Goal: Task Accomplishment & Management: Use online tool/utility

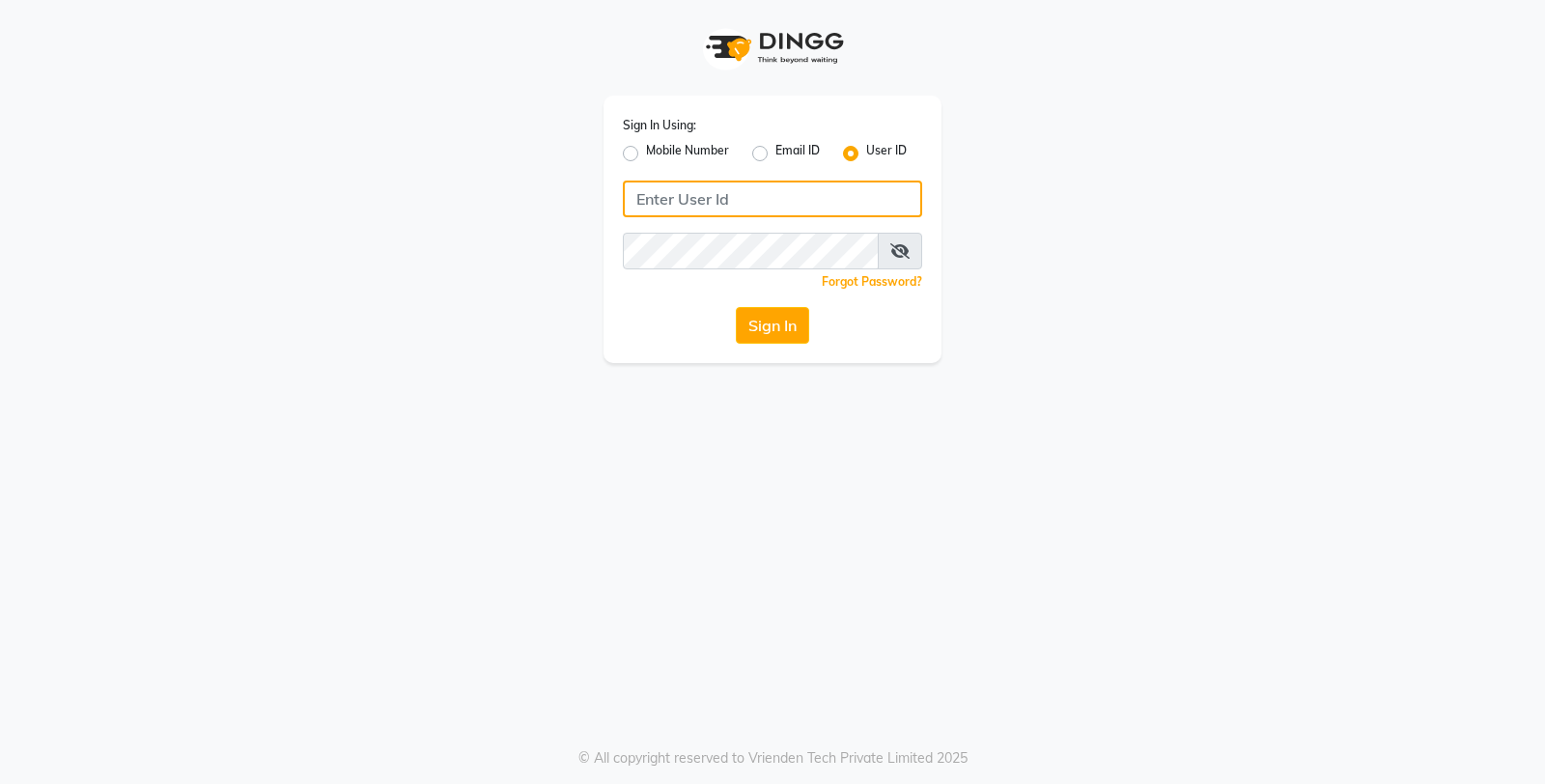
click at [709, 203] on input "Username" at bounding box center [772, 198] width 299 height 36
type input "db enhance"
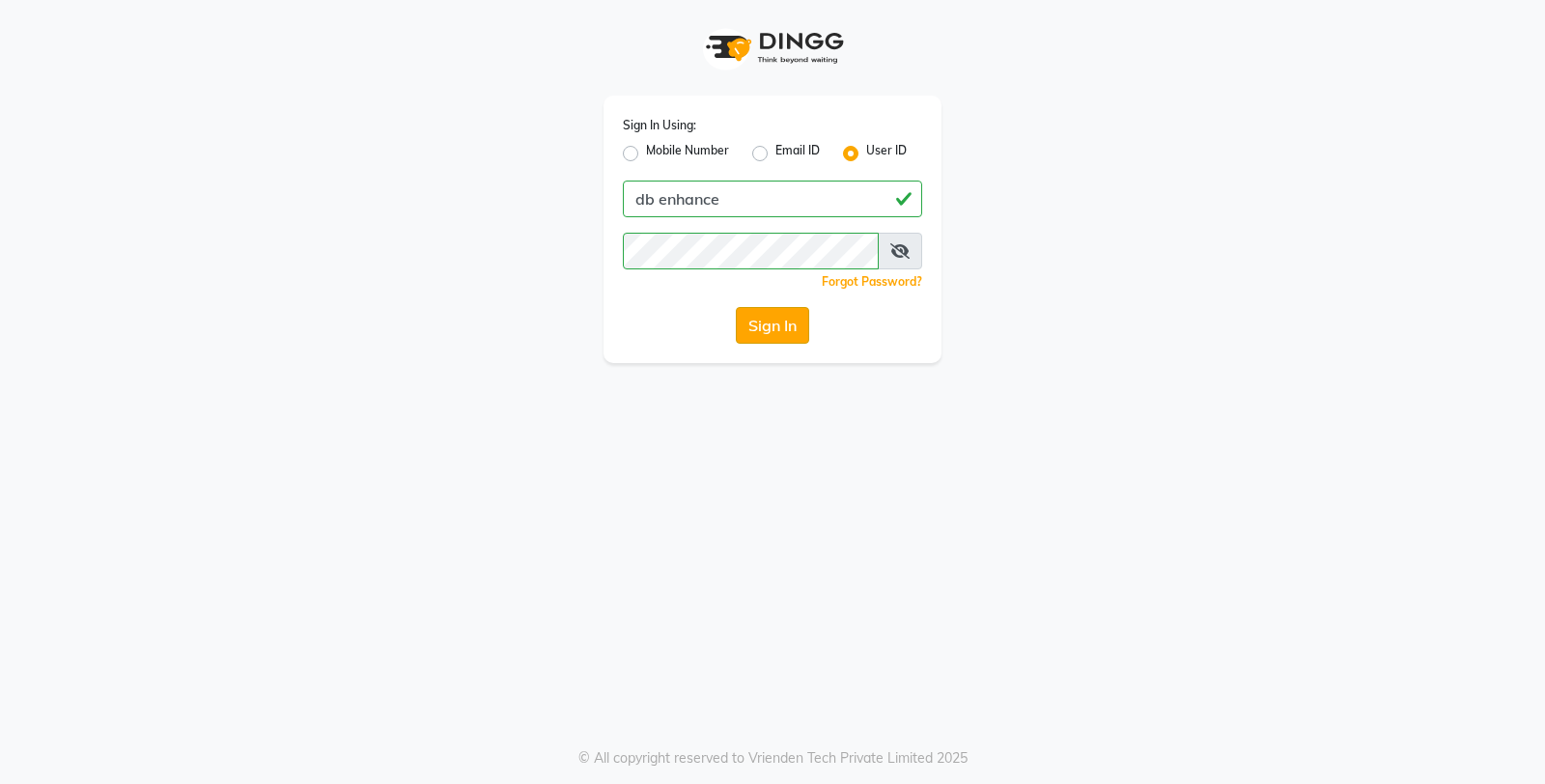
click at [753, 331] on button "Sign In" at bounding box center [772, 325] width 74 height 36
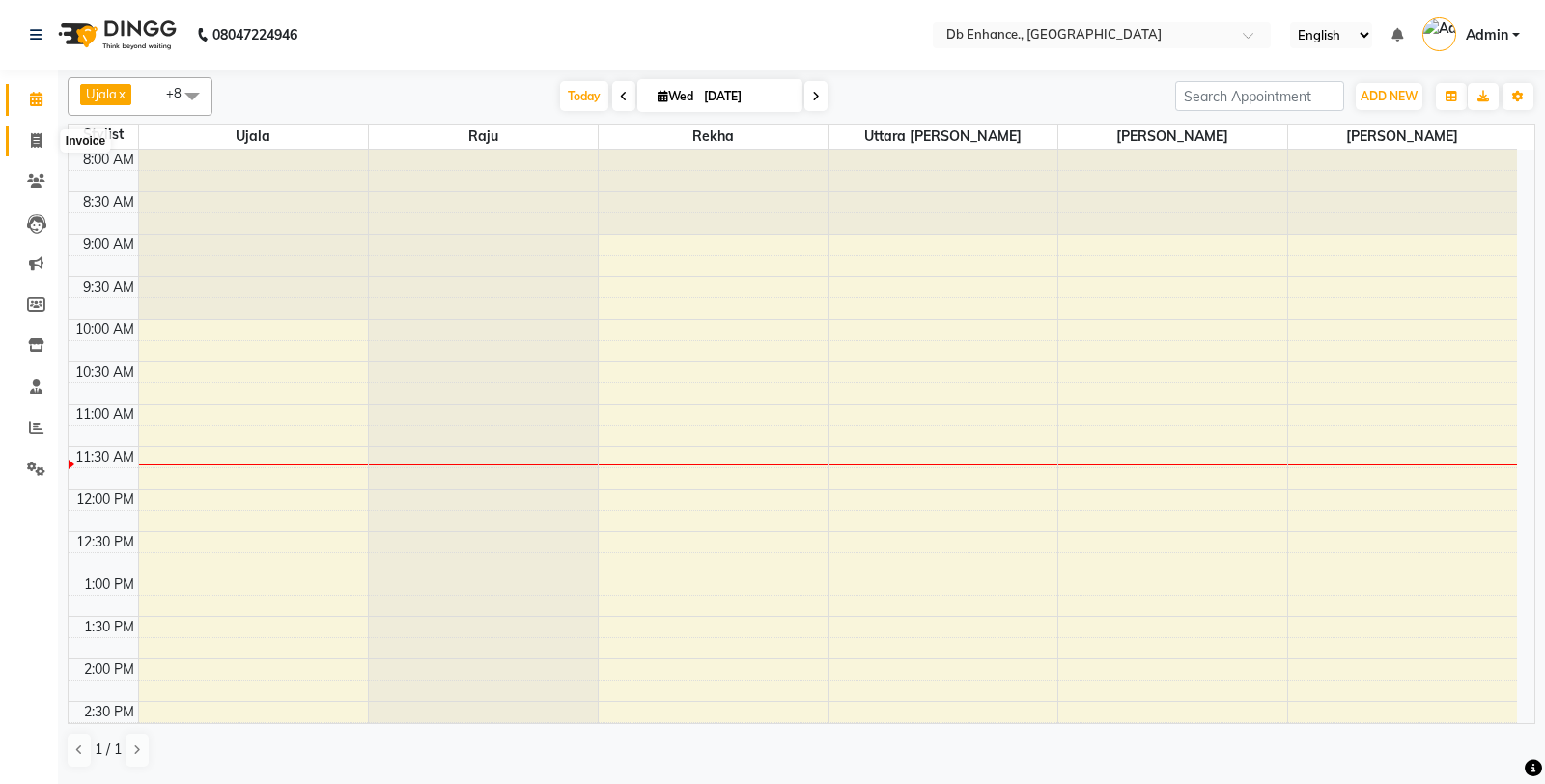
click at [27, 142] on span at bounding box center [36, 141] width 33 height 23
select select "4474"
select select "service"
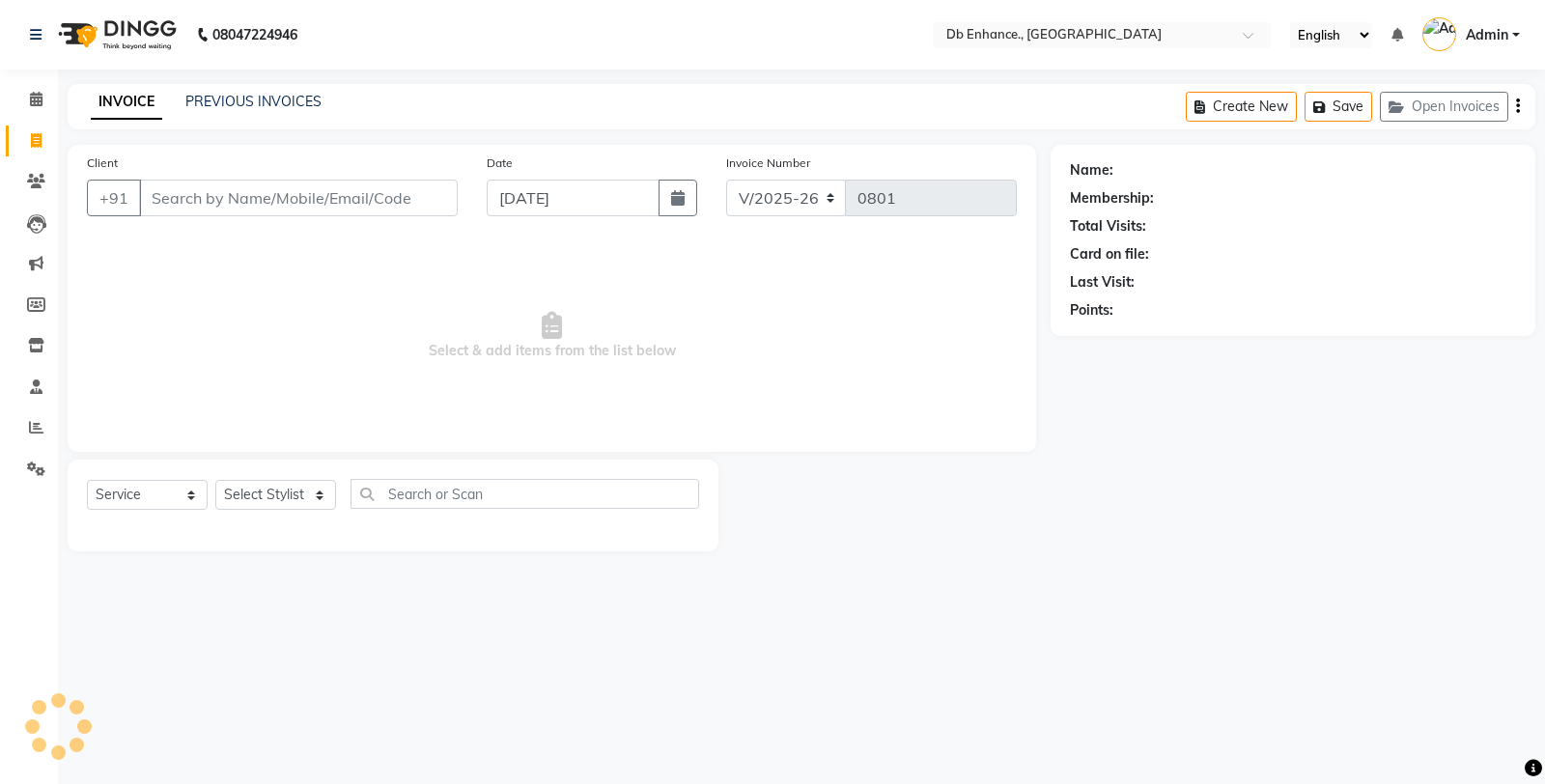
click at [199, 203] on input "Client" at bounding box center [298, 197] width 319 height 36
click at [188, 195] on input "944827722" at bounding box center [249, 197] width 220 height 36
type input "9884827722"
click at [400, 195] on span "Add Client" at bounding box center [408, 198] width 77 height 20
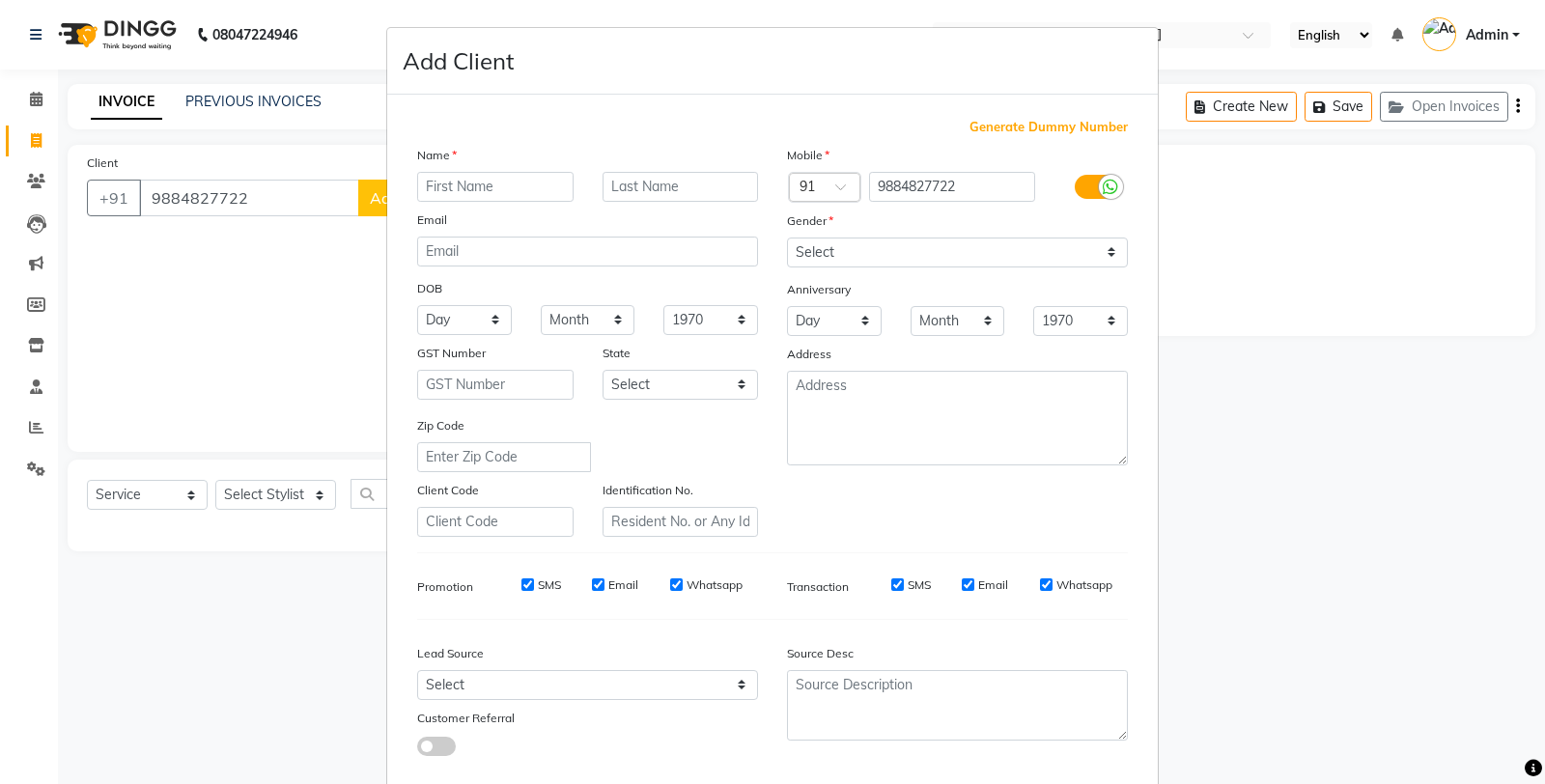
click at [532, 185] on input "text" at bounding box center [495, 186] width 156 height 30
click at [287, 251] on ngb-modal-window "Add Client Generate Dummy Number Name Email DOB Day 01 02 03 04 05 06 07 08 09 …" at bounding box center [772, 392] width 1545 height 784
click at [498, 184] on input "text" at bounding box center [495, 186] width 156 height 30
click at [421, 183] on input "sampat sir" at bounding box center [495, 186] width 156 height 30
type input "Sampat sir"
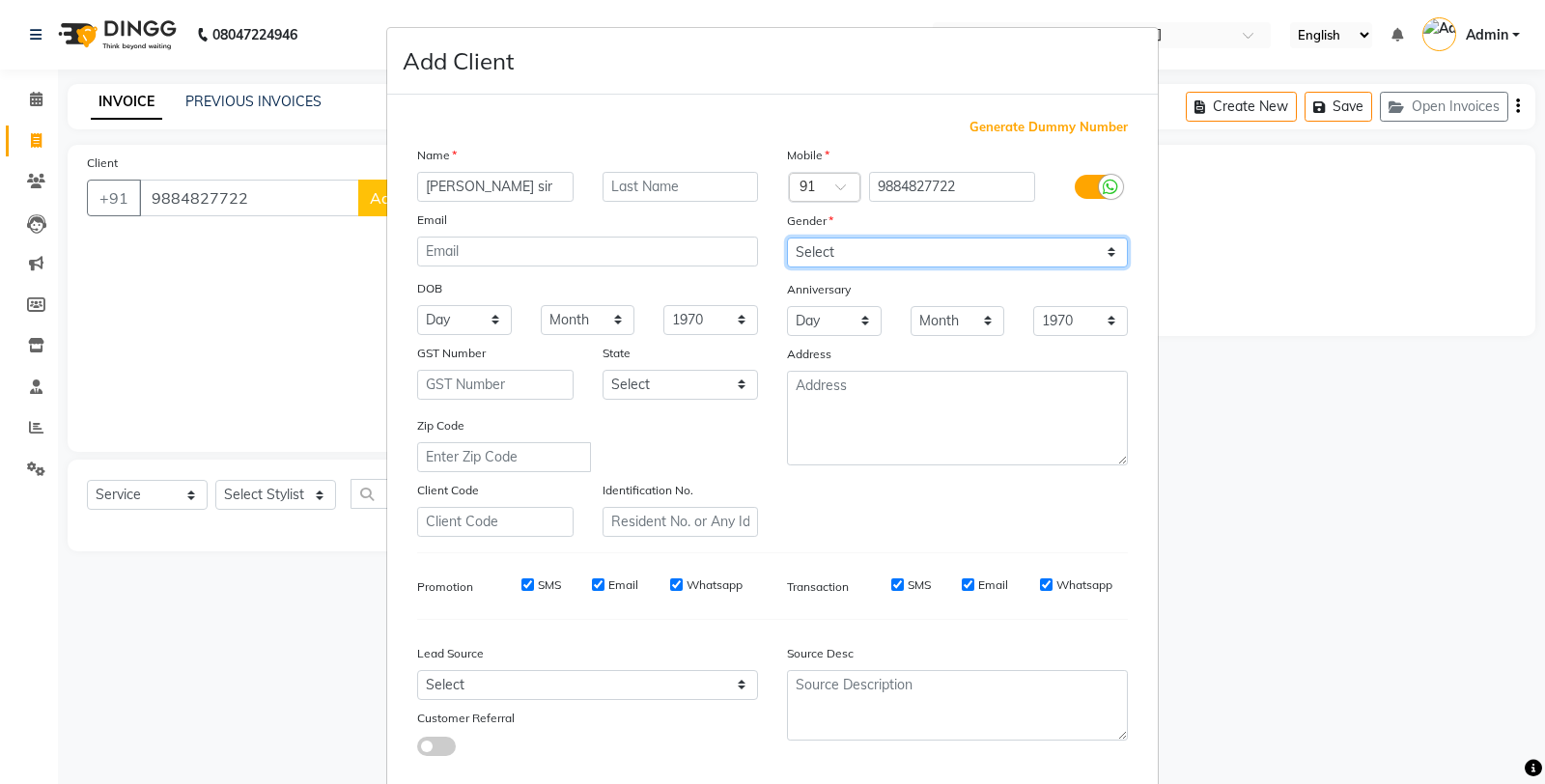
click at [827, 254] on select "Select Male Female Other Prefer Not To Say" at bounding box center [957, 252] width 341 height 30
select select "male"
click at [787, 237] on select "Select Male Female Other Prefer Not To Say" at bounding box center [957, 252] width 341 height 30
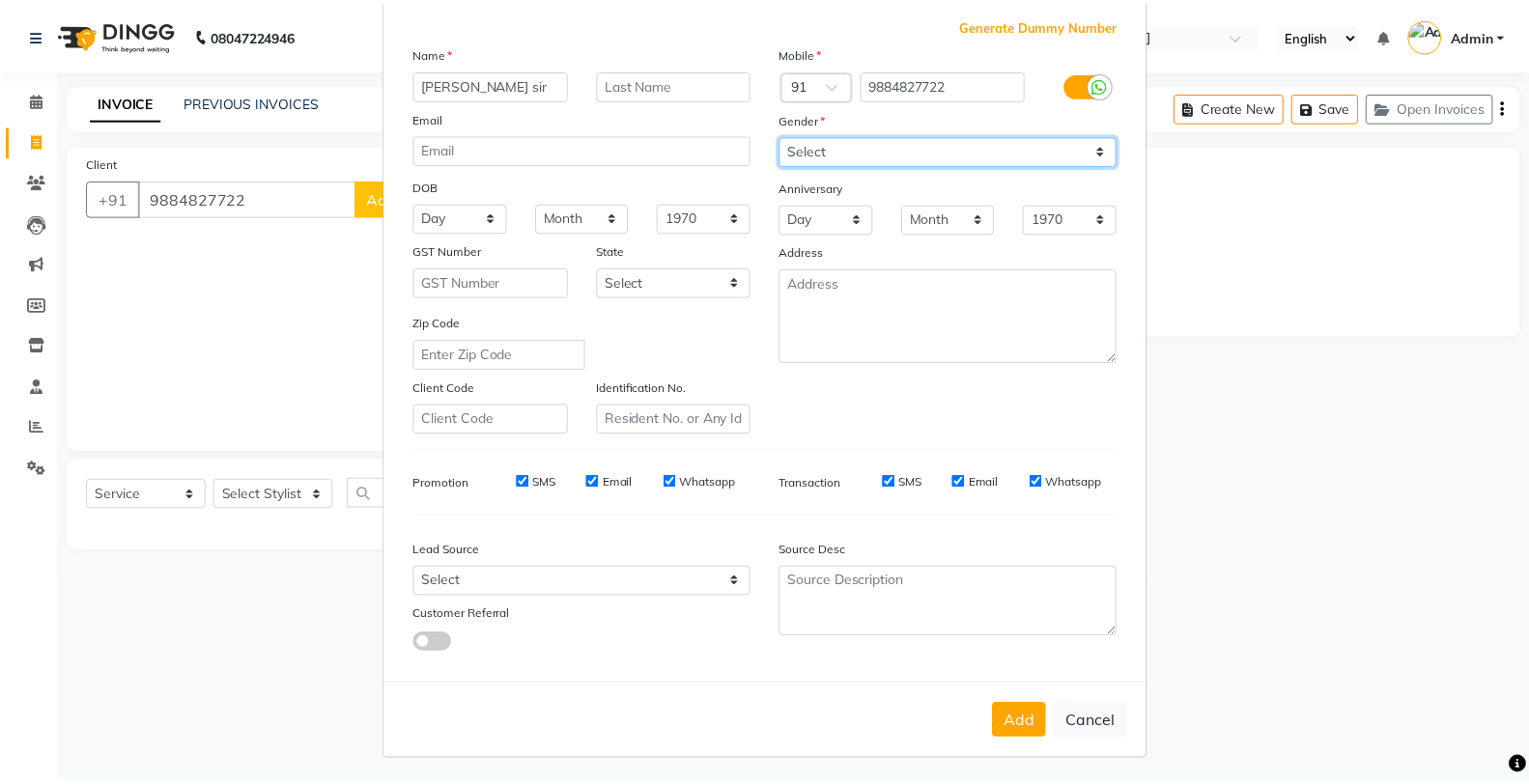
scroll to position [108, 0]
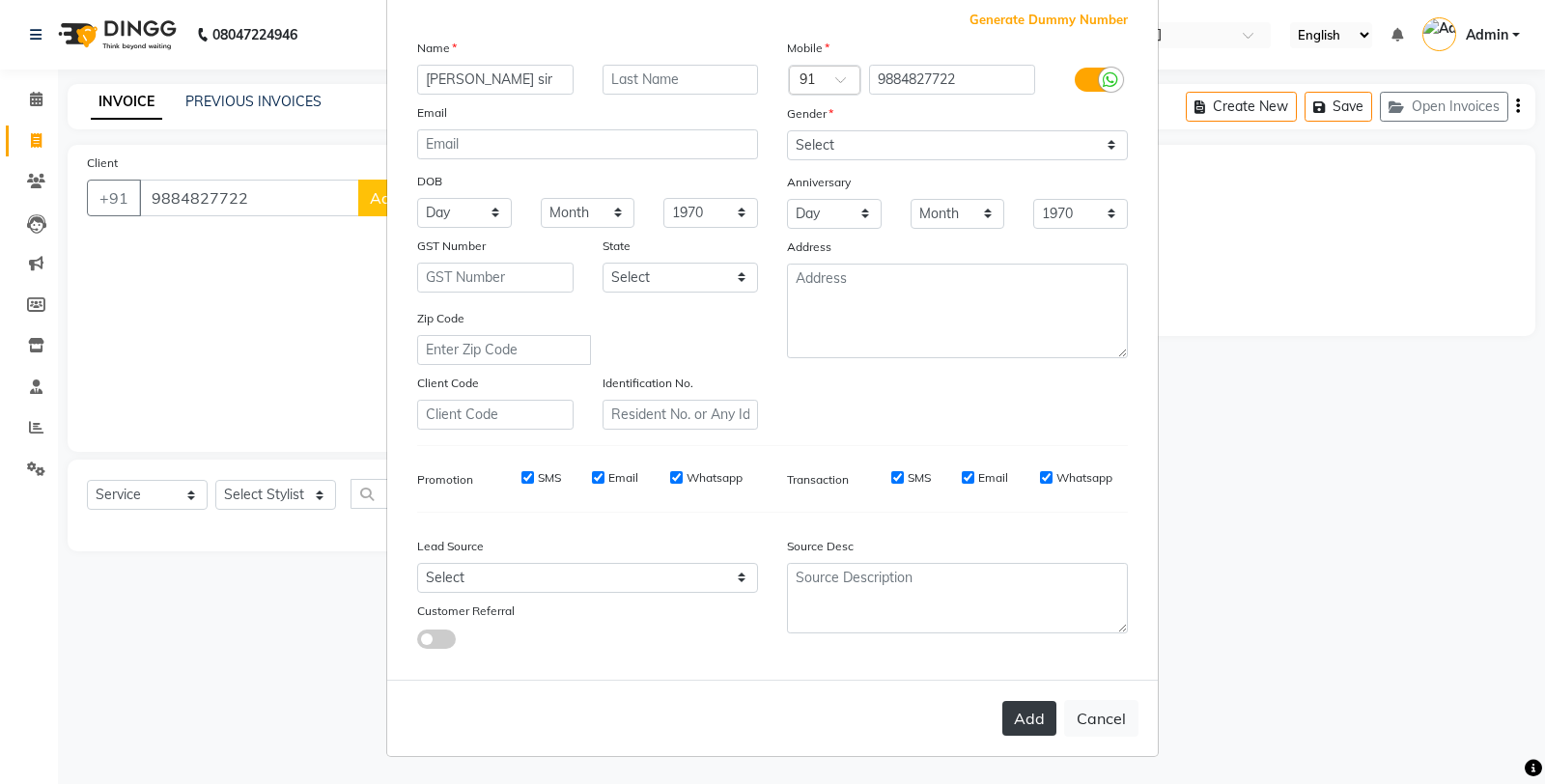
click at [1018, 727] on button "Add" at bounding box center [1029, 717] width 54 height 34
select select
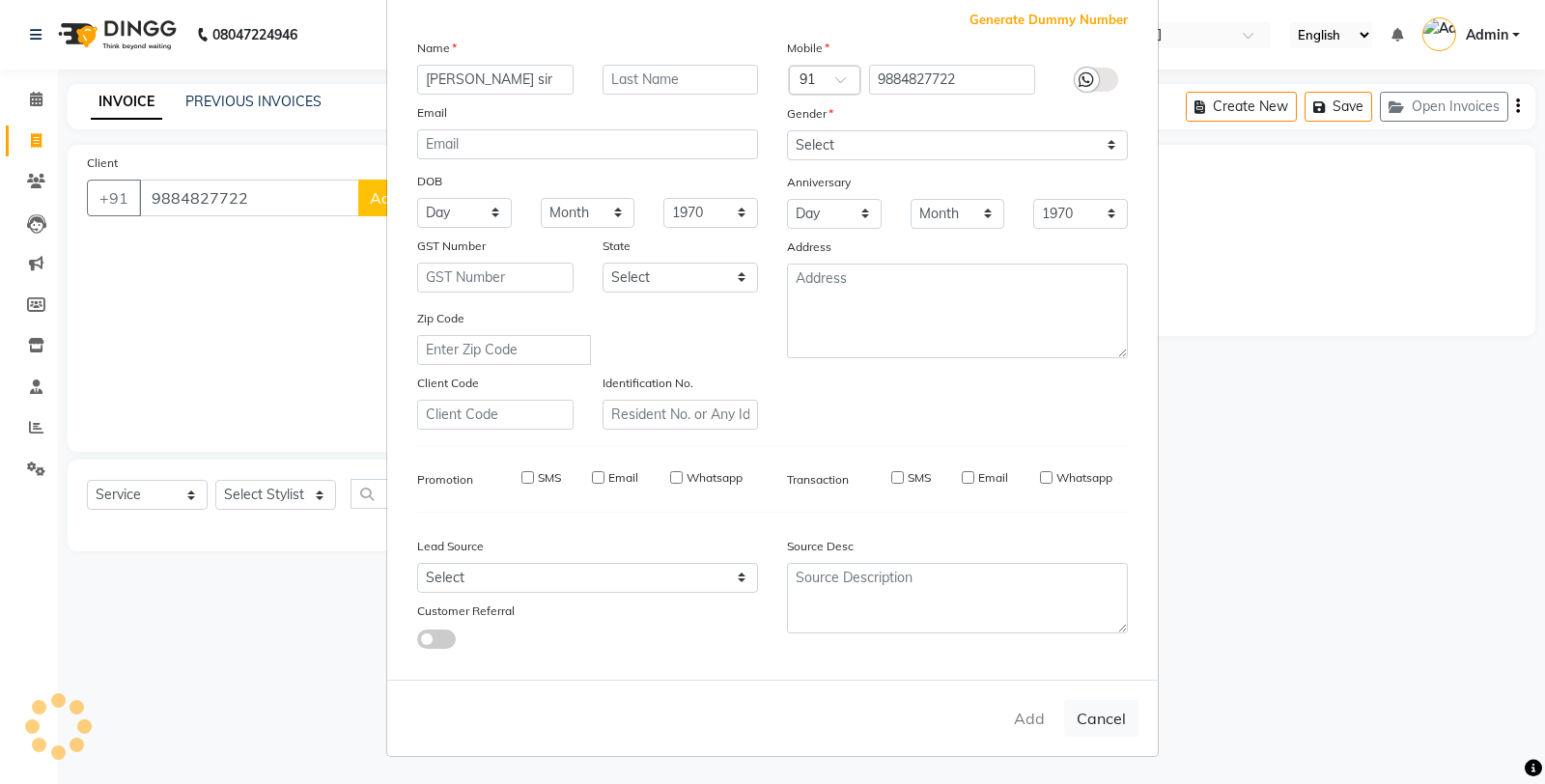
select select
checkbox input "false"
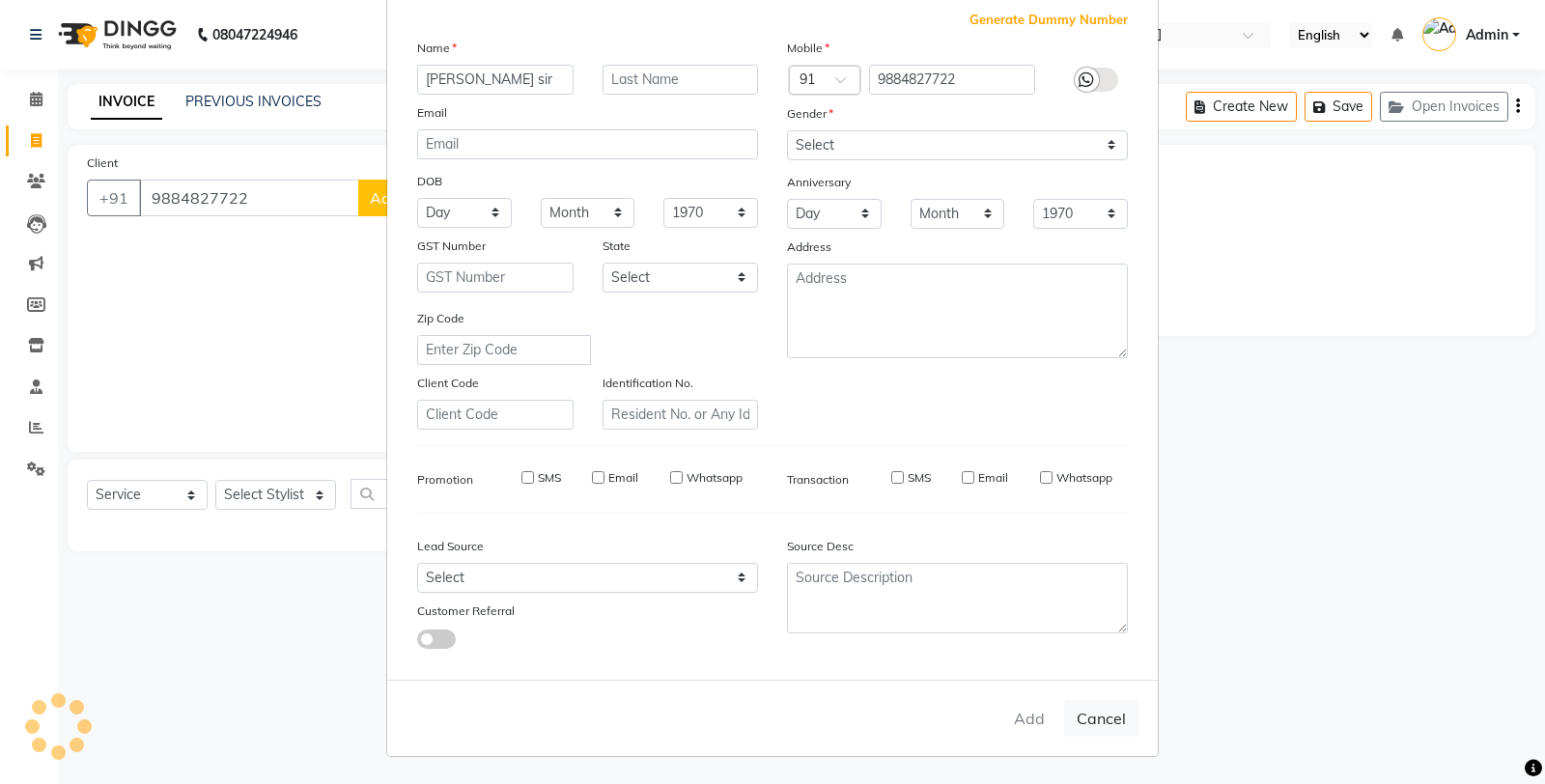
checkbox input "false"
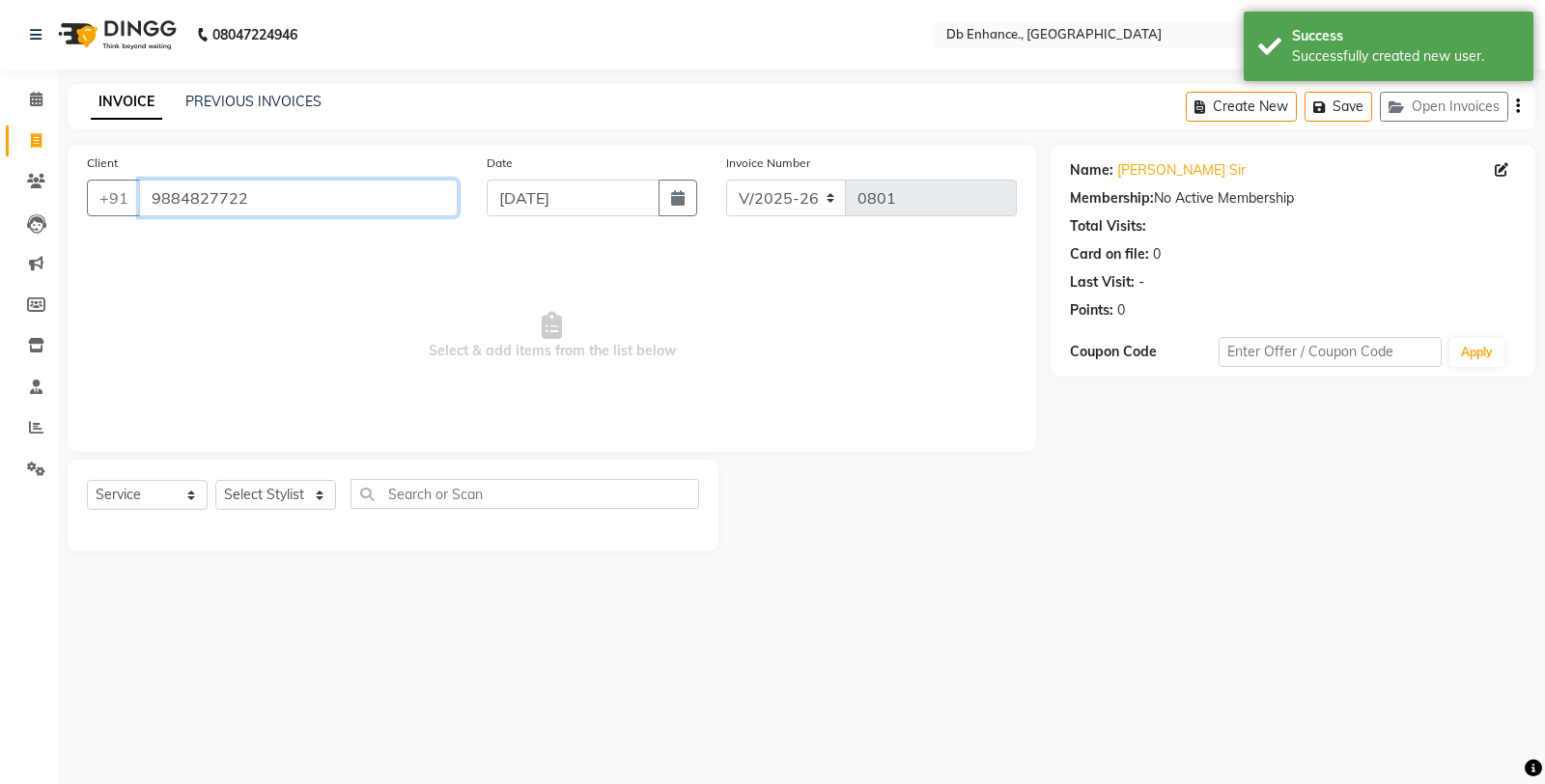
drag, startPoint x: 258, startPoint y: 197, endPoint x: 68, endPoint y: 229, distance: 192.7
click at [80, 225] on div "Client +91 9884827722" at bounding box center [272, 191] width 400 height 79
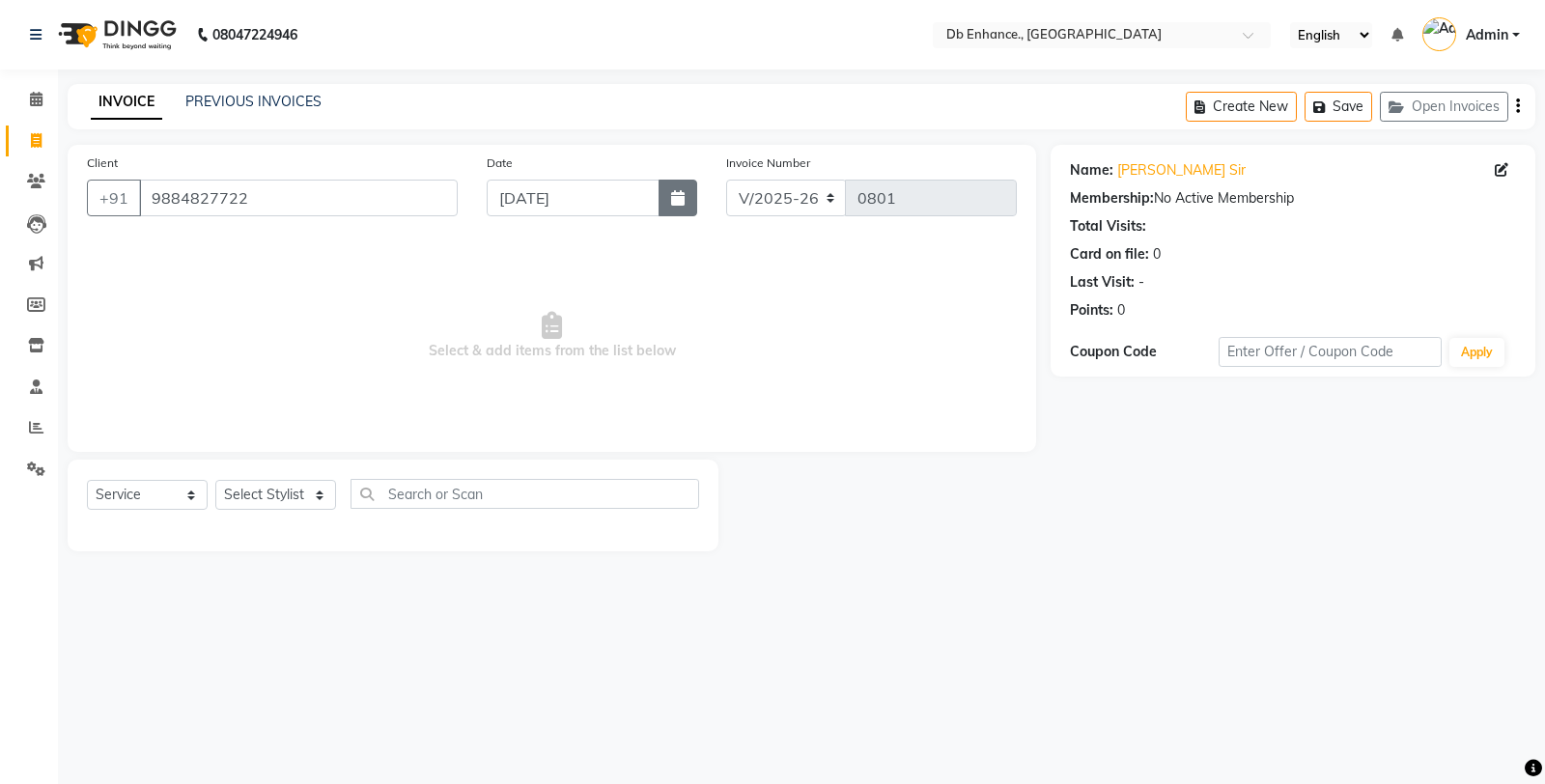
click at [684, 205] on icon "button" at bounding box center [678, 198] width 14 height 16
select select "9"
select select "2025"
click at [271, 206] on input "9884827722" at bounding box center [298, 197] width 319 height 36
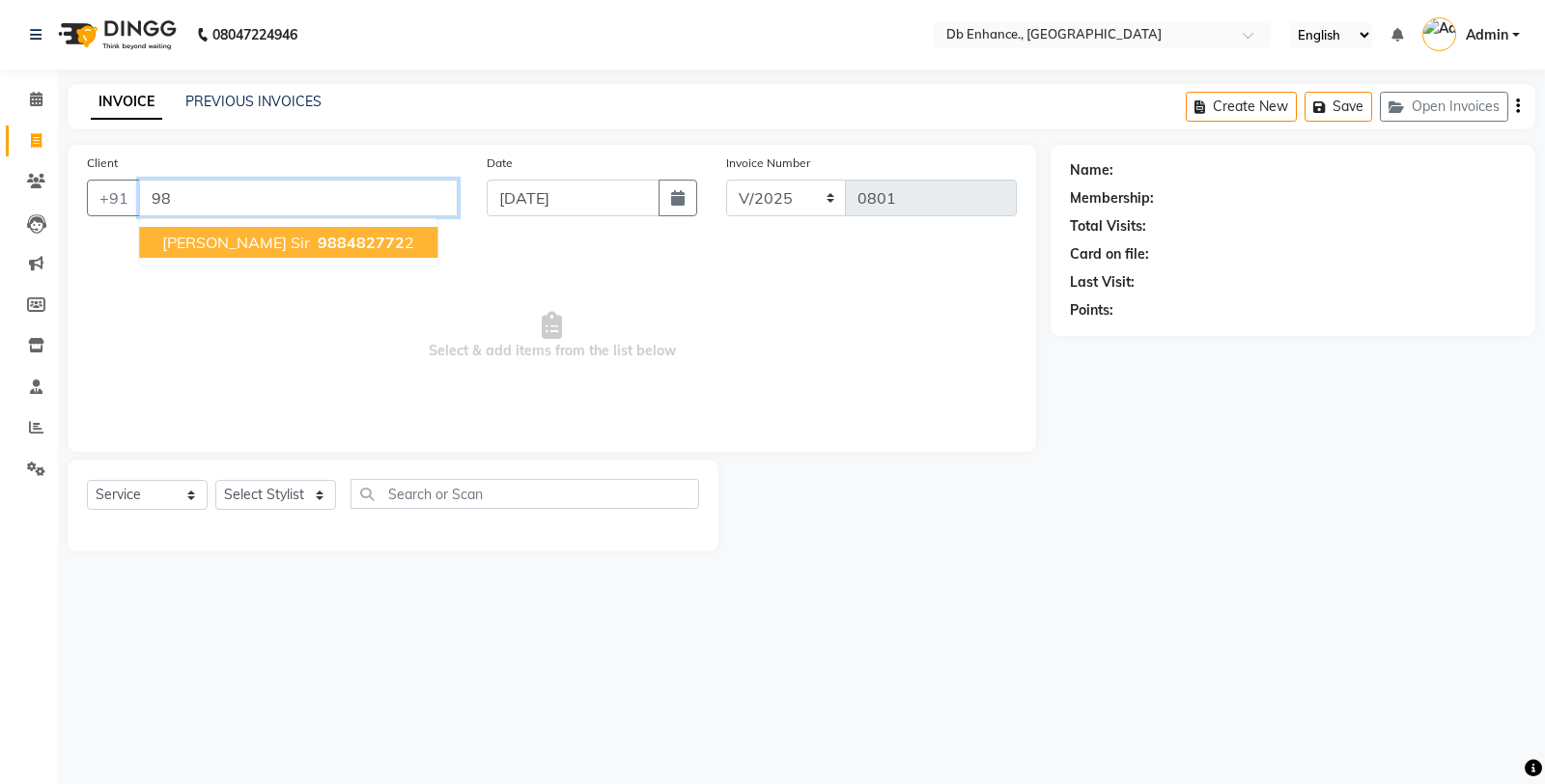
type input "9"
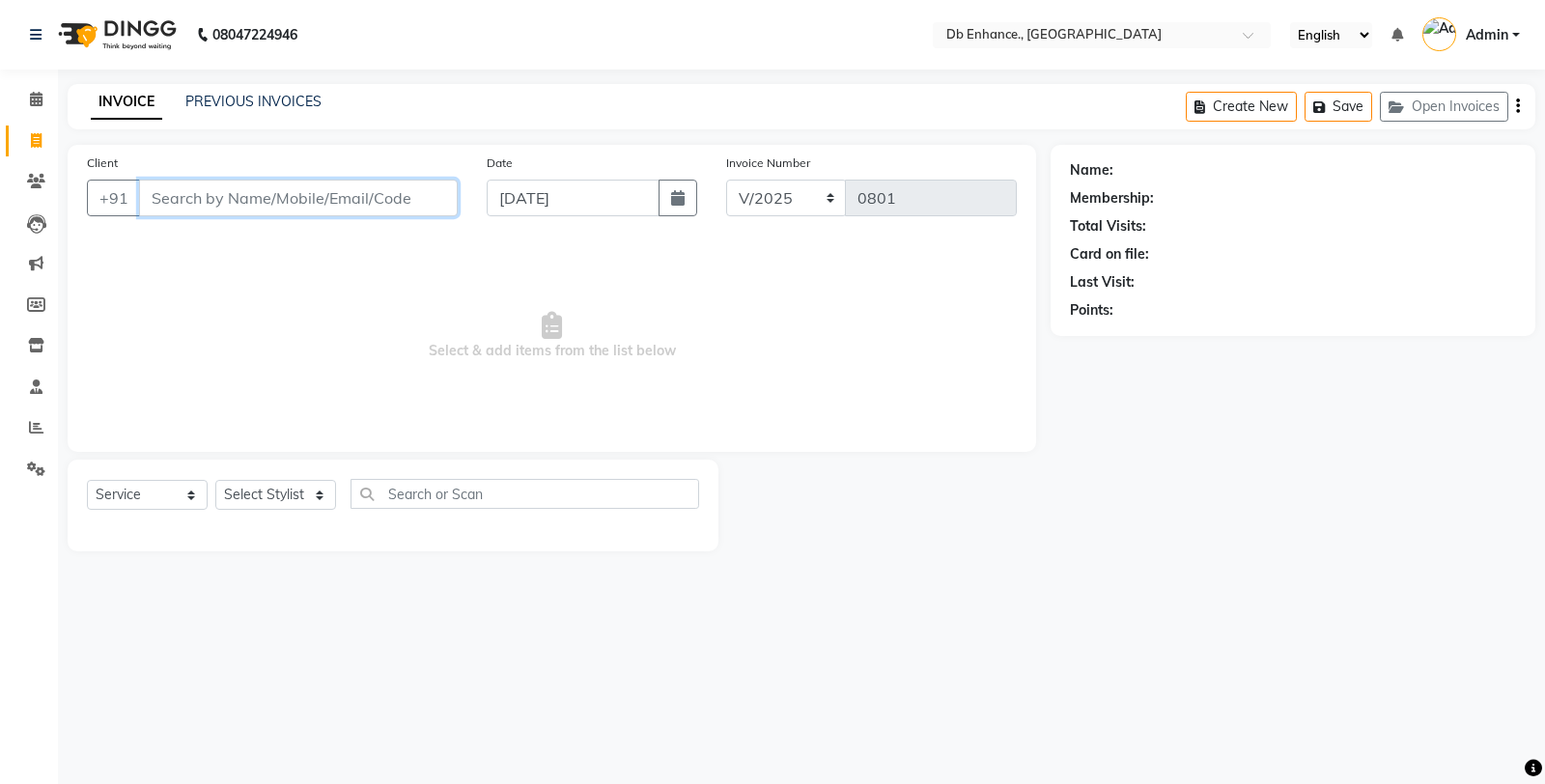
click at [251, 204] on input "Client" at bounding box center [298, 197] width 319 height 36
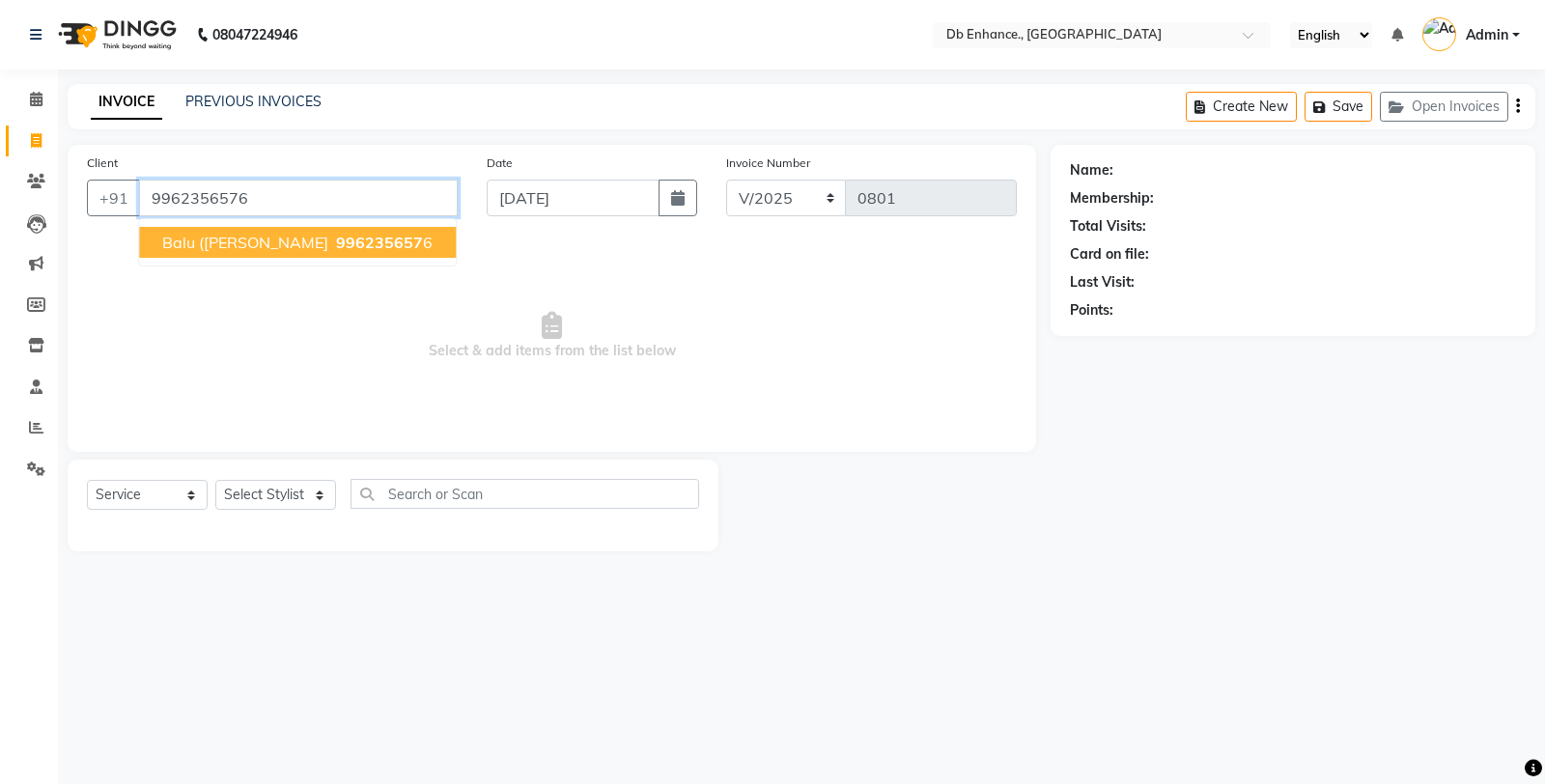
type input "9962356576"
select select "1: Object"
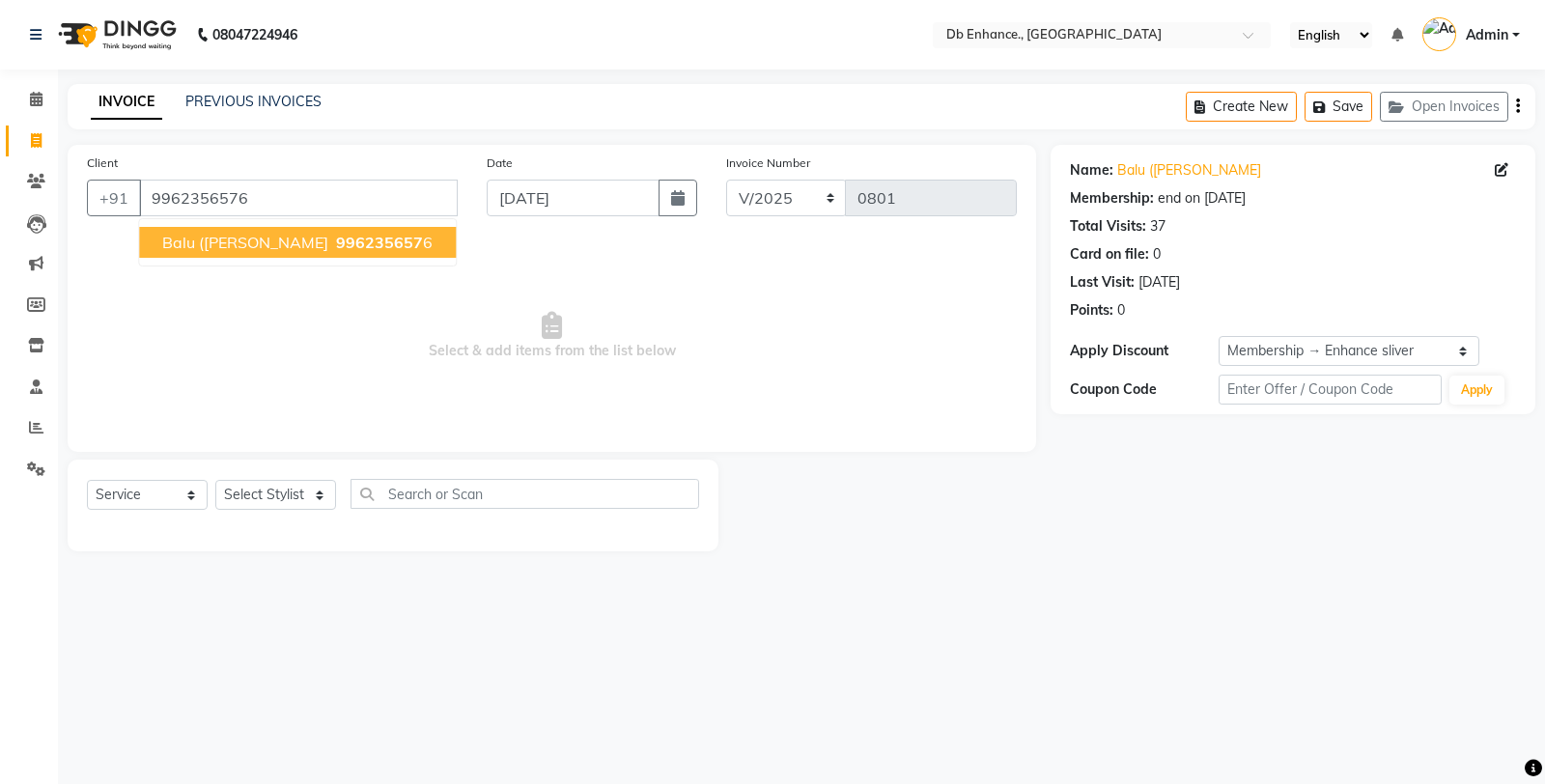
click at [336, 242] on span "996235657" at bounding box center [379, 242] width 87 height 20
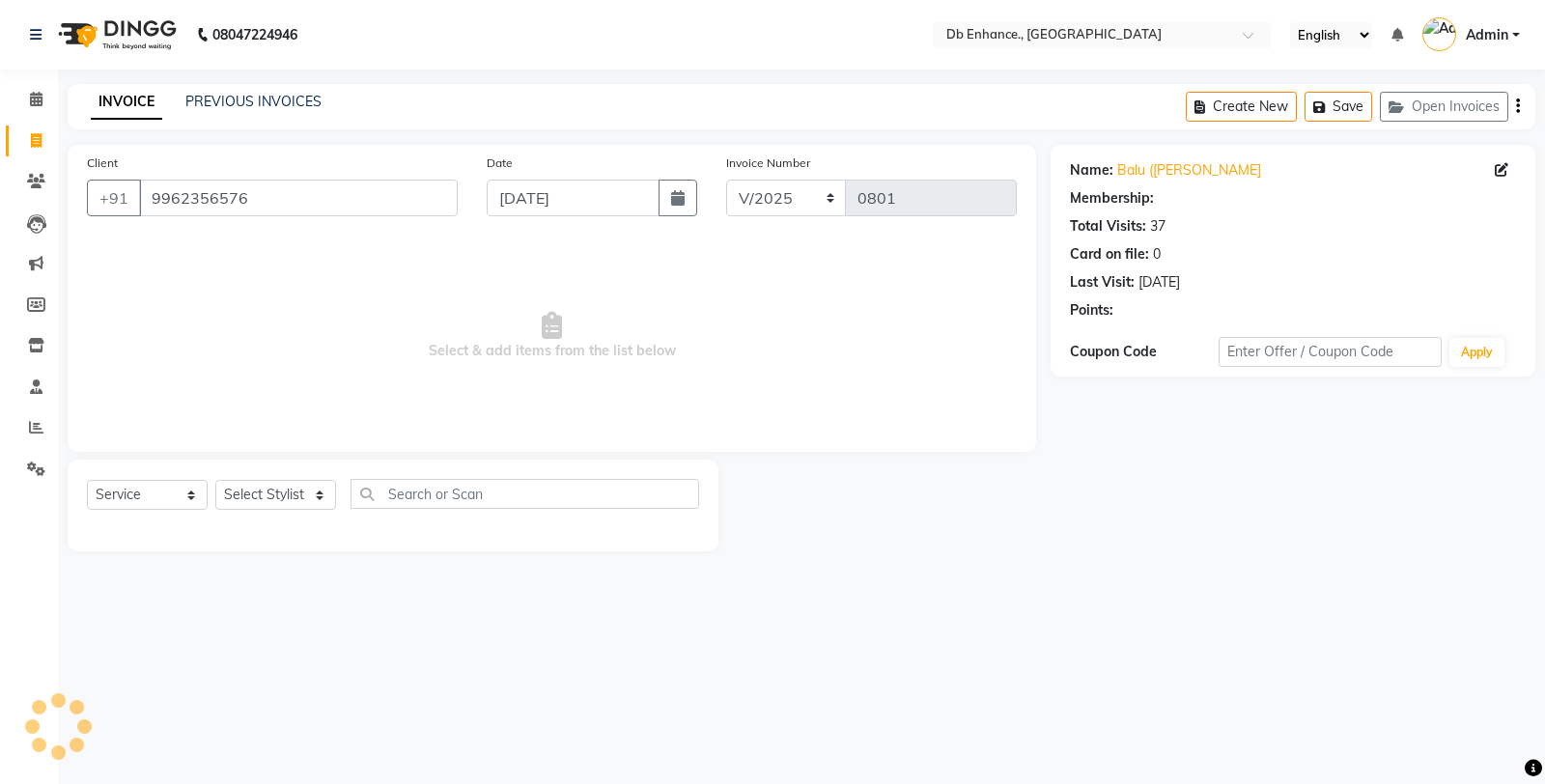
select select "1: Object"
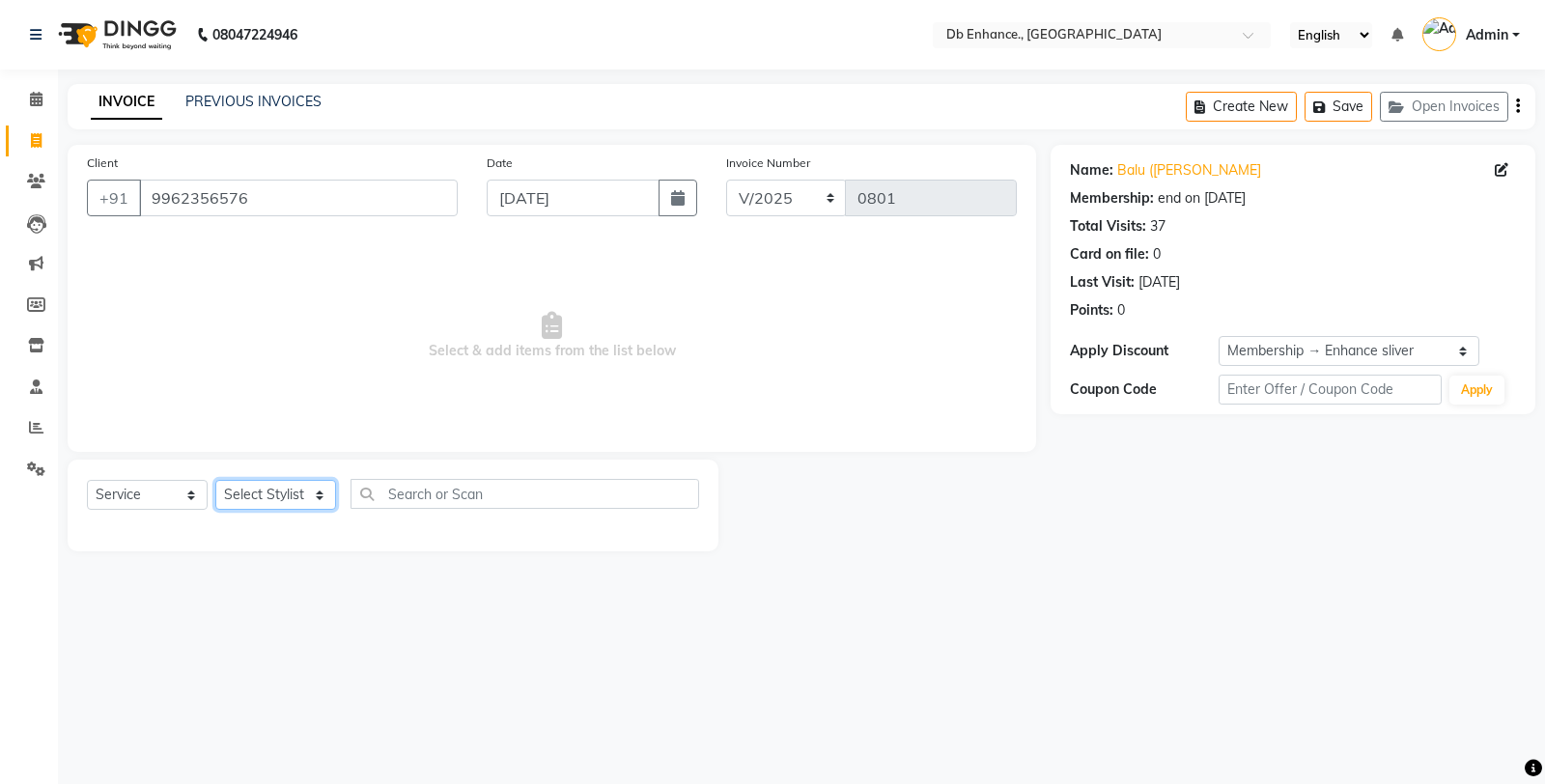
click at [317, 499] on select "Select Stylist [PERSON_NAME] [PERSON_NAME] nishat [PERSON_NAME] [PERSON_NAME] U…" at bounding box center [275, 495] width 121 height 30
select select "25383"
click at [215, 481] on select "Select Stylist [PERSON_NAME] [PERSON_NAME] nishat [PERSON_NAME] [PERSON_NAME] U…" at bounding box center [275, 495] width 121 height 30
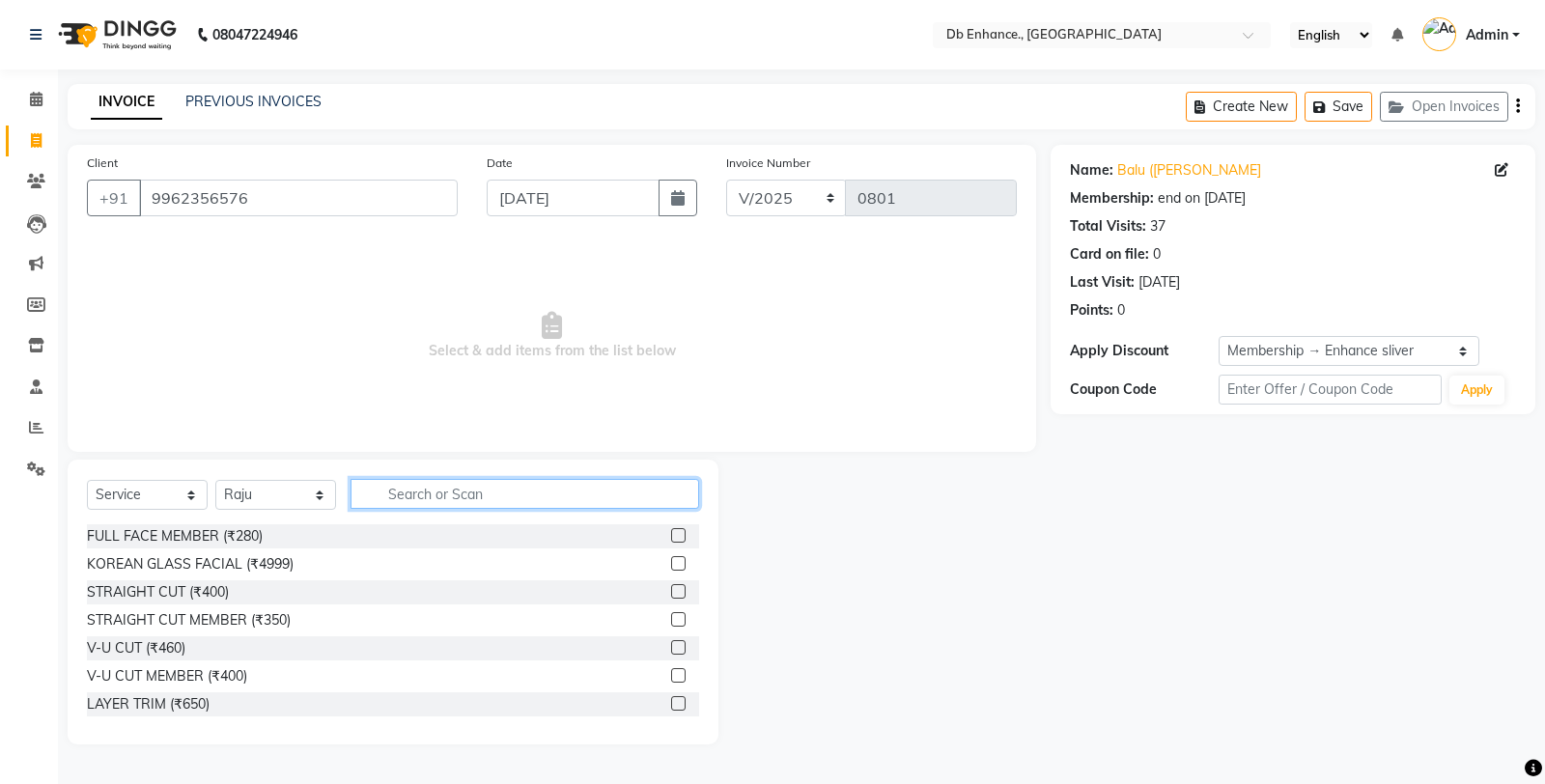
click at [487, 497] on input "text" at bounding box center [524, 494] width 348 height 30
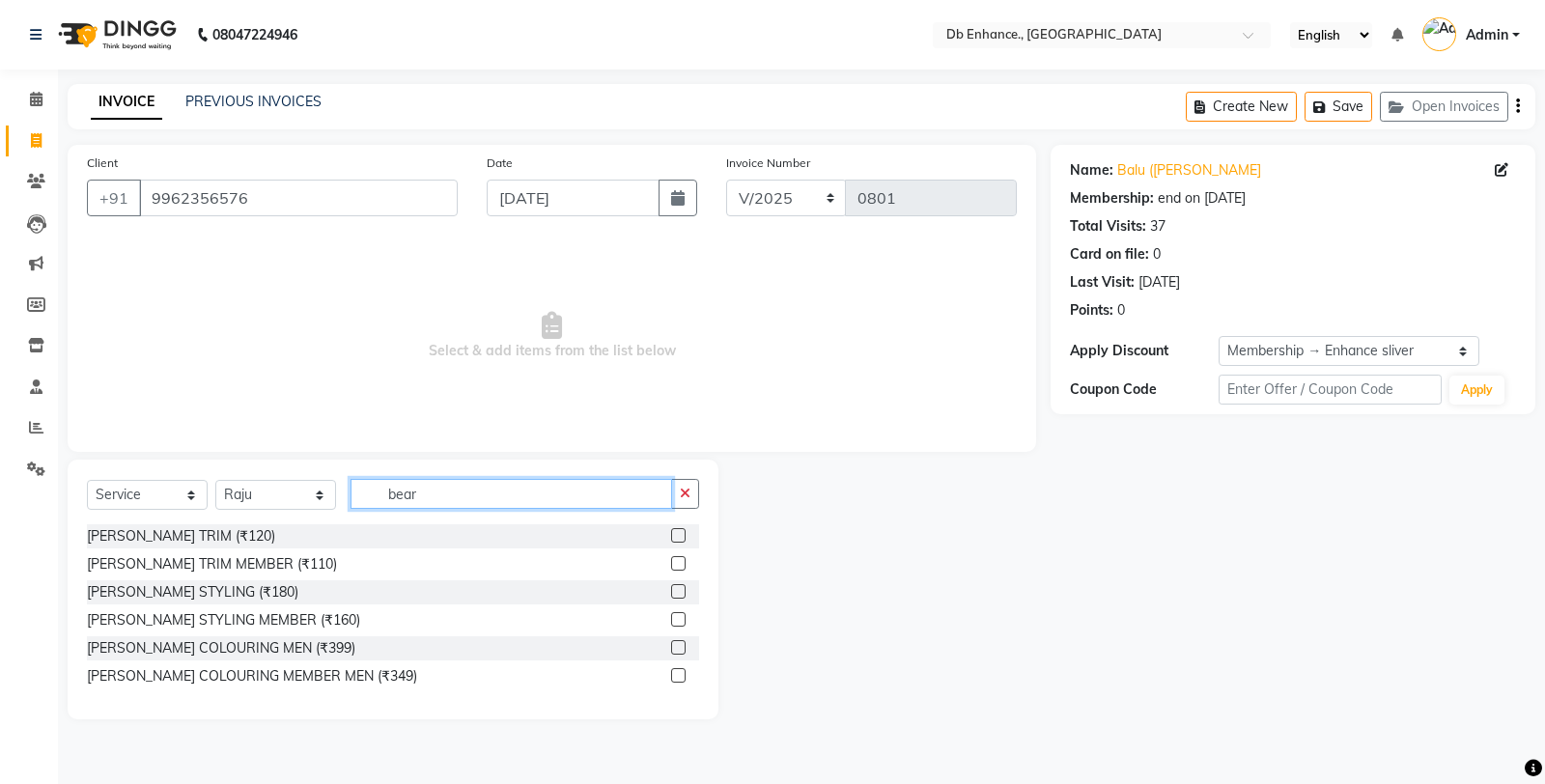
type input "bear"
click at [680, 565] on label at bounding box center [678, 563] width 15 height 15
click at [680, 565] on input "checkbox" at bounding box center [677, 564] width 13 height 13
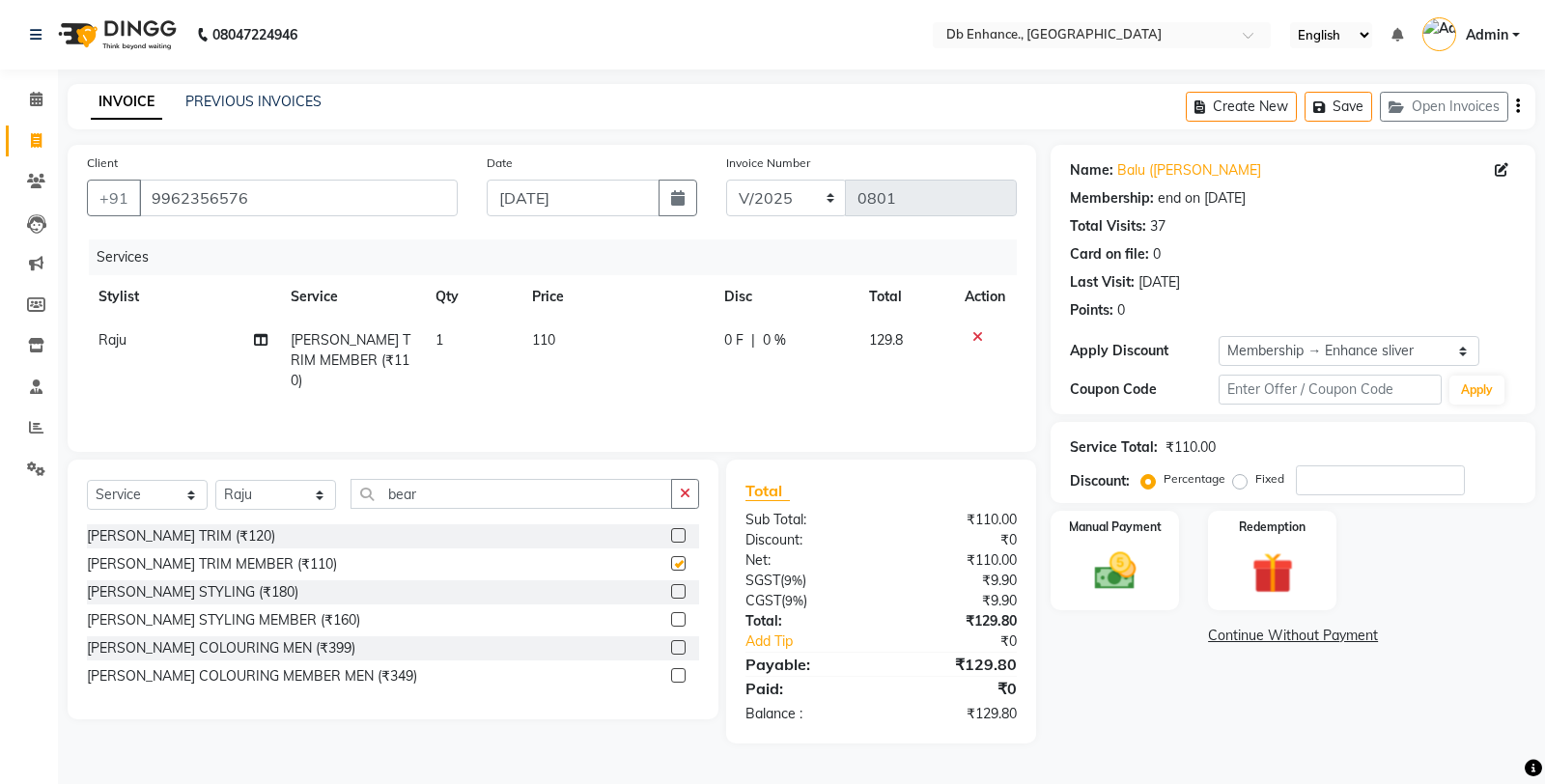
checkbox input "false"
click at [612, 357] on td "110" at bounding box center [616, 361] width 192 height 84
select select "25383"
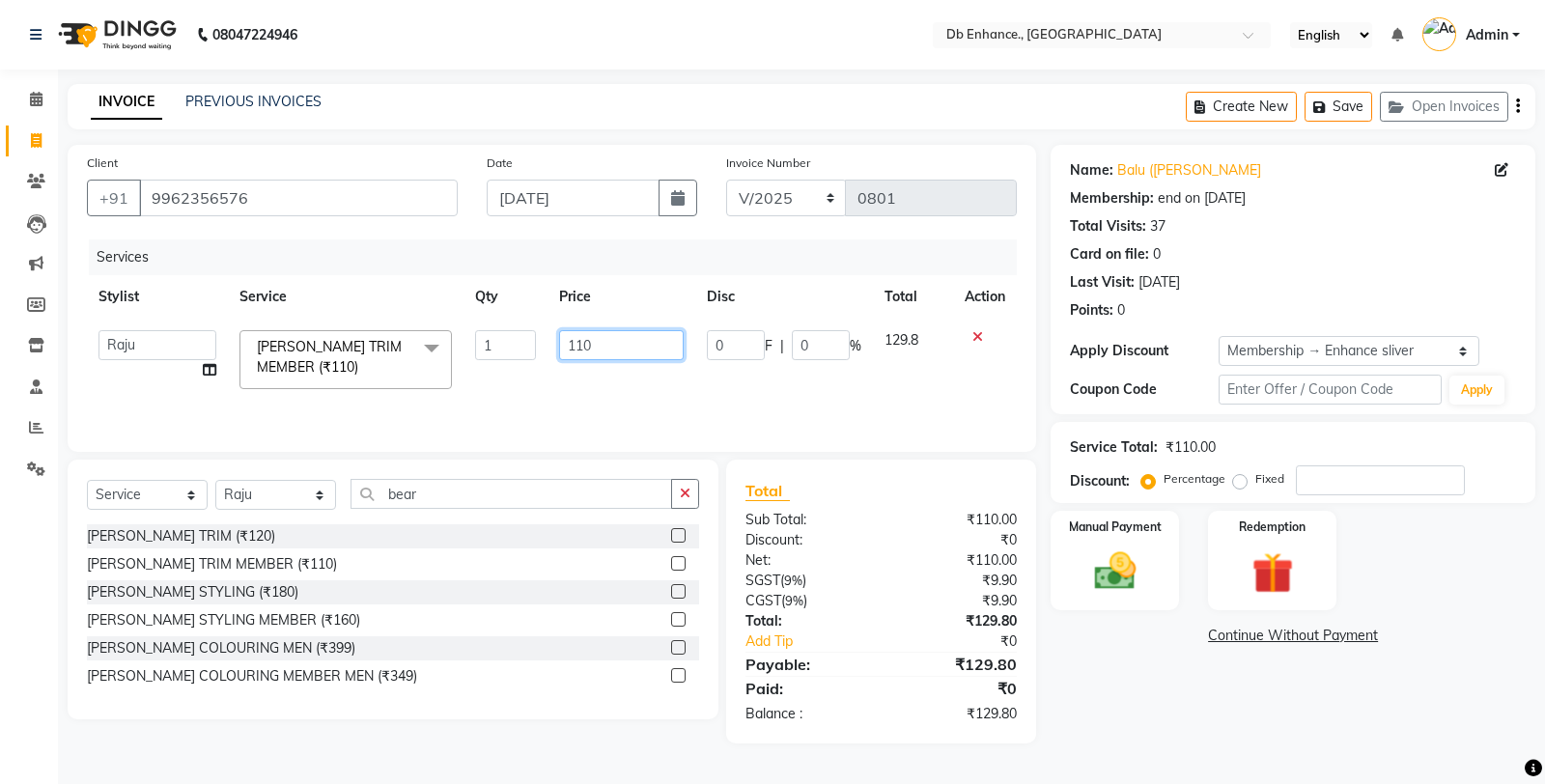
click at [605, 343] on input "110" at bounding box center [621, 345] width 125 height 30
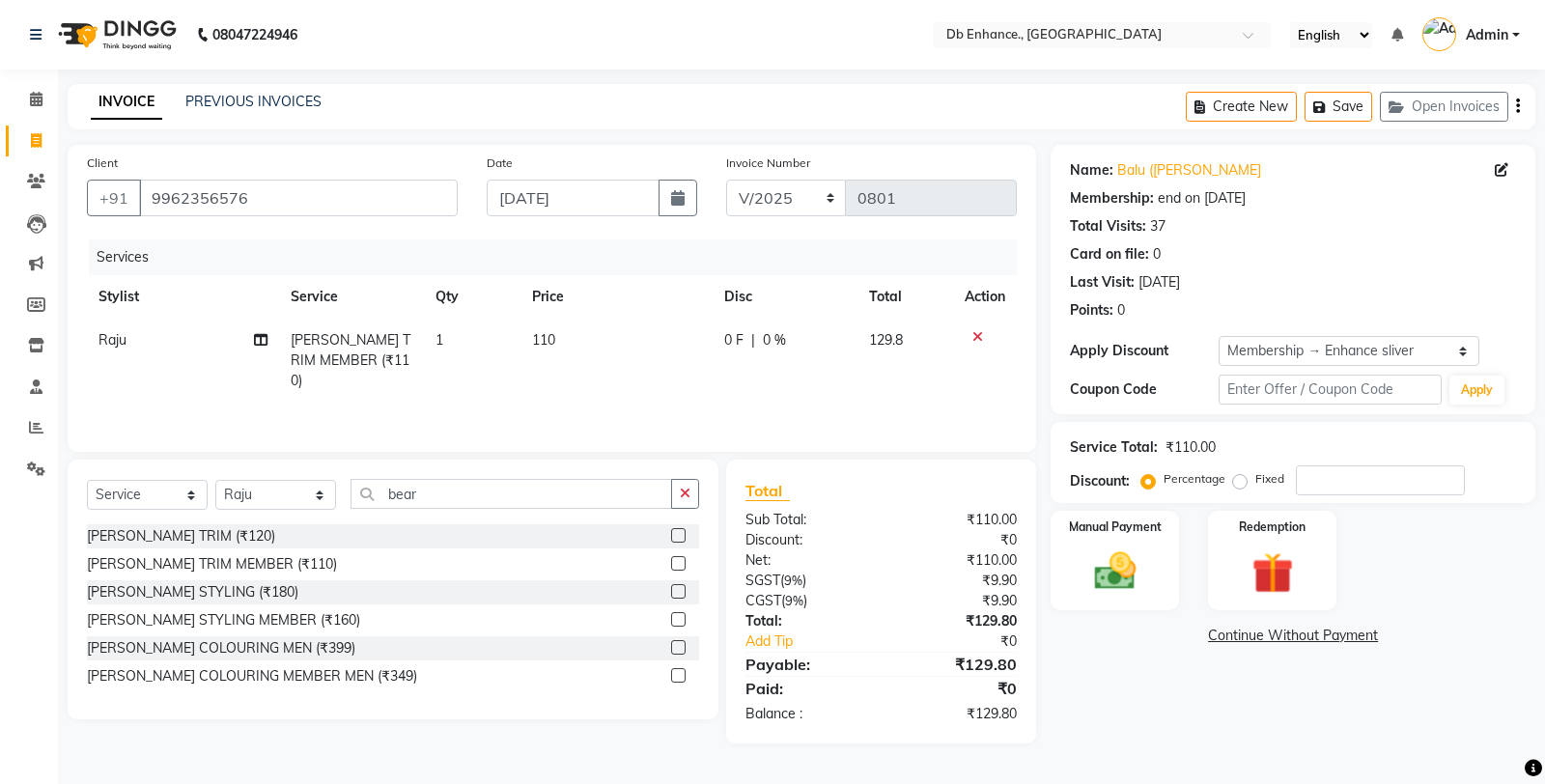
click at [1153, 689] on div "Name: Balu (Godrej Zeed Membership: end on 13-06-2026 Total Visits: 37 Card on …" at bounding box center [1301, 444] width 500 height 599
click at [1255, 481] on label "Fixed" at bounding box center [1270, 479] width 29 height 18
click at [1244, 481] on input "Fixed" at bounding box center [1244, 479] width 14 height 14
radio input "true"
click at [1346, 479] on input "number" at bounding box center [1380, 480] width 169 height 30
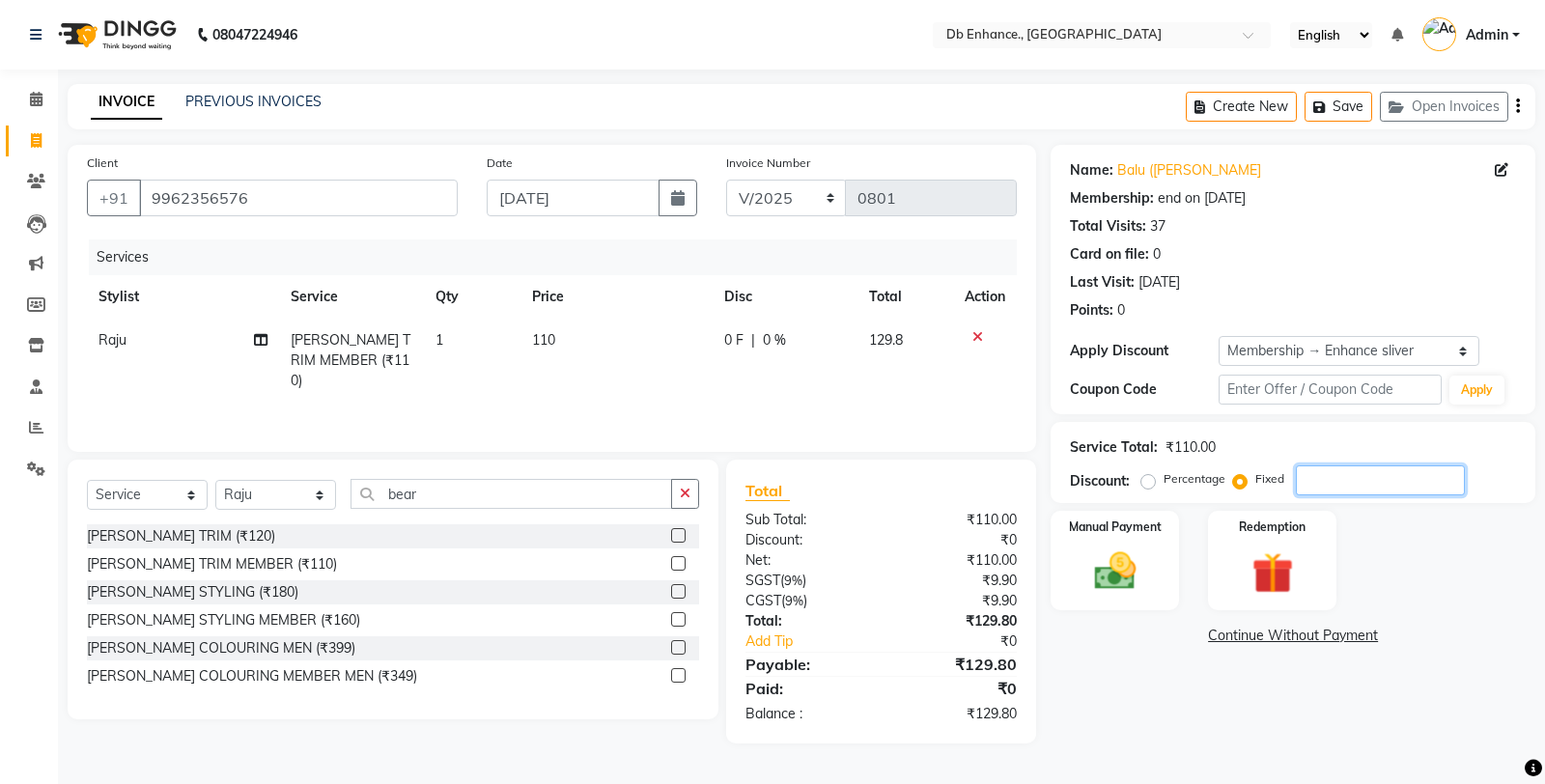
type input "9"
type input "8"
click at [1126, 573] on img at bounding box center [1115, 571] width 70 height 49
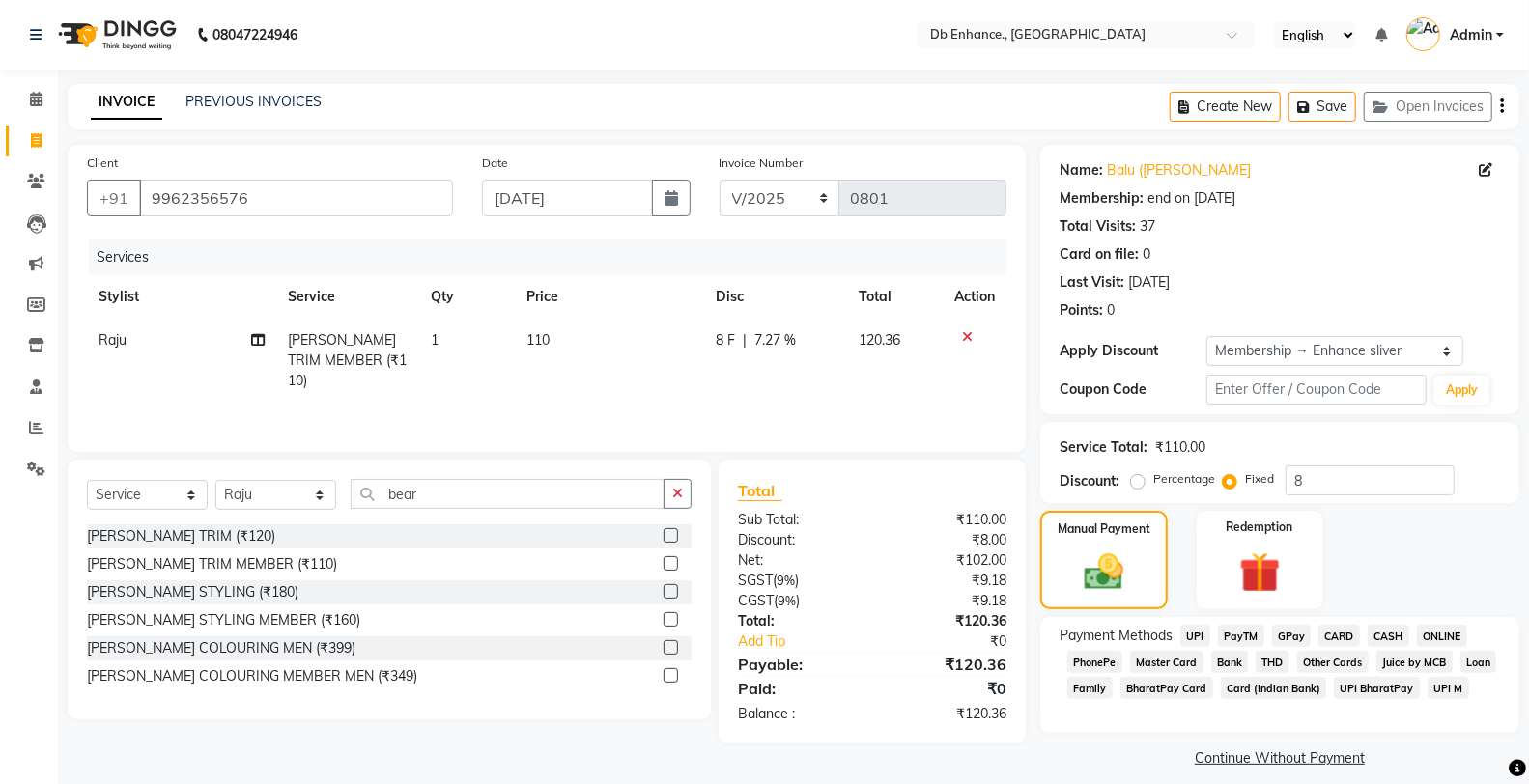
click at [1338, 630] on span "CARD" at bounding box center [1339, 636] width 41 height 23
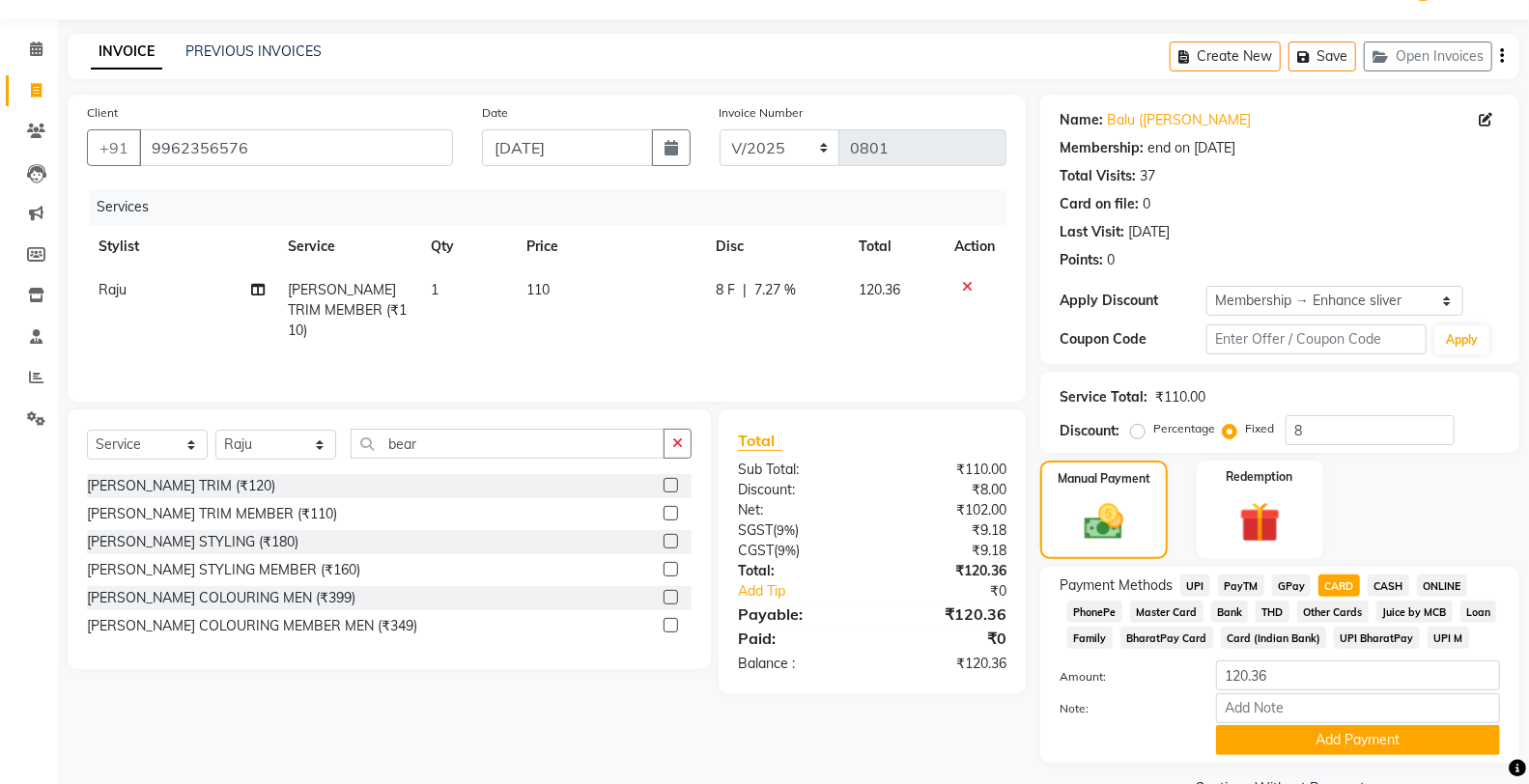
scroll to position [98, 0]
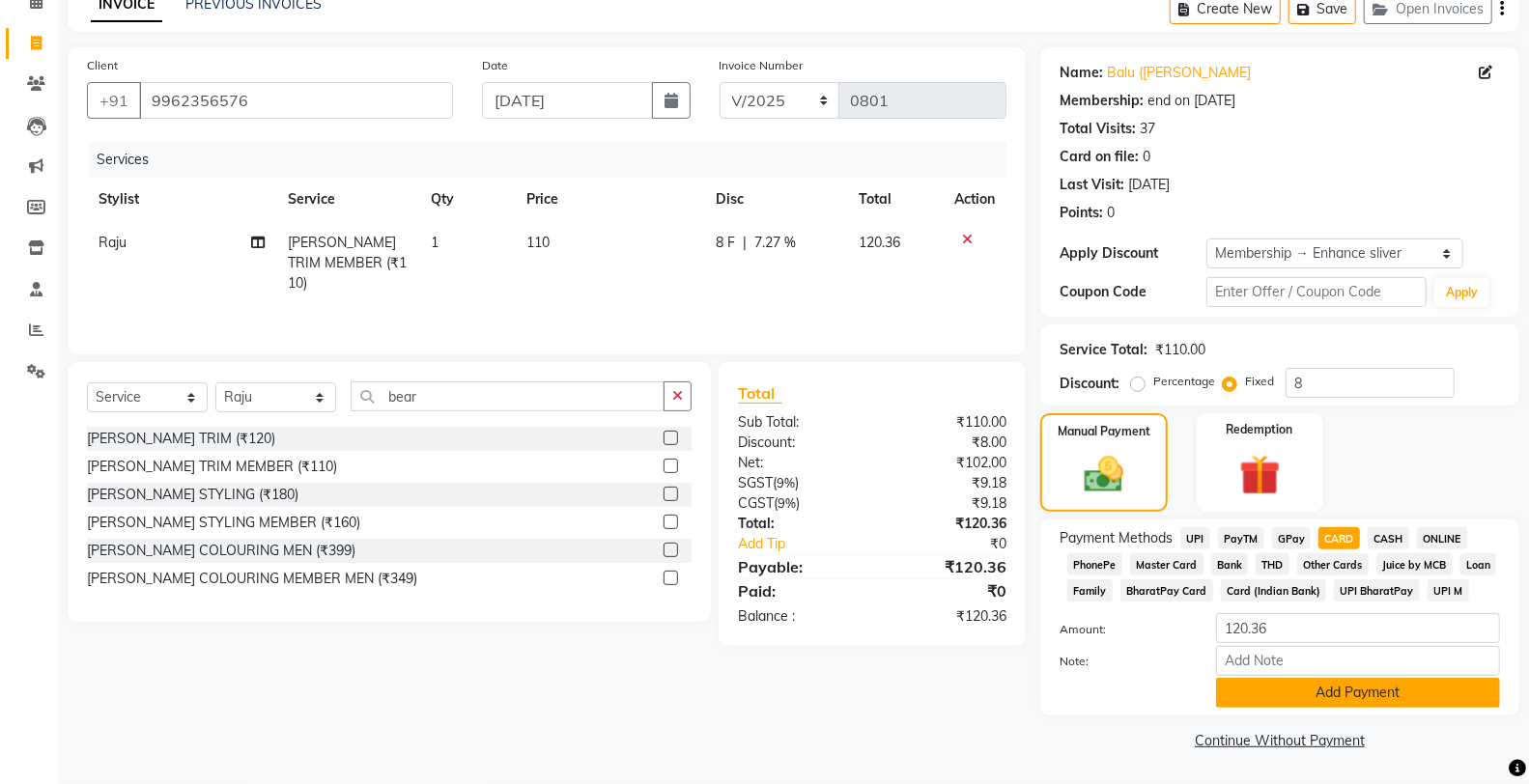
click at [1336, 684] on button "Add Payment" at bounding box center [1357, 693] width 284 height 30
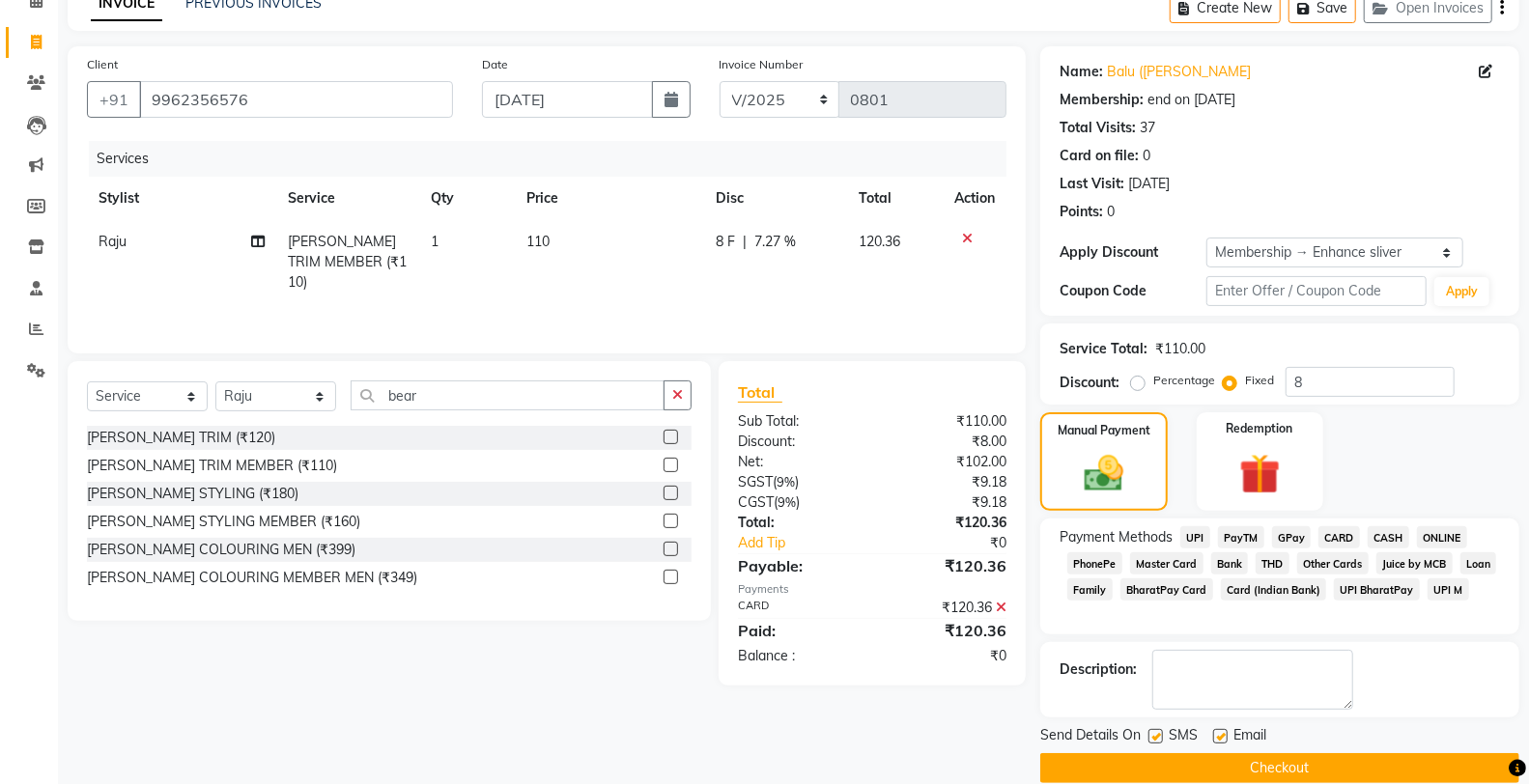
click at [1222, 736] on label at bounding box center [1220, 736] width 15 height 15
click at [1222, 736] on input "checkbox" at bounding box center [1219, 737] width 13 height 13
checkbox input "false"
click at [1156, 737] on label at bounding box center [1155, 736] width 15 height 15
click at [1156, 737] on input "checkbox" at bounding box center [1154, 737] width 13 height 13
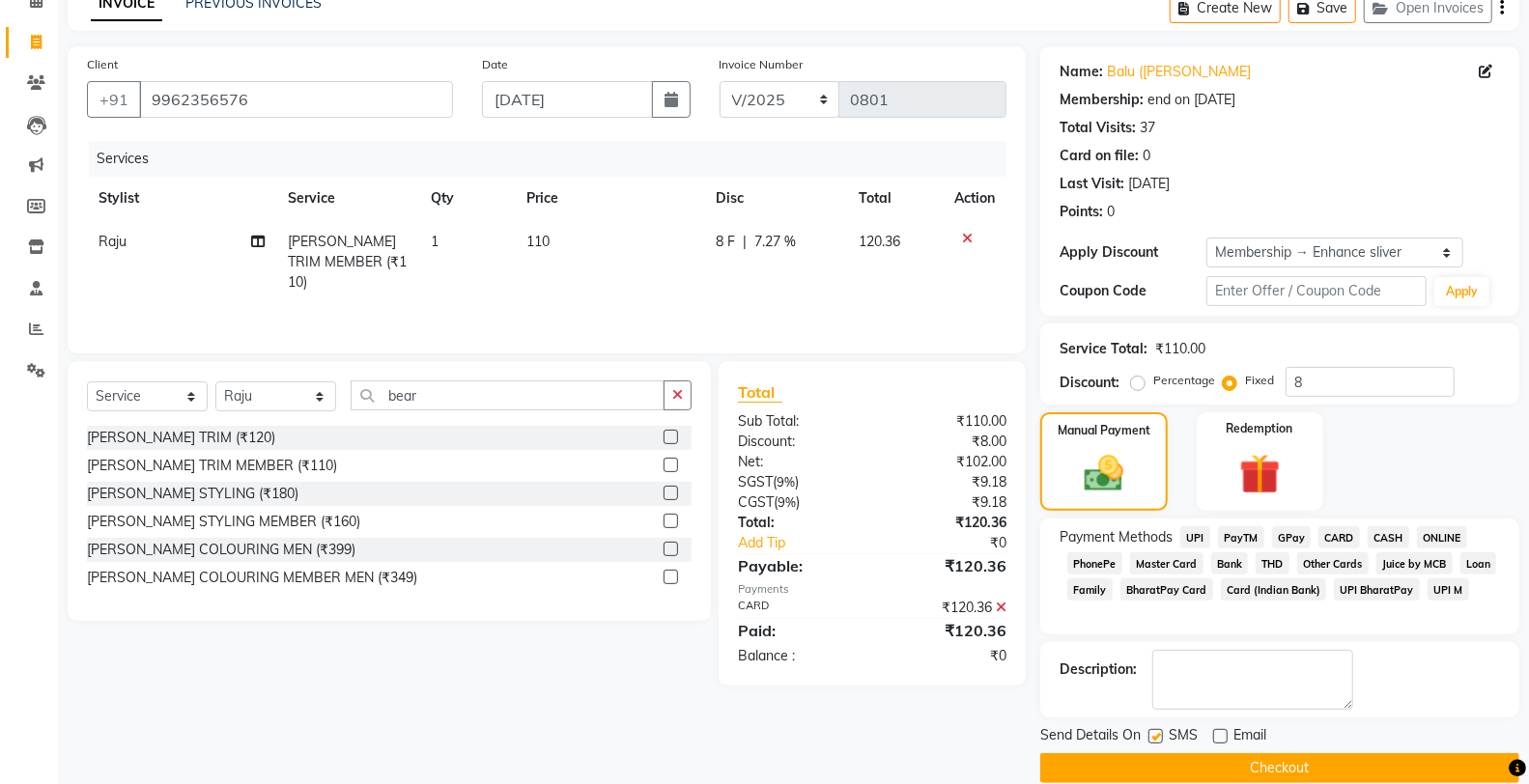
checkbox input "false"
click at [1190, 765] on button "Checkout" at bounding box center [1280, 767] width 479 height 30
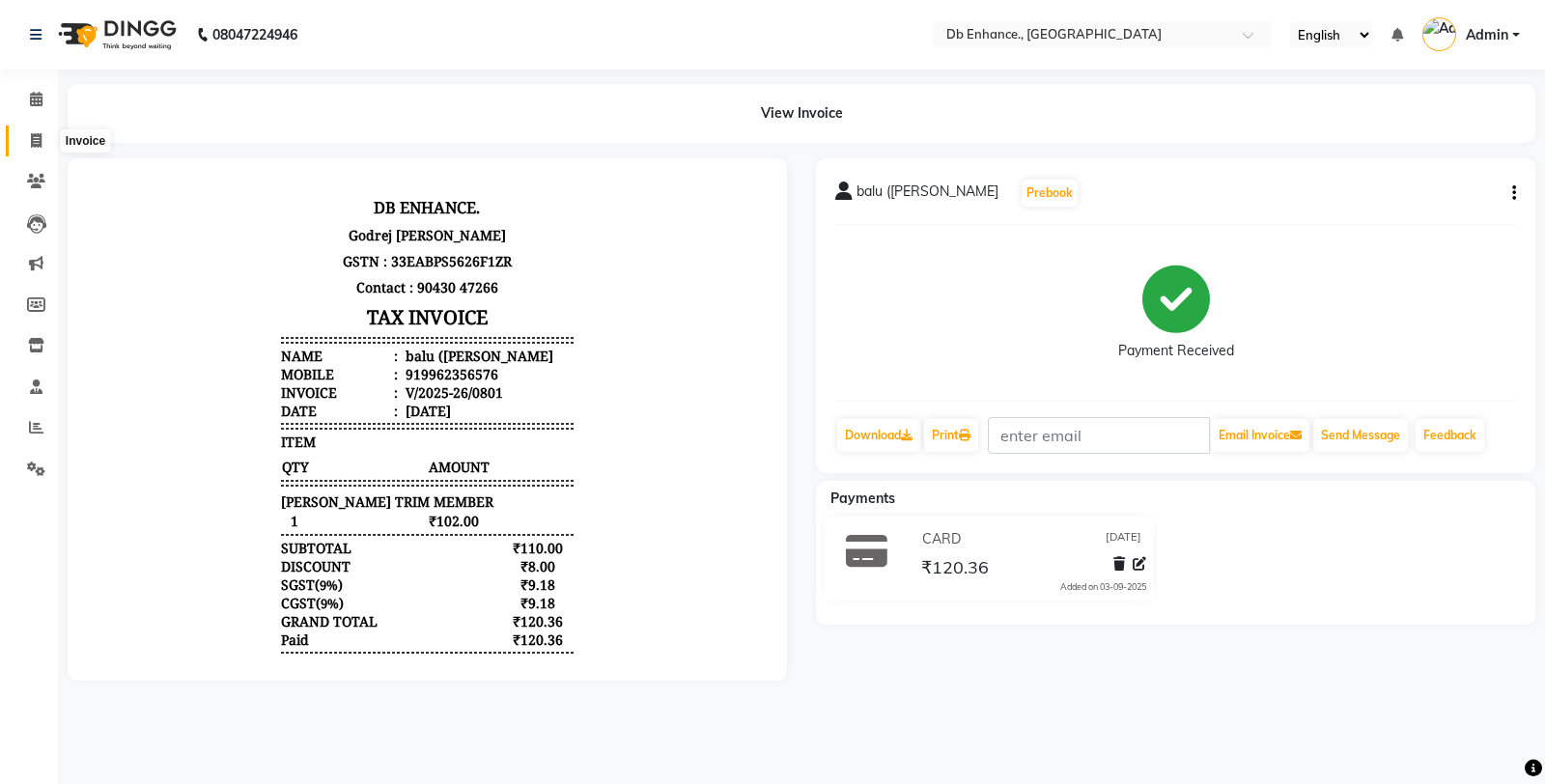
click at [31, 137] on icon at bounding box center [35, 140] width 11 height 15
select select "4474"
select select "service"
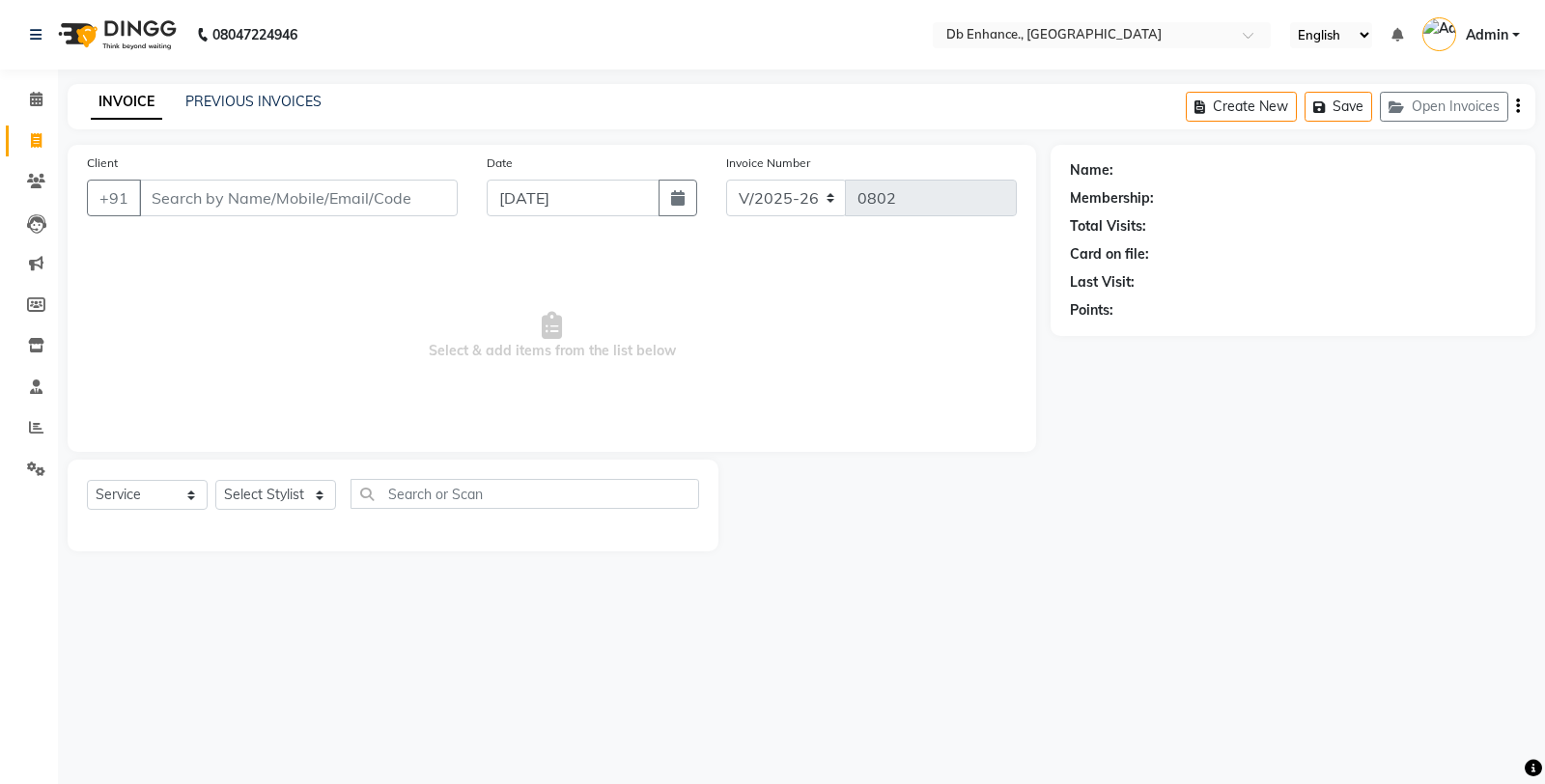
click at [245, 200] on input "Client" at bounding box center [298, 197] width 319 height 36
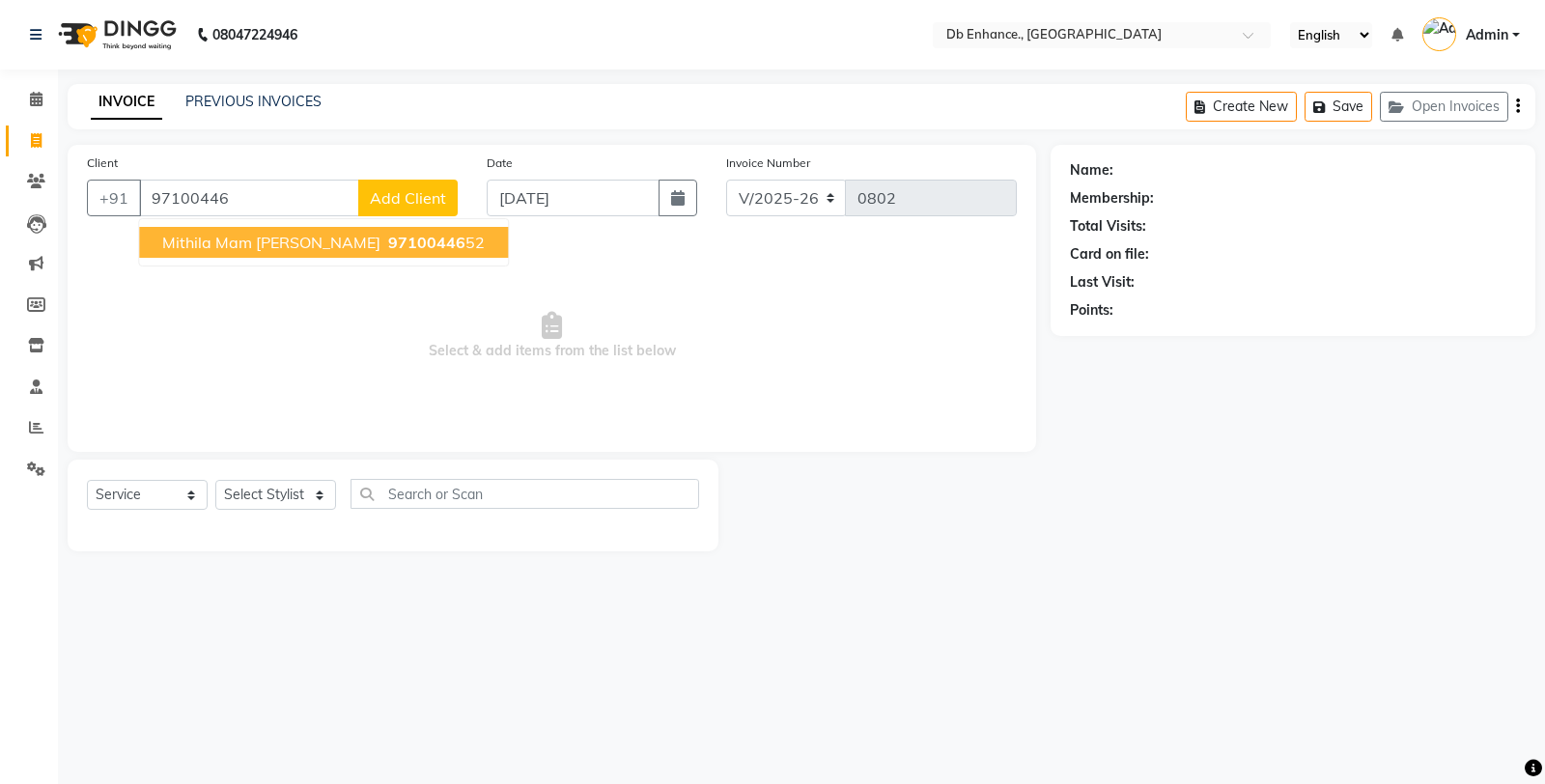
click at [286, 242] on span "mithila mam adair" at bounding box center [271, 242] width 218 height 20
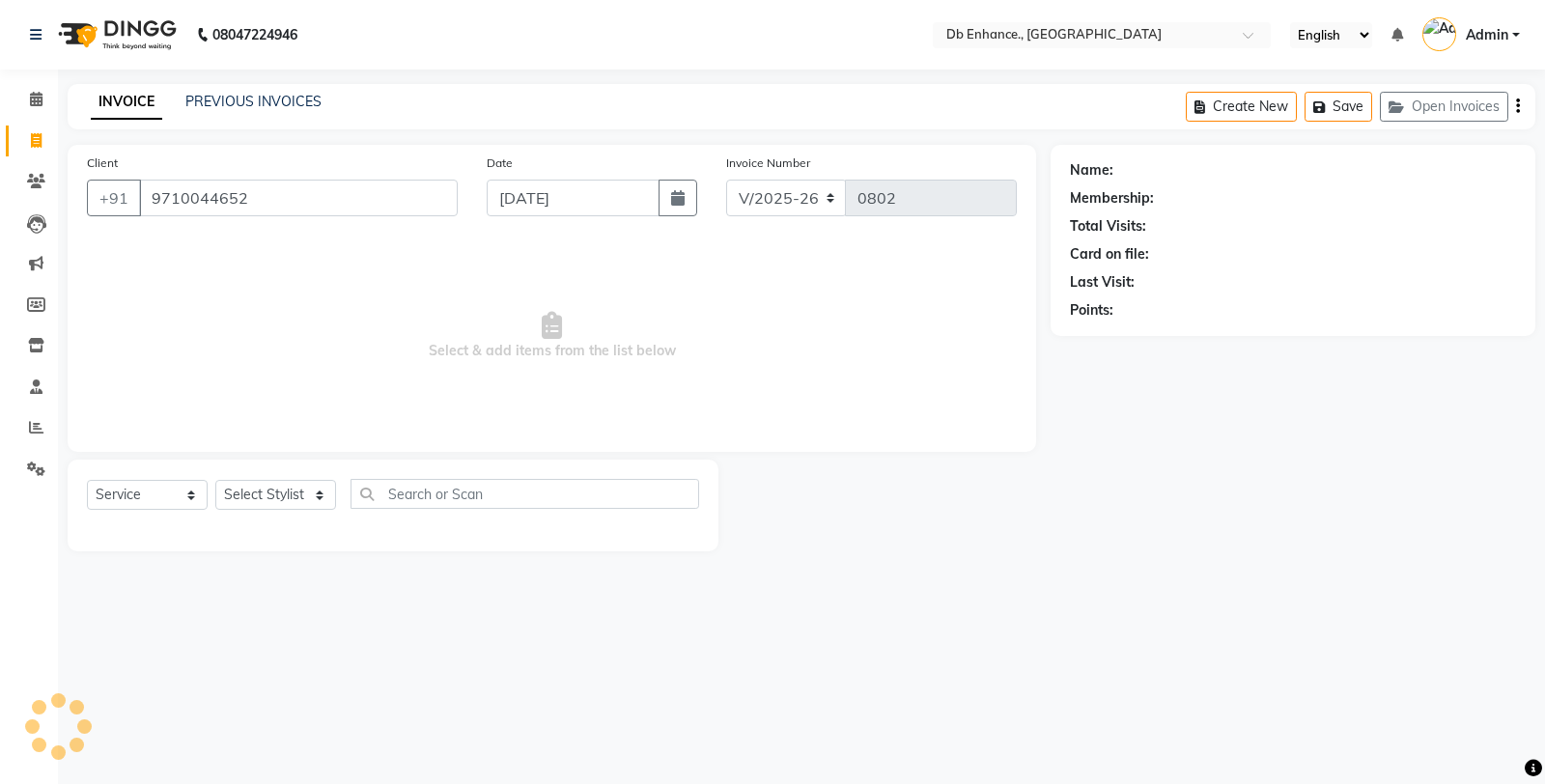
type input "9710044652"
select select "1: Object"
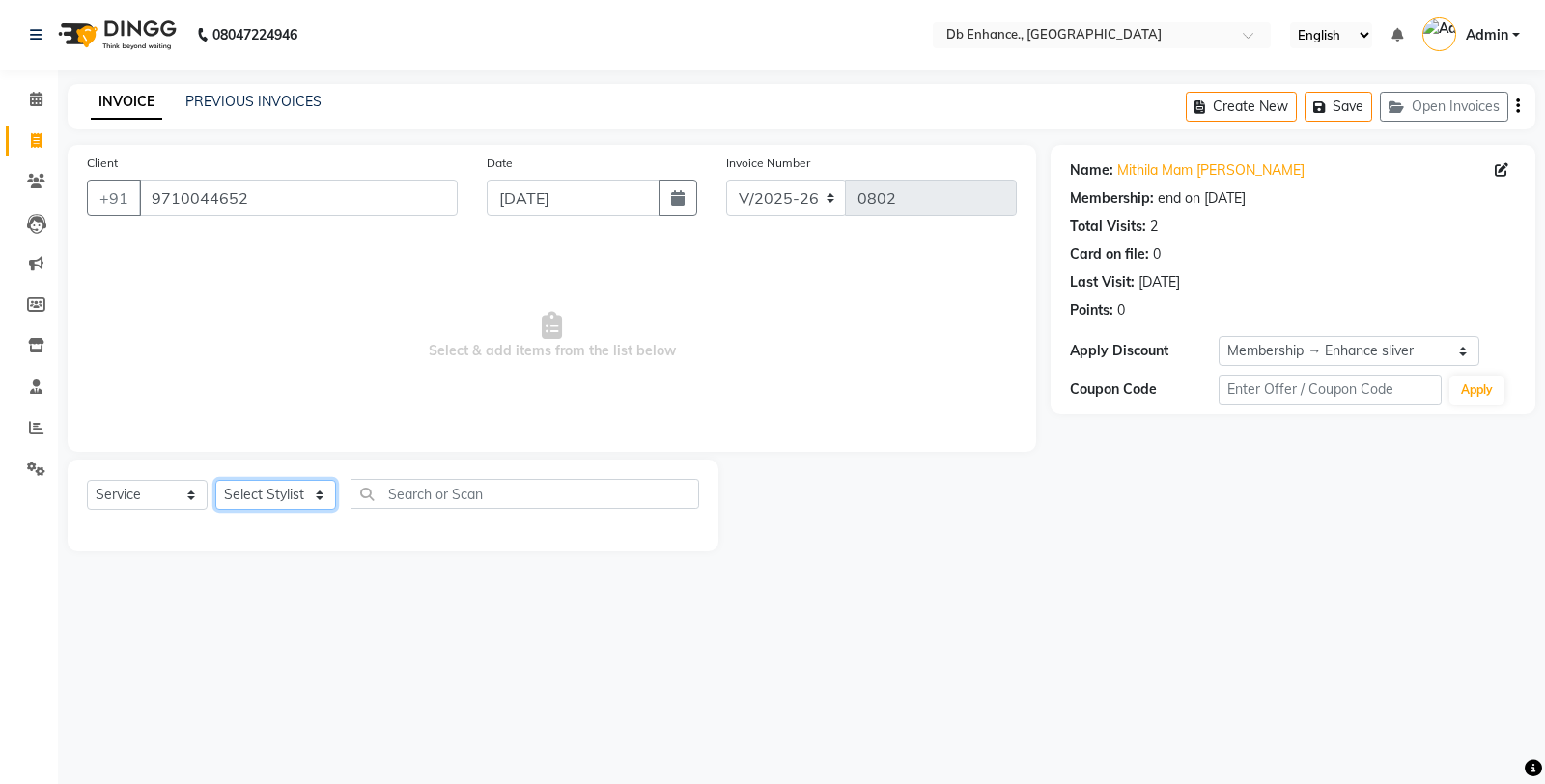
click at [281, 491] on select "Select Stylist [PERSON_NAME] [PERSON_NAME] nishat [PERSON_NAME] [PERSON_NAME] U…" at bounding box center [275, 495] width 121 height 30
select select "87165"
click at [215, 481] on select "Select Stylist [PERSON_NAME] [PERSON_NAME] nishat [PERSON_NAME] [PERSON_NAME] U…" at bounding box center [275, 495] width 121 height 30
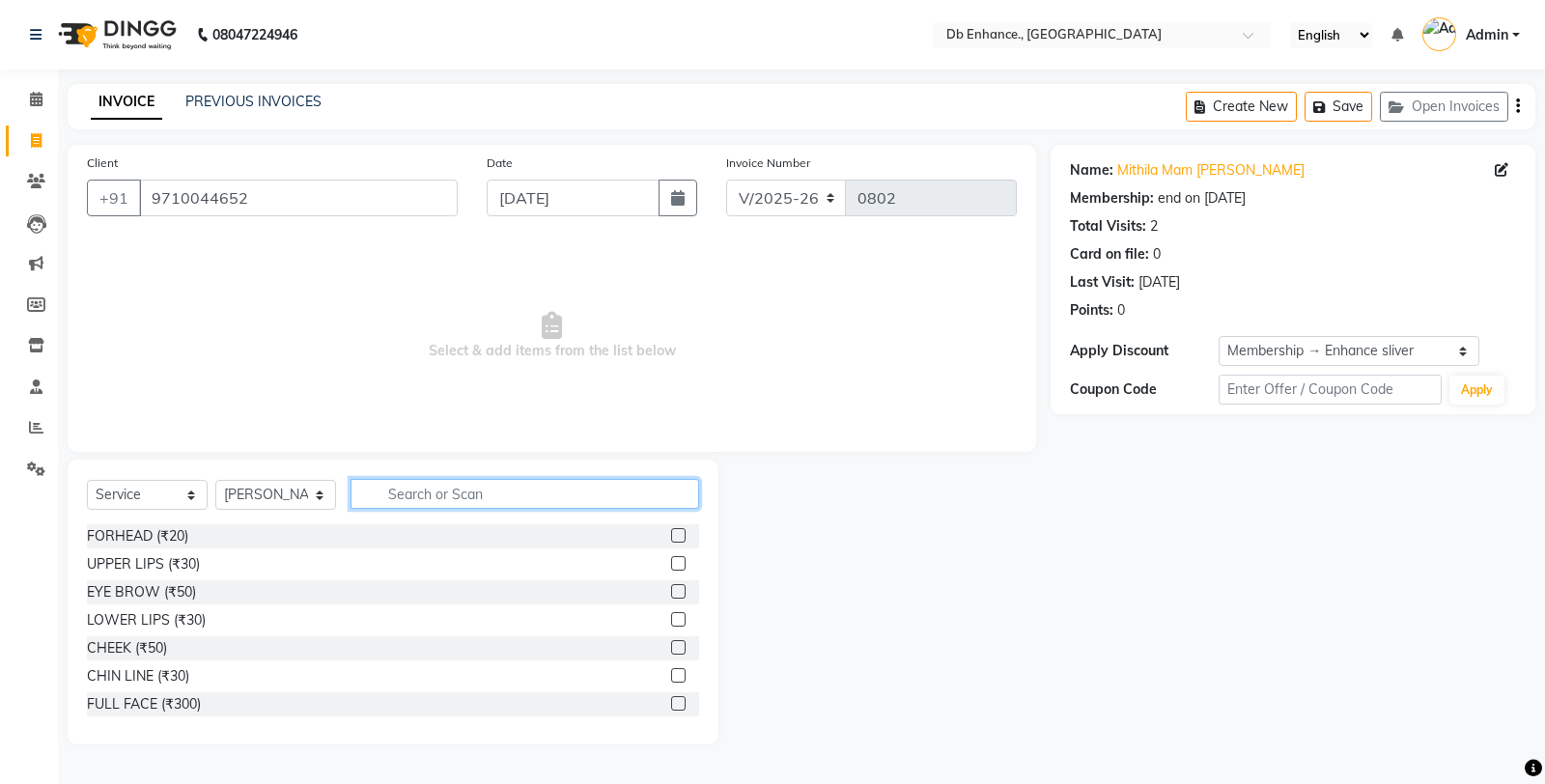
click at [544, 504] on input "text" at bounding box center [524, 494] width 348 height 30
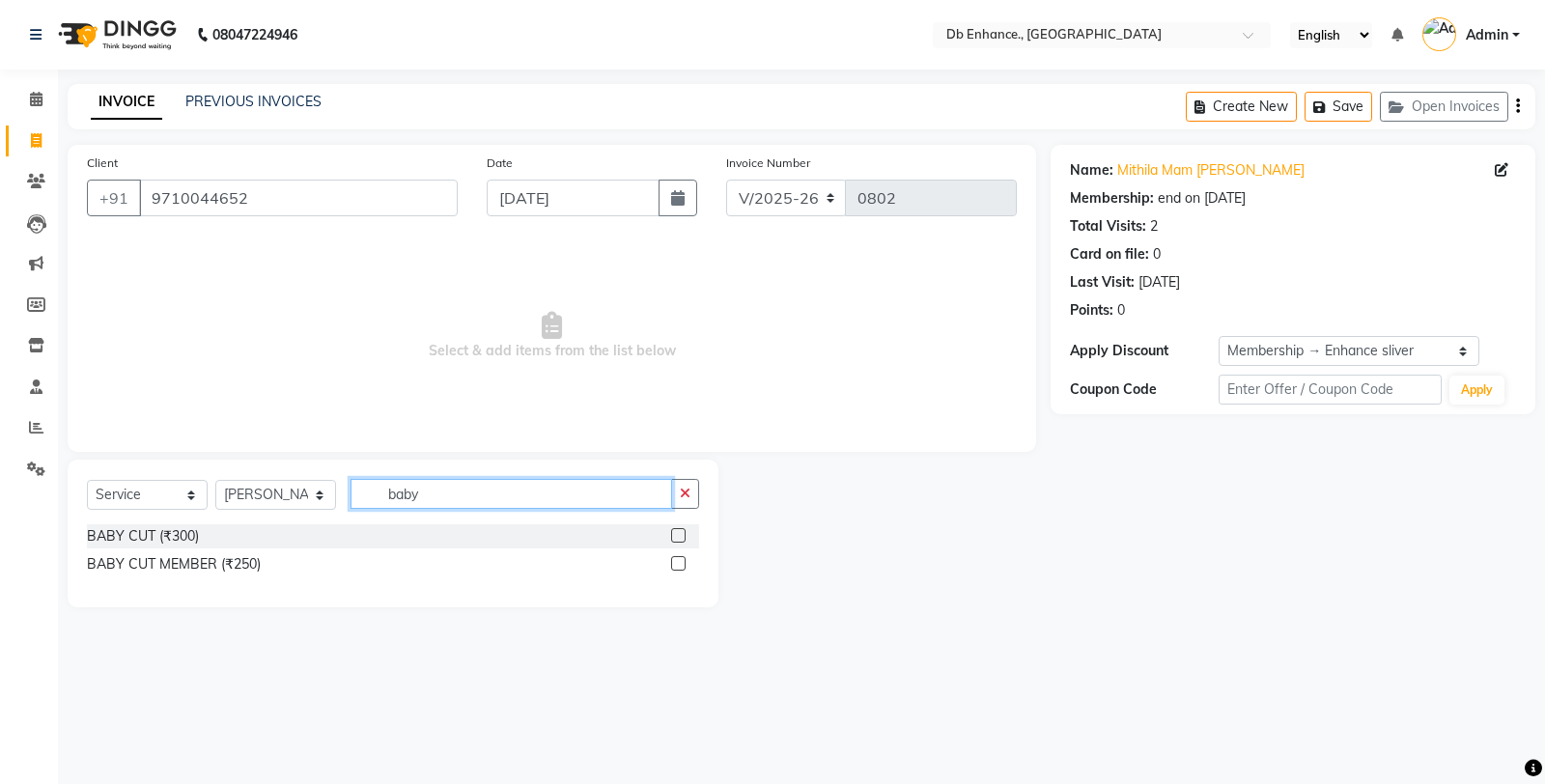
click at [571, 493] on input "baby" at bounding box center [511, 494] width 322 height 30
type input "b"
type input "kid"
click at [680, 563] on label at bounding box center [678, 563] width 15 height 15
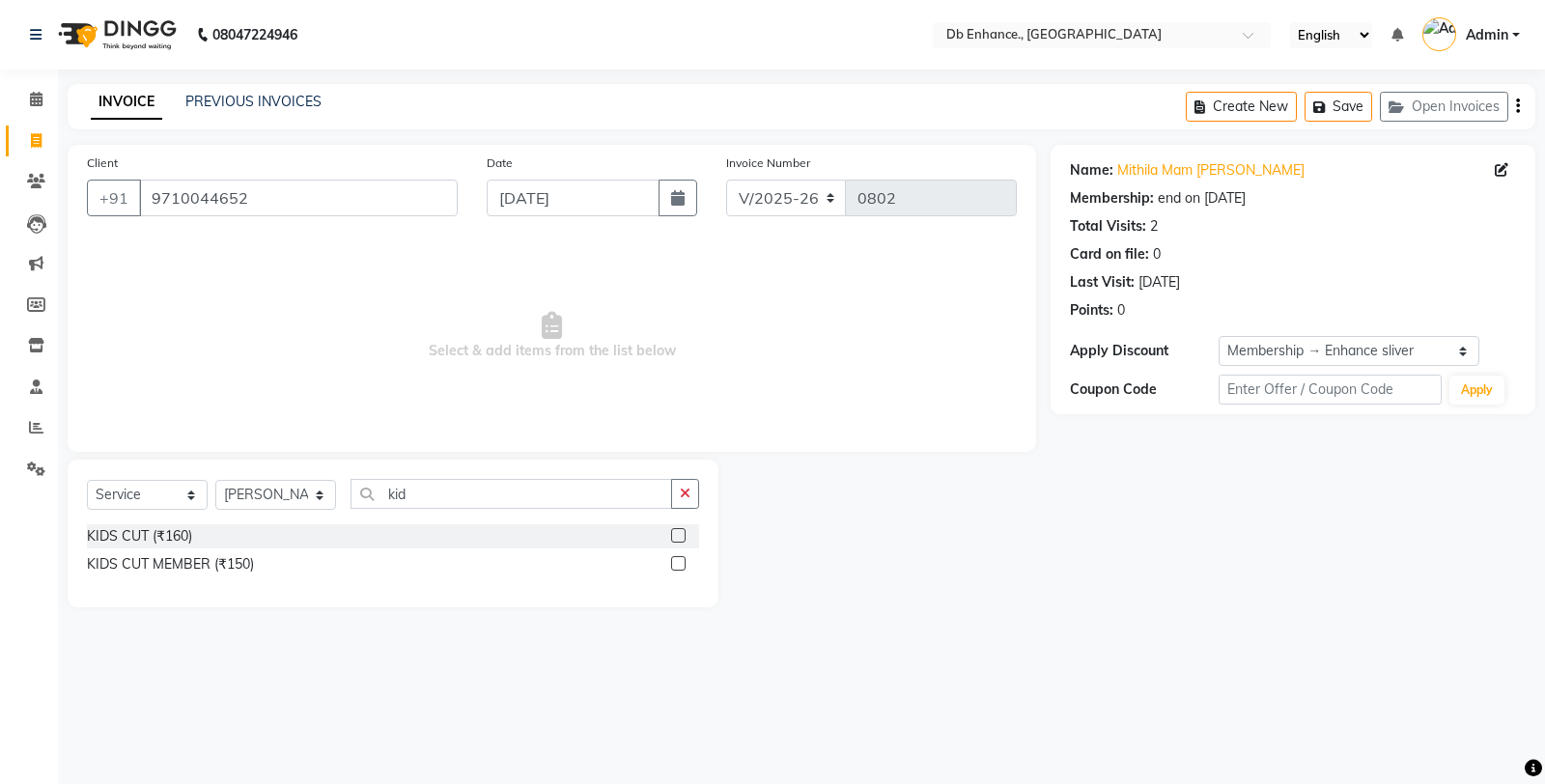
click at [680, 563] on input "checkbox" at bounding box center [677, 564] width 13 height 13
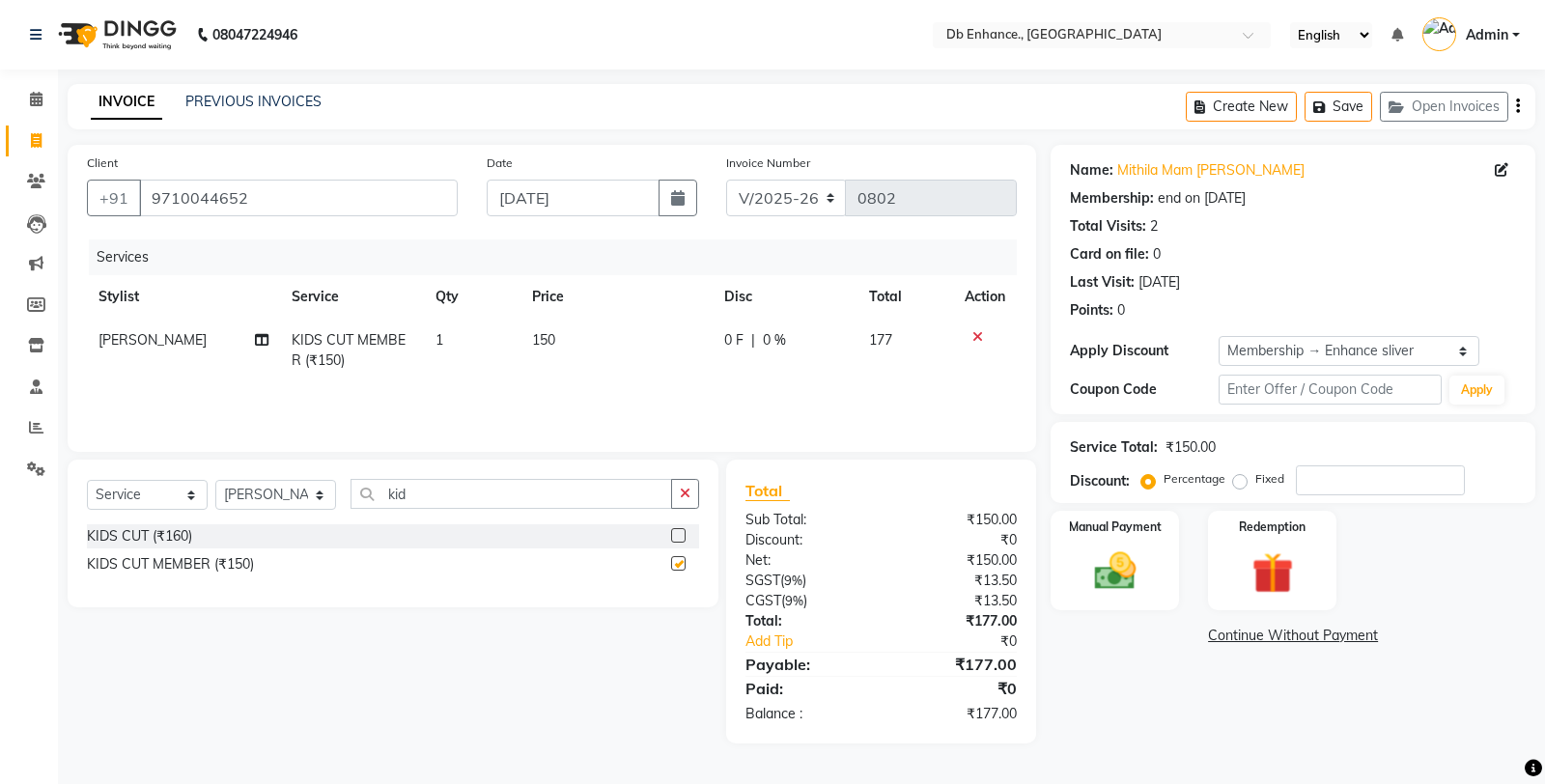
checkbox input "false"
click at [613, 333] on td "150" at bounding box center [616, 350] width 192 height 64
select select "87165"
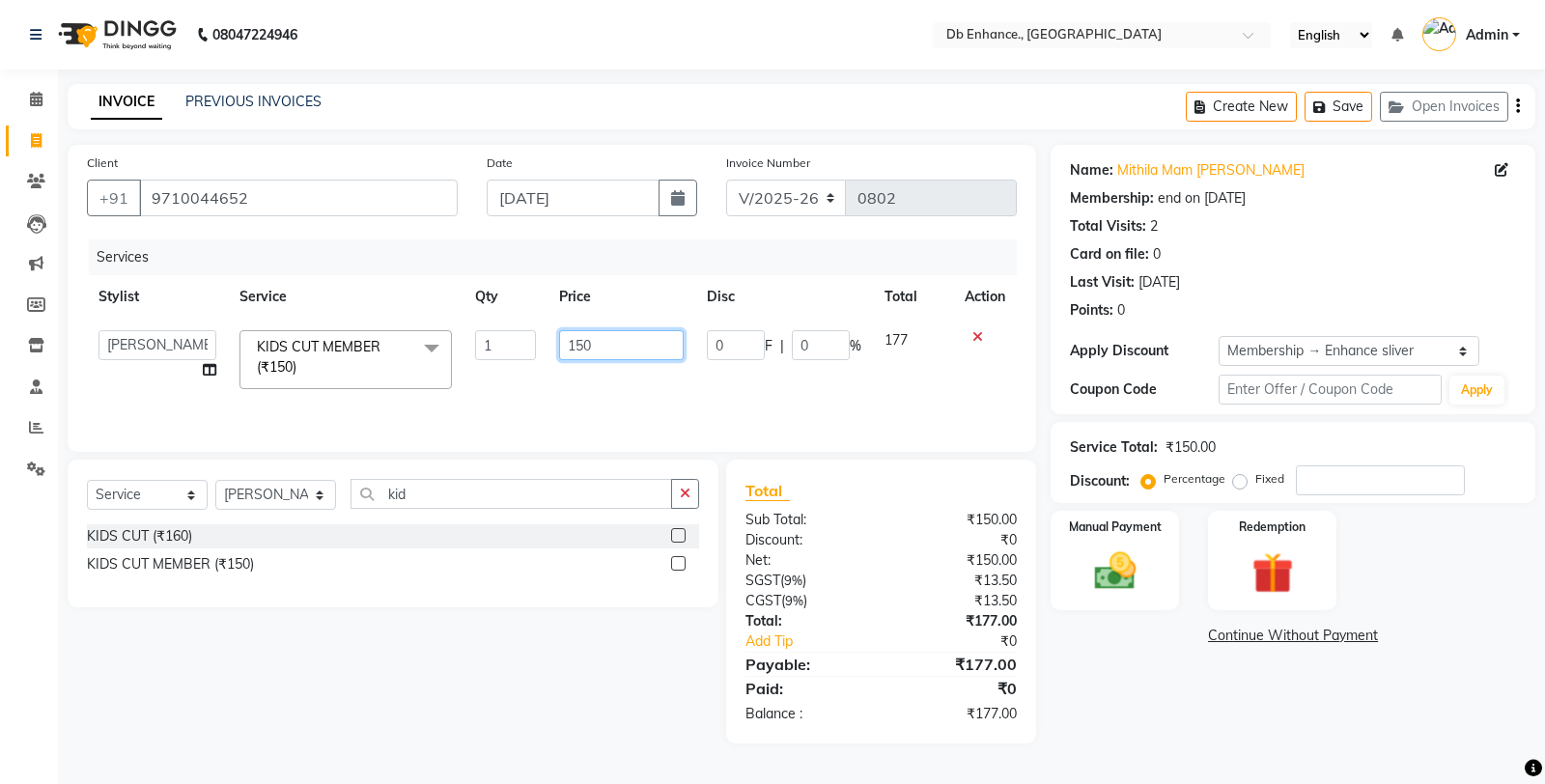
click at [629, 343] on input "150" at bounding box center [621, 345] width 125 height 30
type input "1"
type input "180"
click at [719, 396] on div "Services Stylist Service Qty Price Disc Total Action Amarjeet Kumar mamta pradh…" at bounding box center [553, 336] width 931 height 193
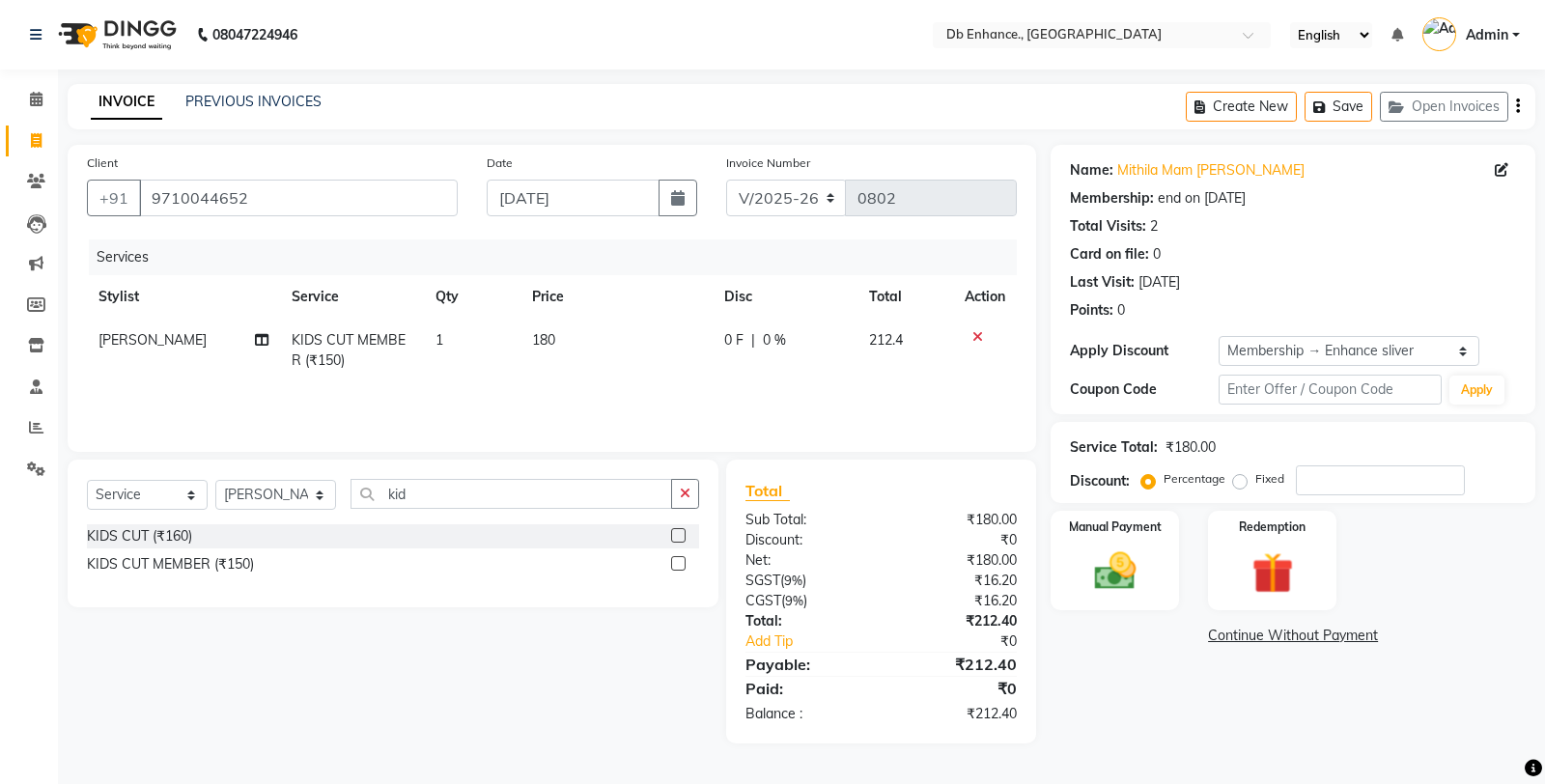
click at [579, 329] on td "180" at bounding box center [616, 350] width 192 height 64
select select "87165"
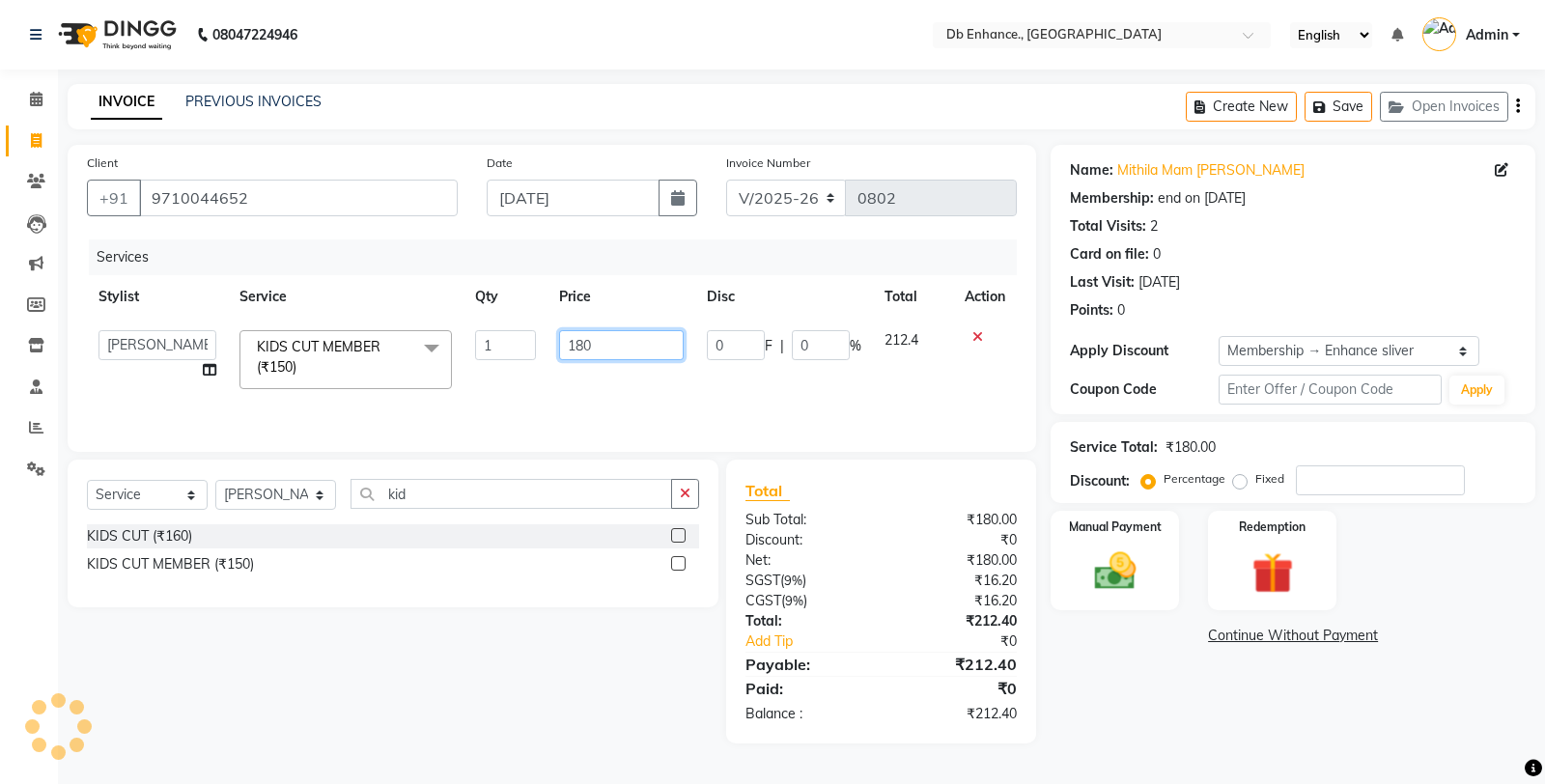
click at [599, 343] on input "180" at bounding box center [621, 345] width 125 height 30
type input "1"
type input "160"
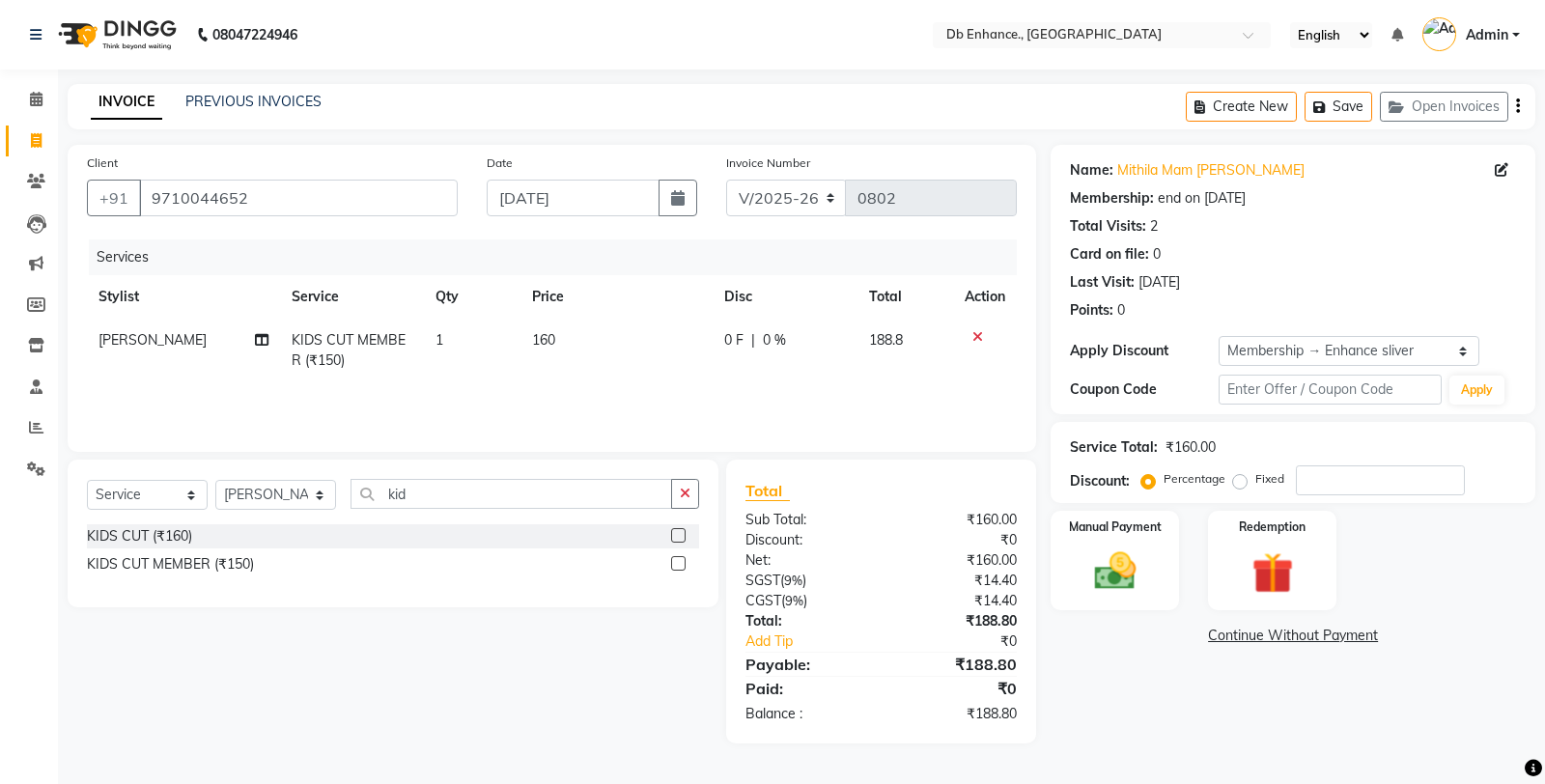
click at [612, 392] on div "Services Stylist Service Qty Price Disc Total Action nishat anwar KIDS CUT MEMB…" at bounding box center [553, 336] width 931 height 193
click at [1108, 561] on img at bounding box center [1115, 571] width 70 height 49
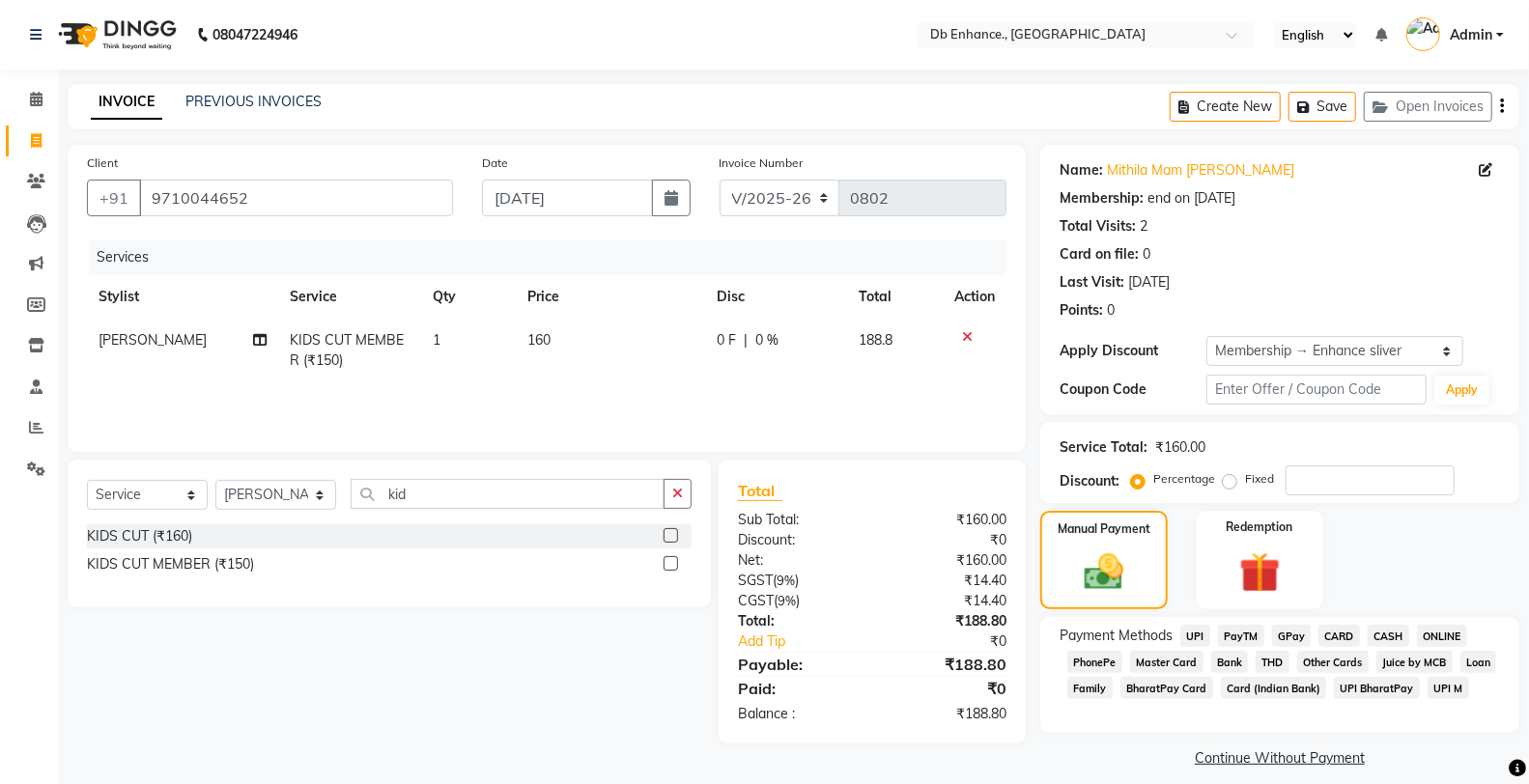
click at [1425, 635] on span "ONLINE" at bounding box center [1441, 636] width 50 height 23
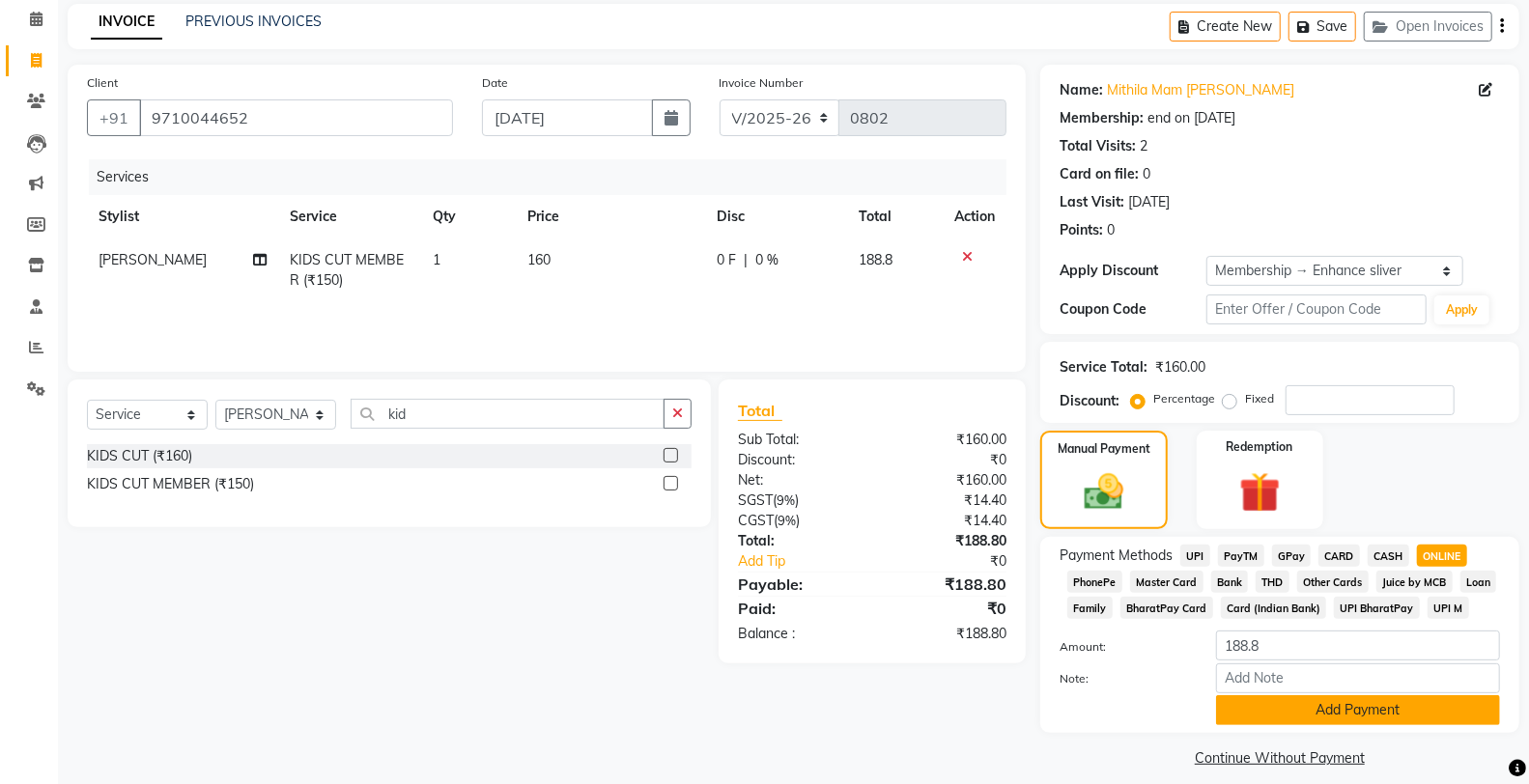
scroll to position [98, 0]
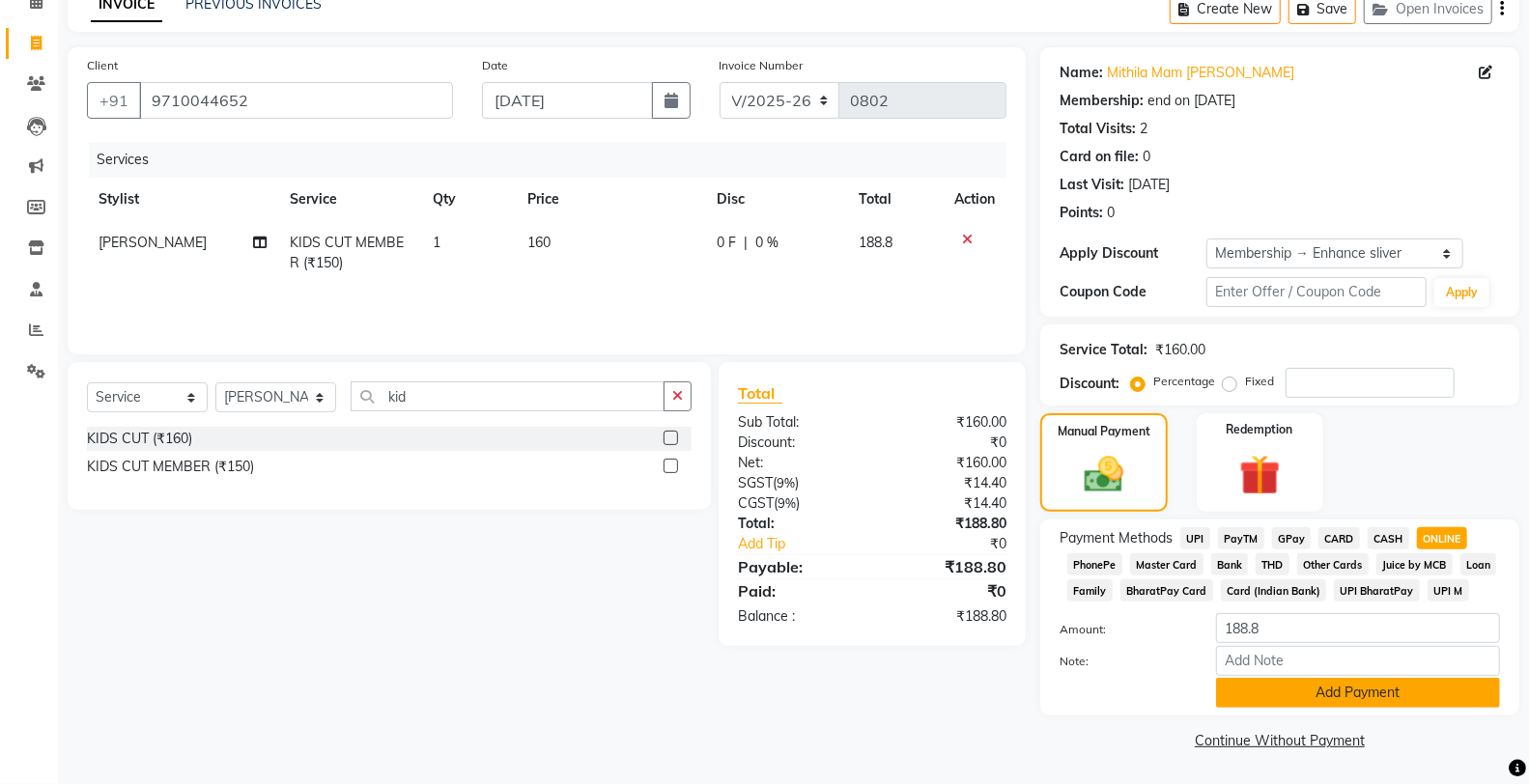
click at [1294, 696] on button "Add Payment" at bounding box center [1357, 693] width 284 height 30
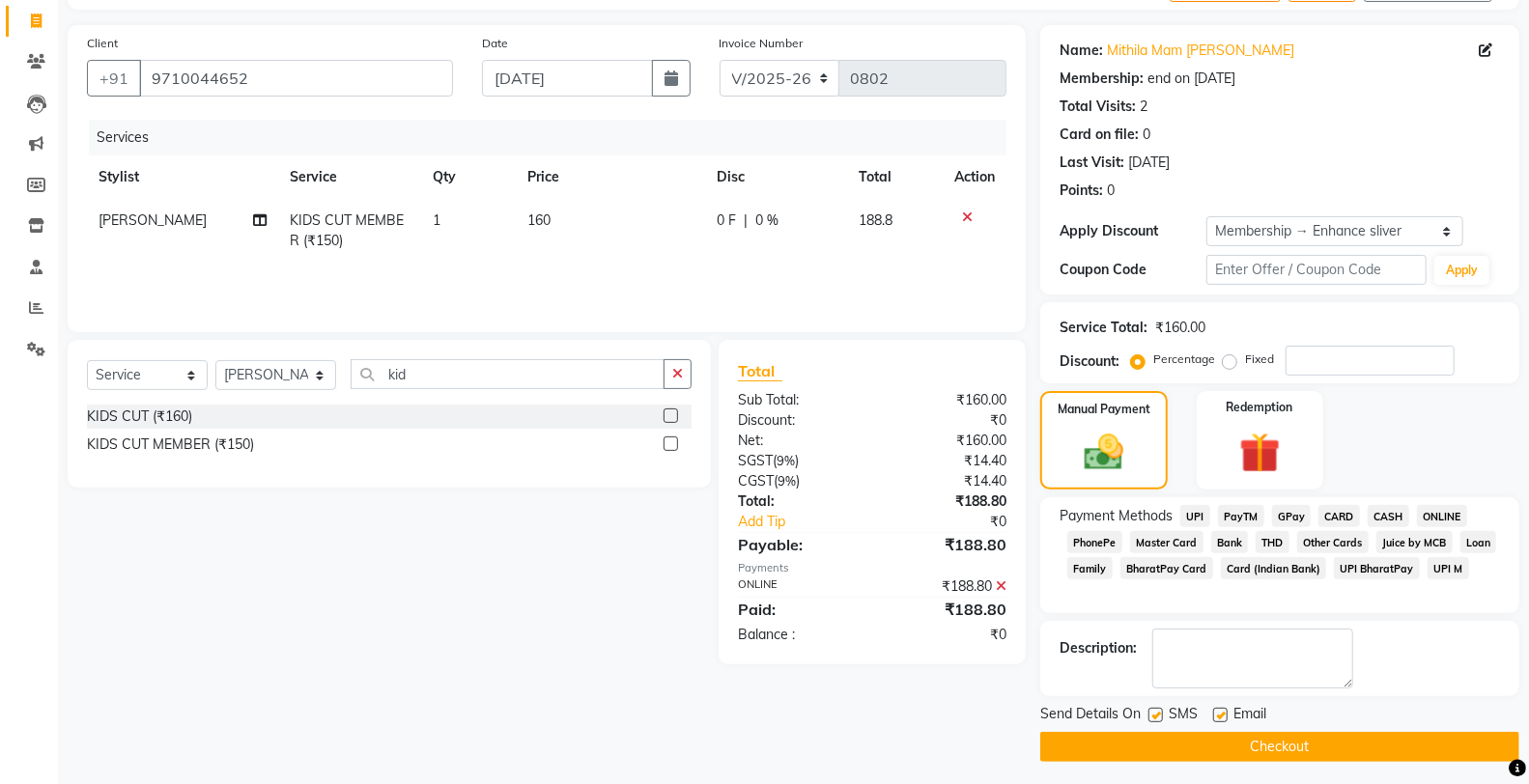
scroll to position [127, 0]
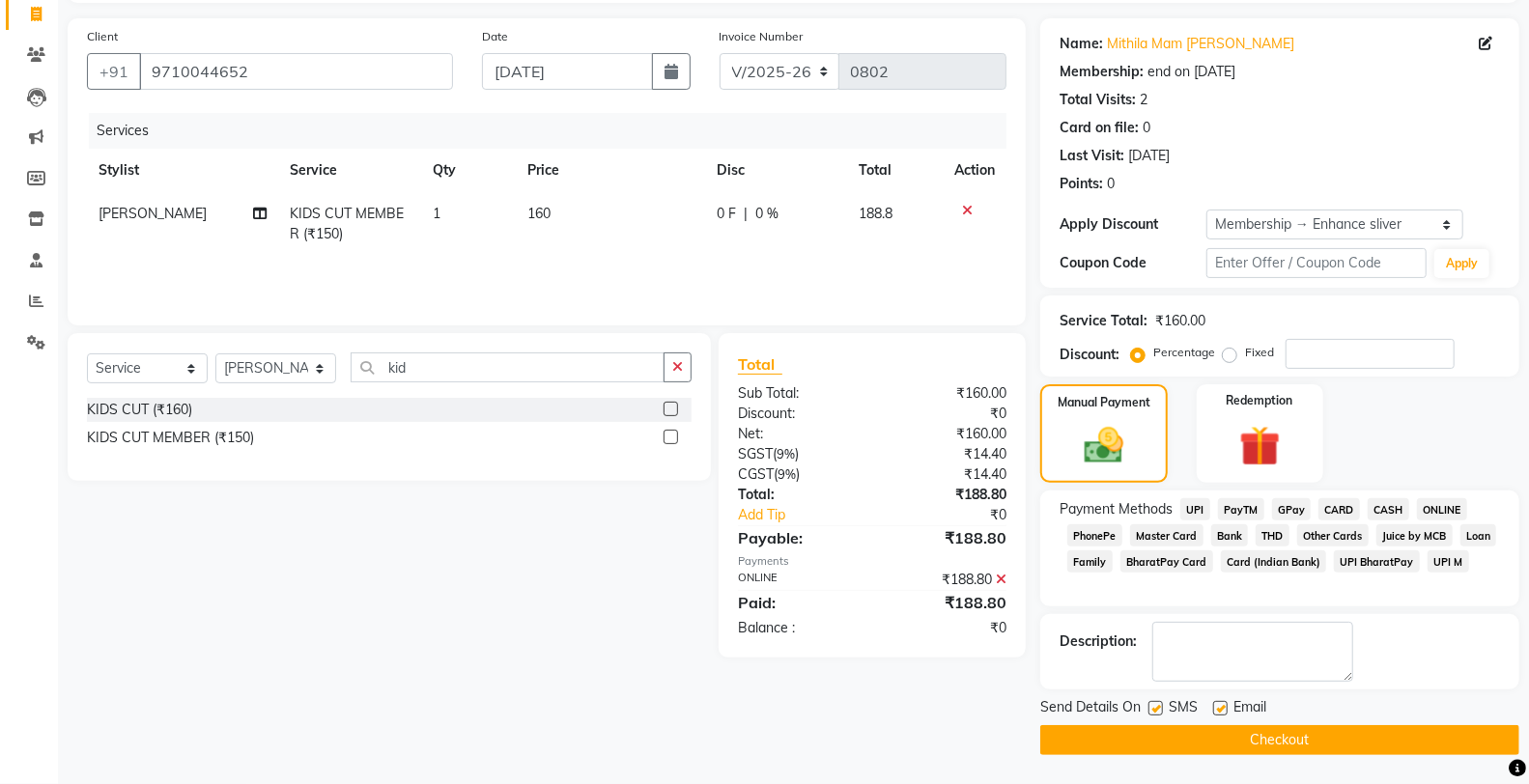
click at [1218, 709] on label at bounding box center [1220, 707] width 15 height 15
click at [1218, 709] on input "checkbox" at bounding box center [1219, 708] width 13 height 13
checkbox input "false"
click at [1155, 711] on label at bounding box center [1155, 707] width 15 height 15
click at [1155, 711] on input "checkbox" at bounding box center [1154, 708] width 13 height 13
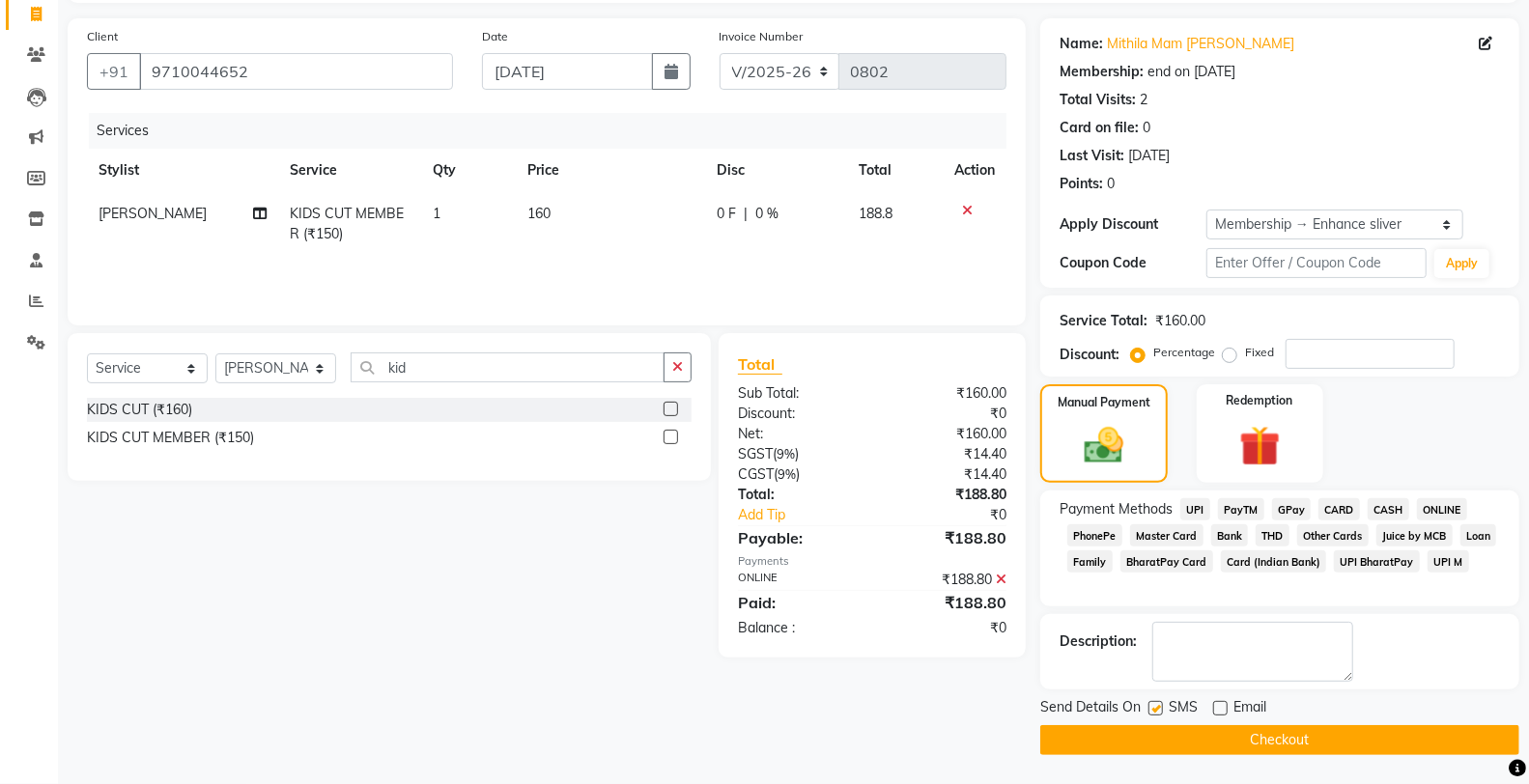
checkbox input "false"
click at [1172, 742] on button "Checkout" at bounding box center [1280, 740] width 479 height 30
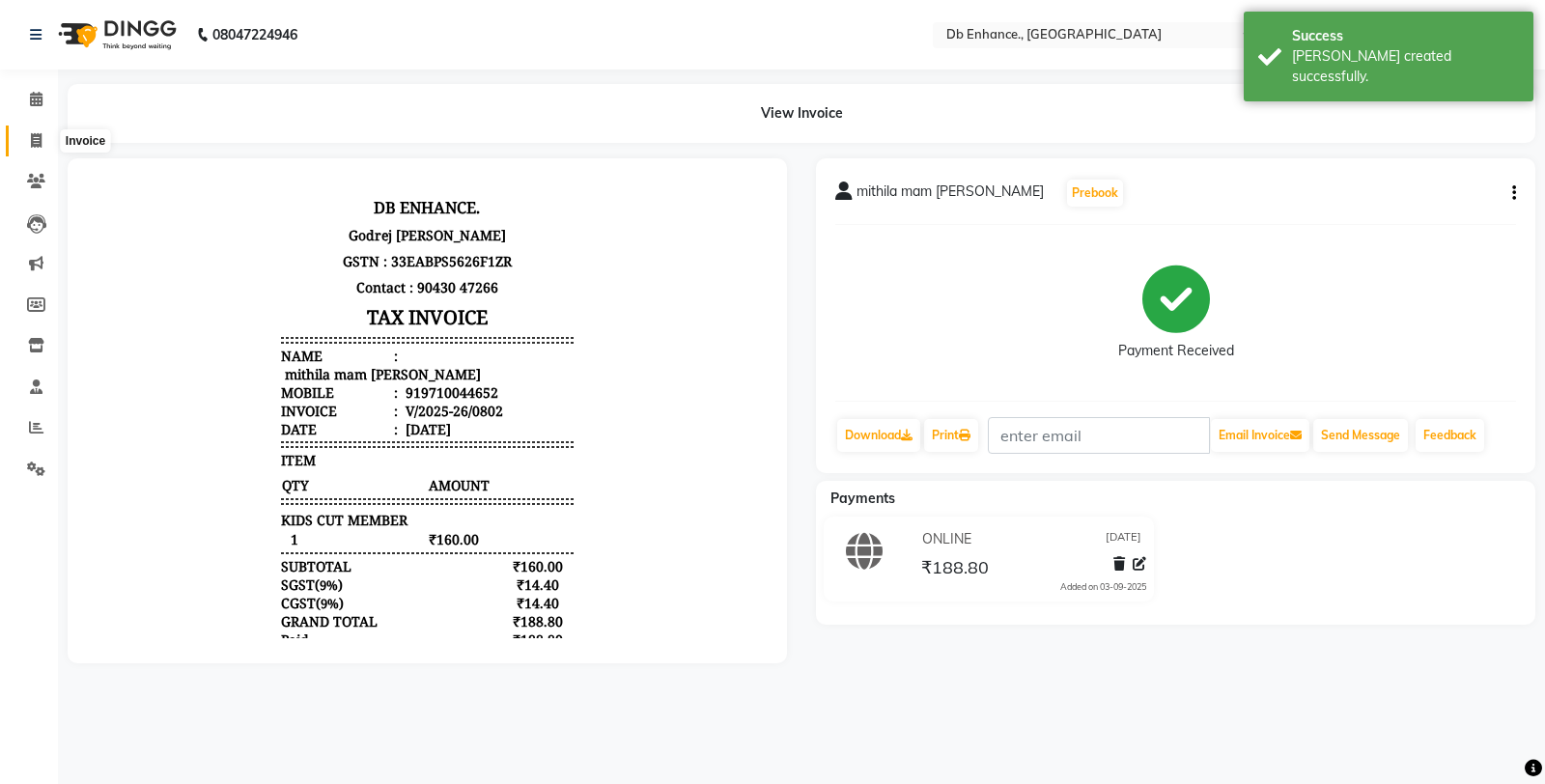
click at [33, 140] on icon at bounding box center [35, 140] width 11 height 15
select select "4474"
select select "service"
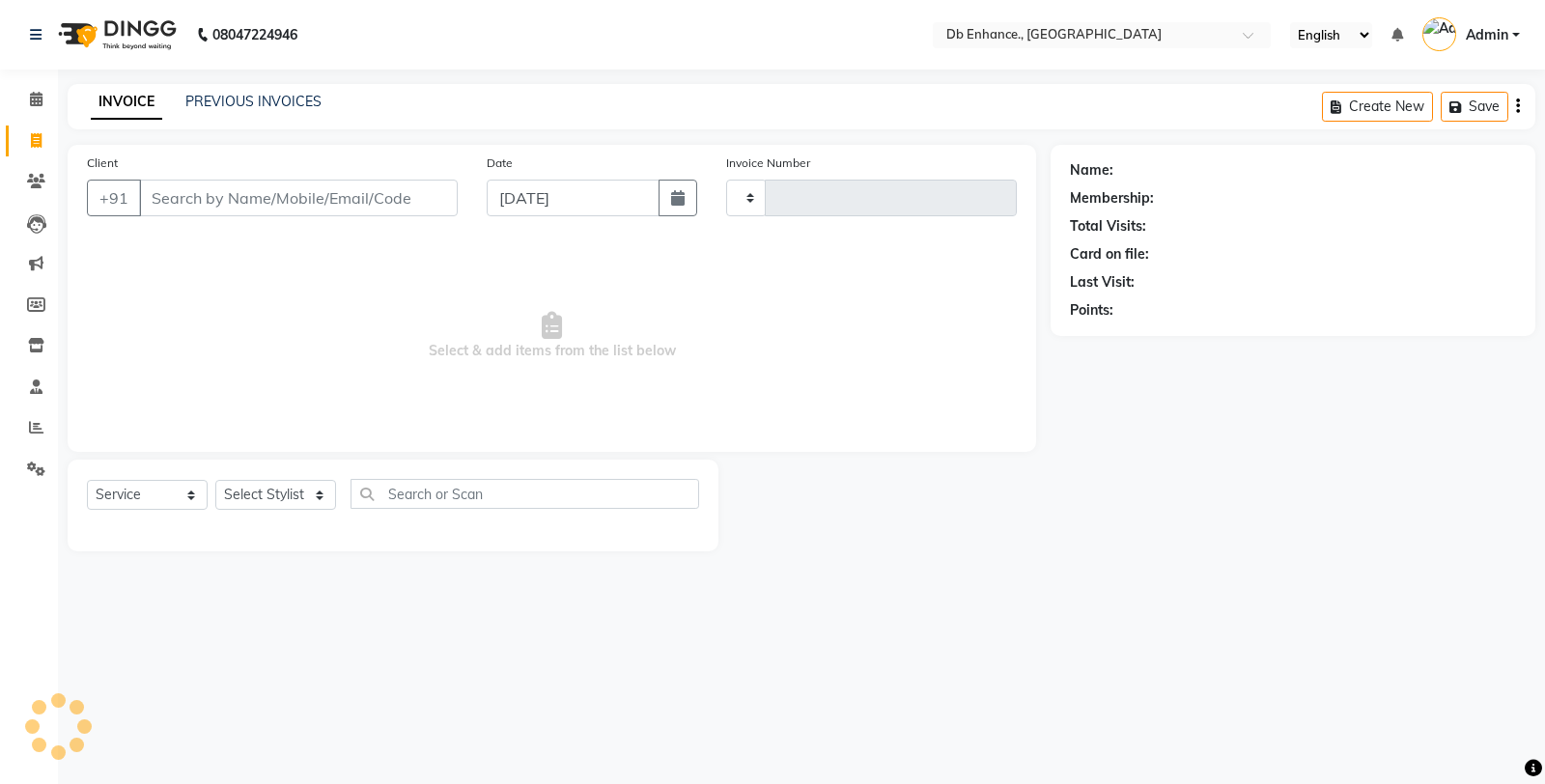
select select "service"
select select "4474"
type input "0803"
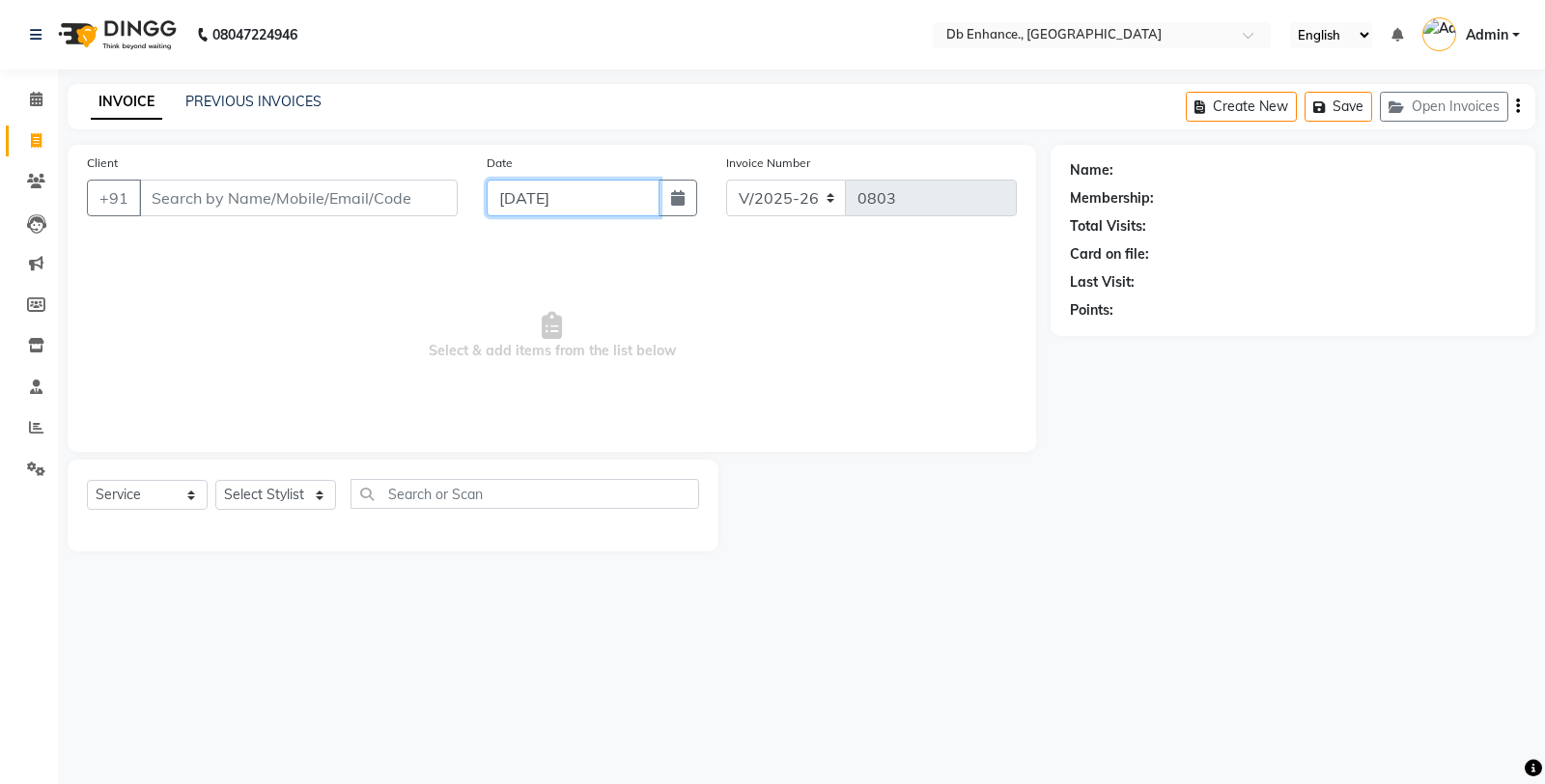
click at [625, 197] on input "[DATE]" at bounding box center [573, 197] width 173 height 36
select select "9"
select select "2025"
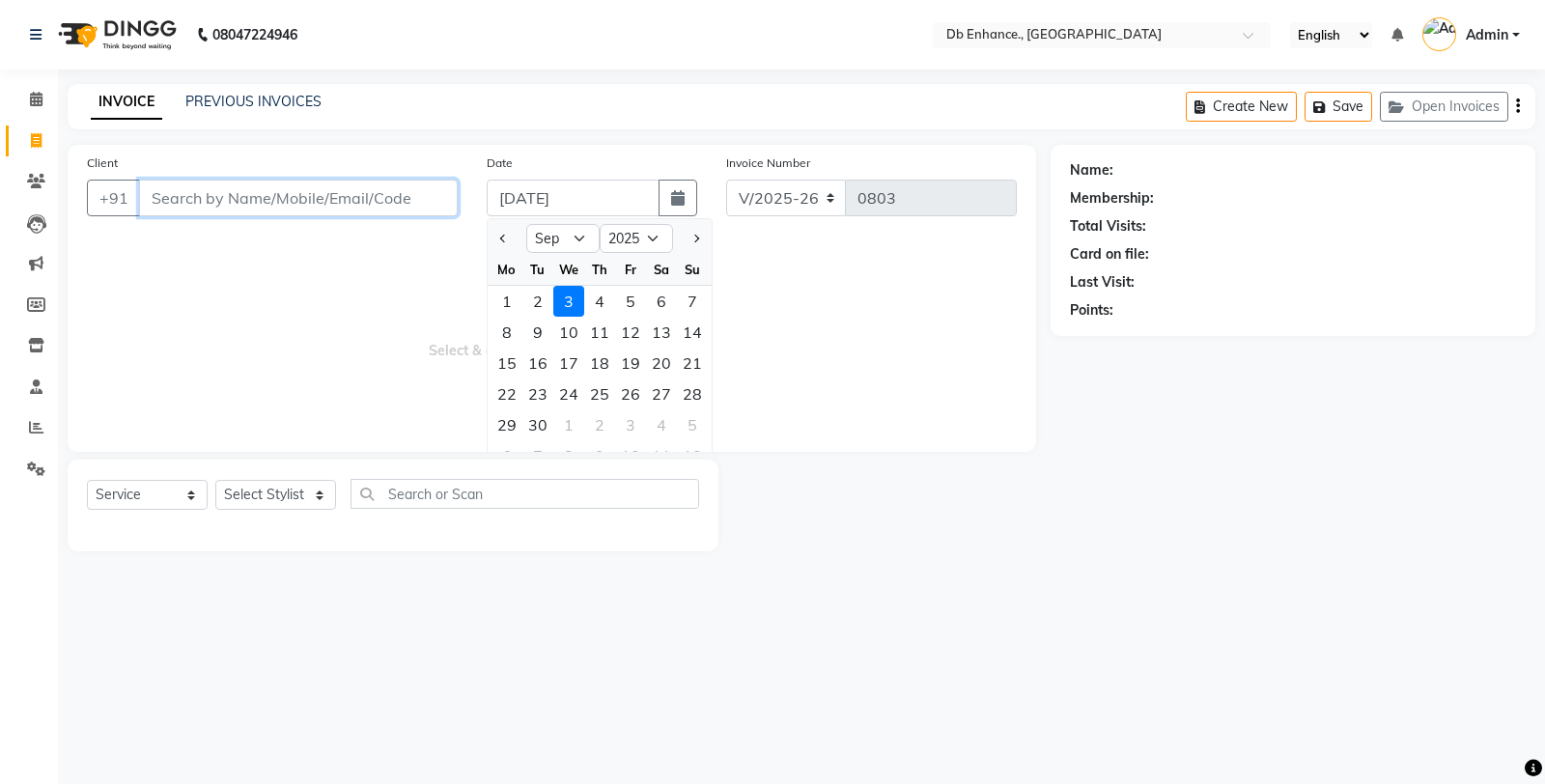
click at [368, 199] on input "Client" at bounding box center [298, 197] width 319 height 36
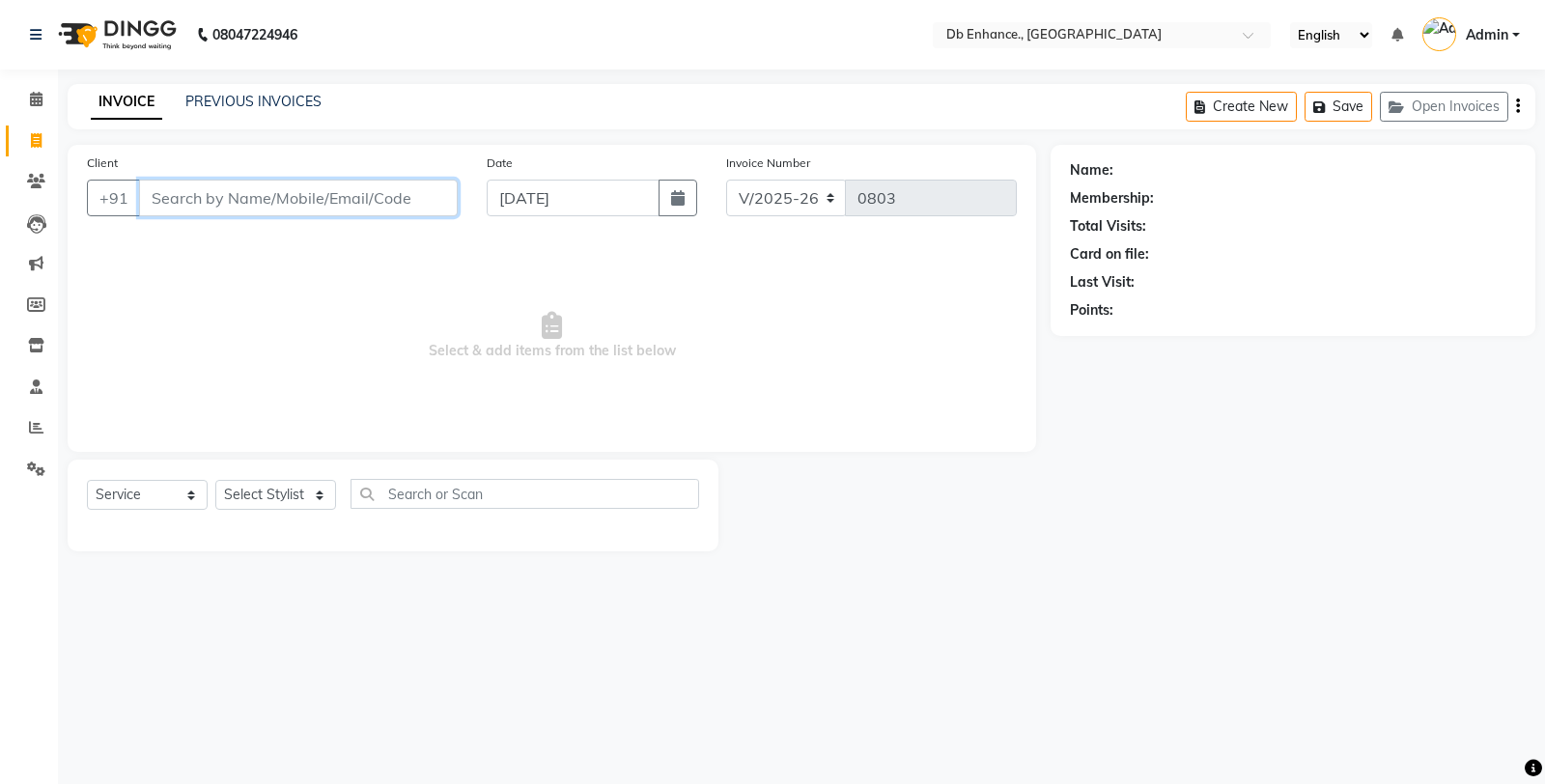
click at [248, 205] on input "Client" at bounding box center [298, 197] width 319 height 36
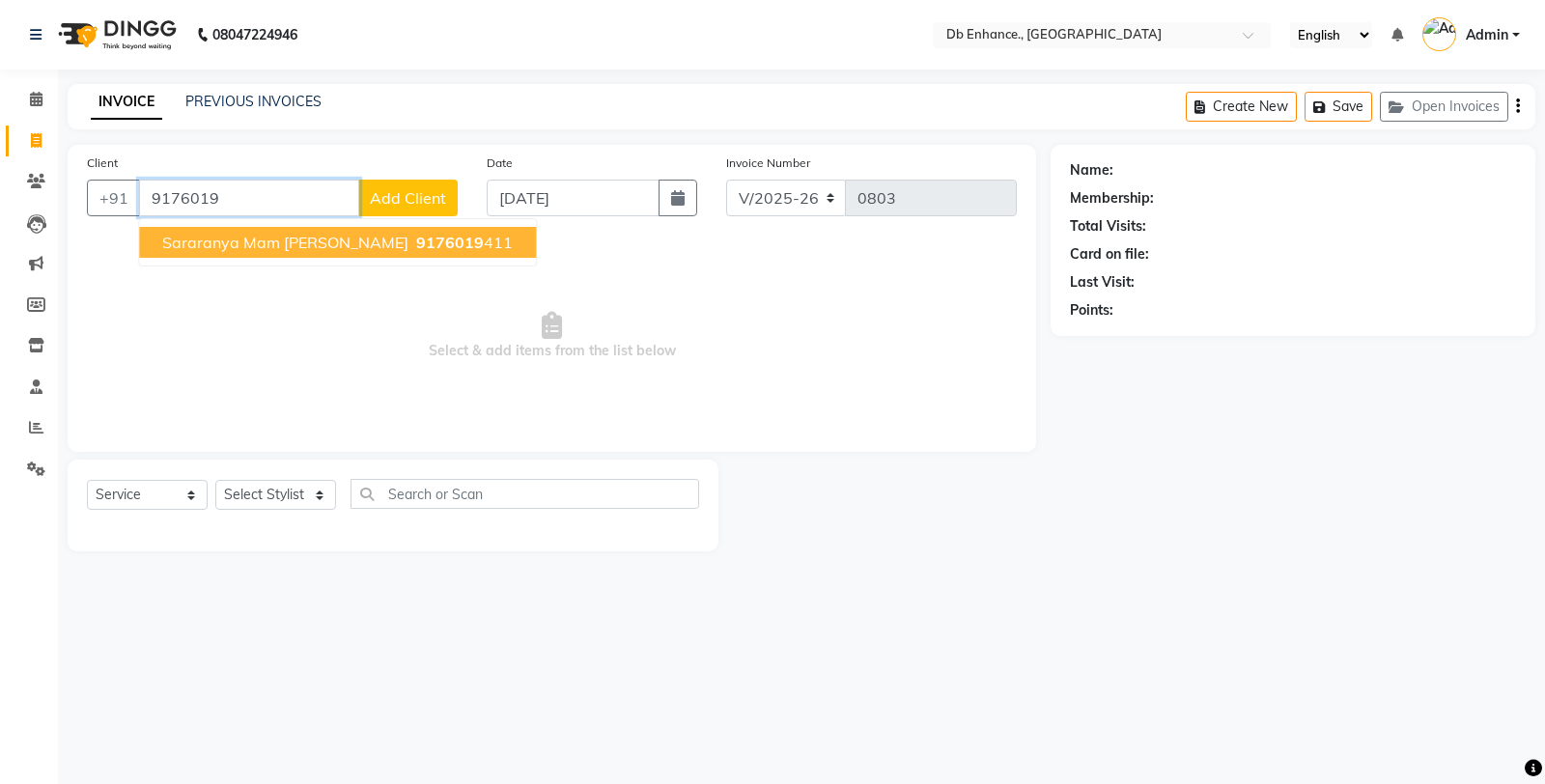
click at [303, 247] on span "sararanya mam [PERSON_NAME]" at bounding box center [285, 242] width 246 height 20
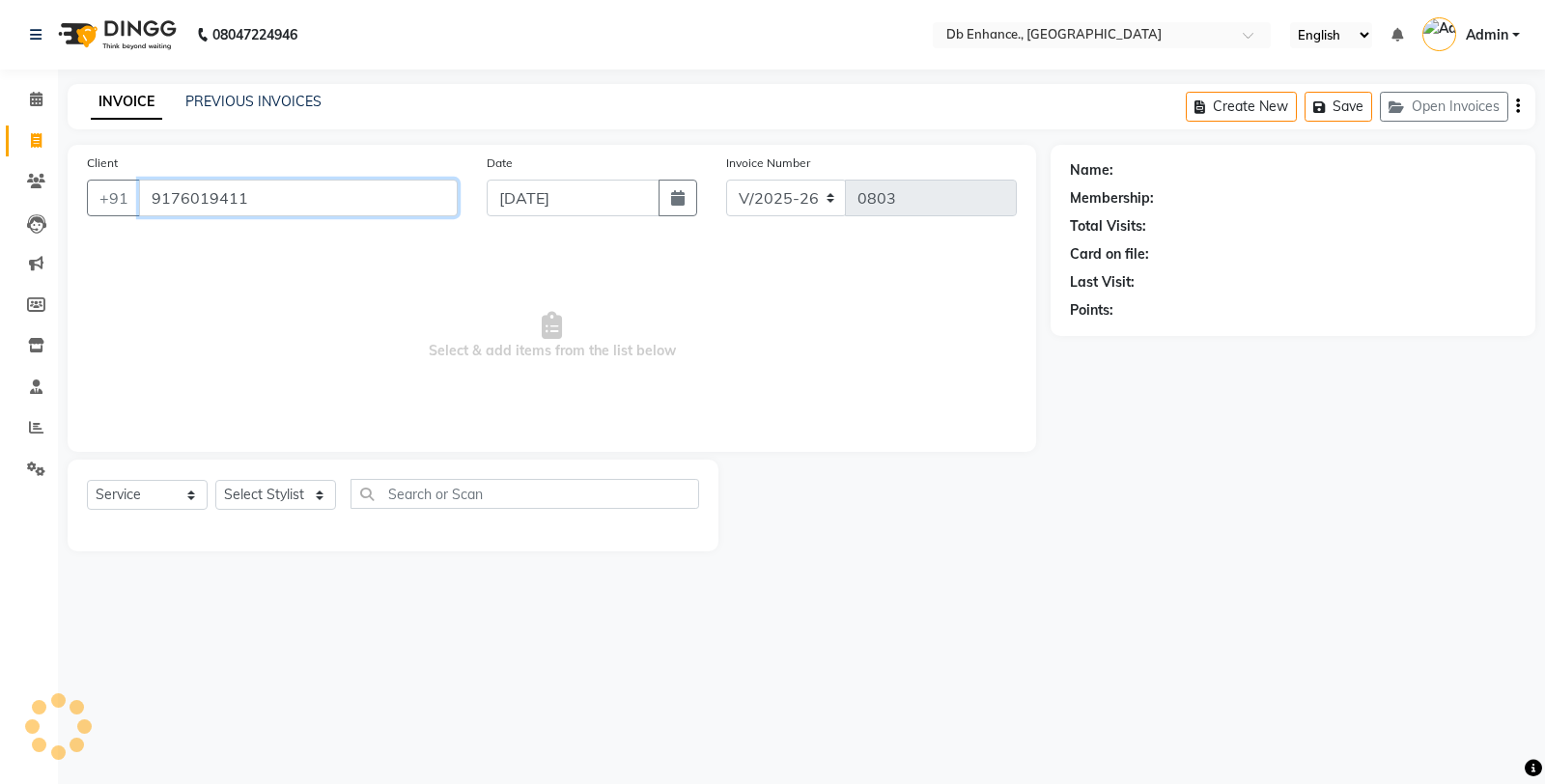
type input "9176019411"
select select "1: Object"
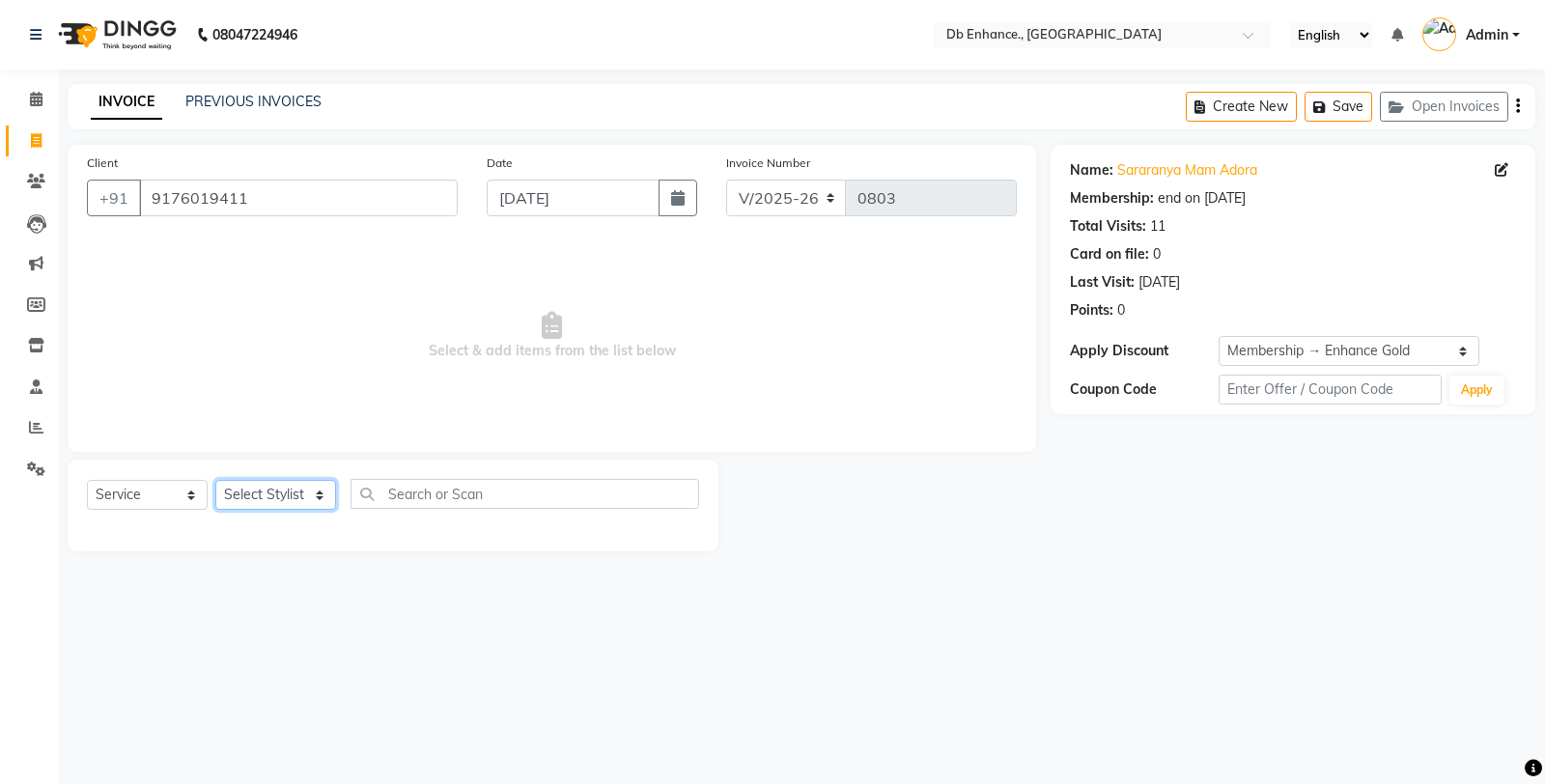
click at [283, 499] on select "Select Stylist [PERSON_NAME] [PERSON_NAME] nishat [PERSON_NAME] [PERSON_NAME] U…" at bounding box center [275, 495] width 121 height 30
select select "61814"
click at [215, 481] on select "Select Stylist [PERSON_NAME] [PERSON_NAME] nishat [PERSON_NAME] [PERSON_NAME] U…" at bounding box center [275, 495] width 121 height 30
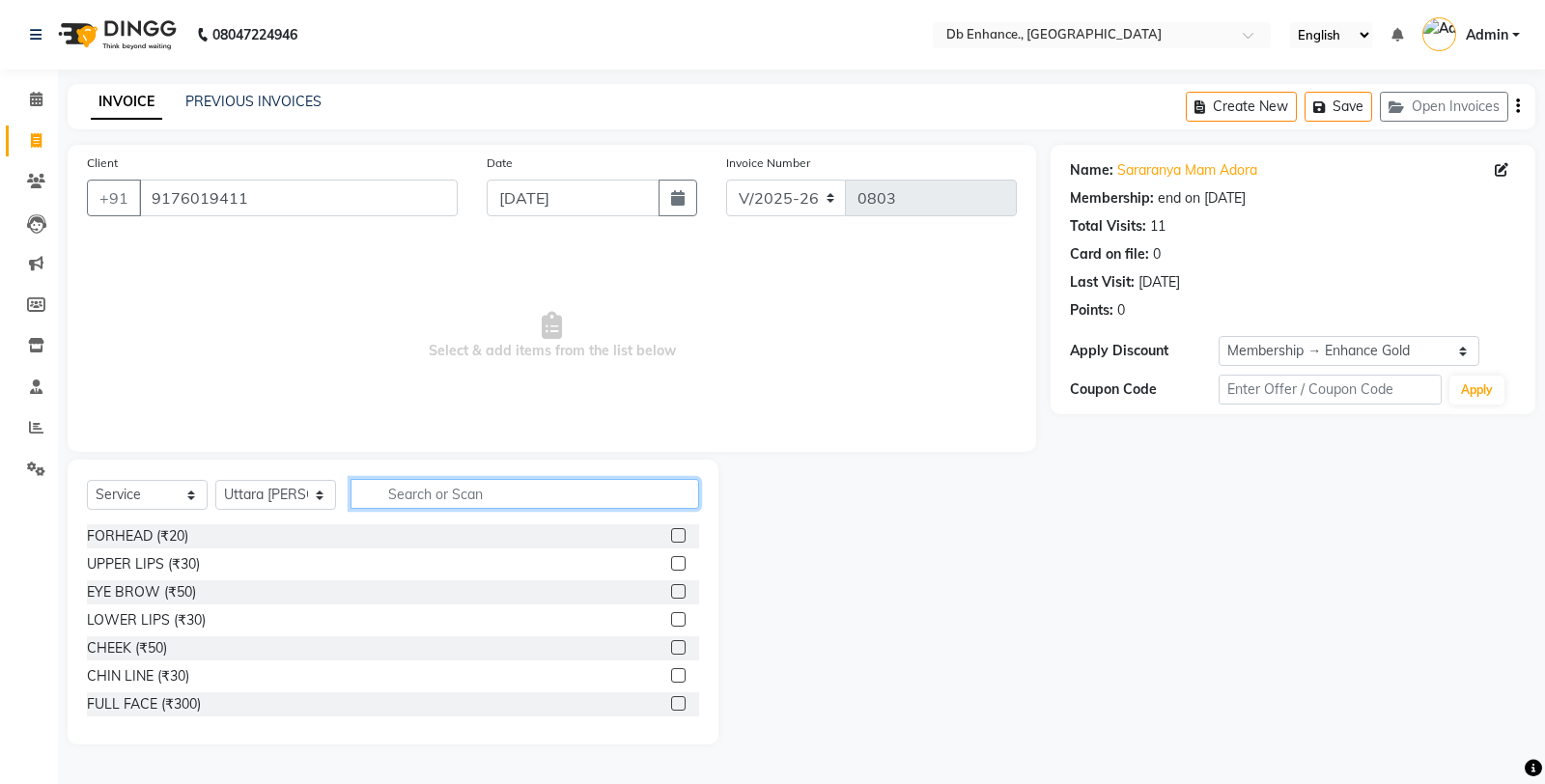
click at [473, 500] on input "text" at bounding box center [524, 494] width 348 height 30
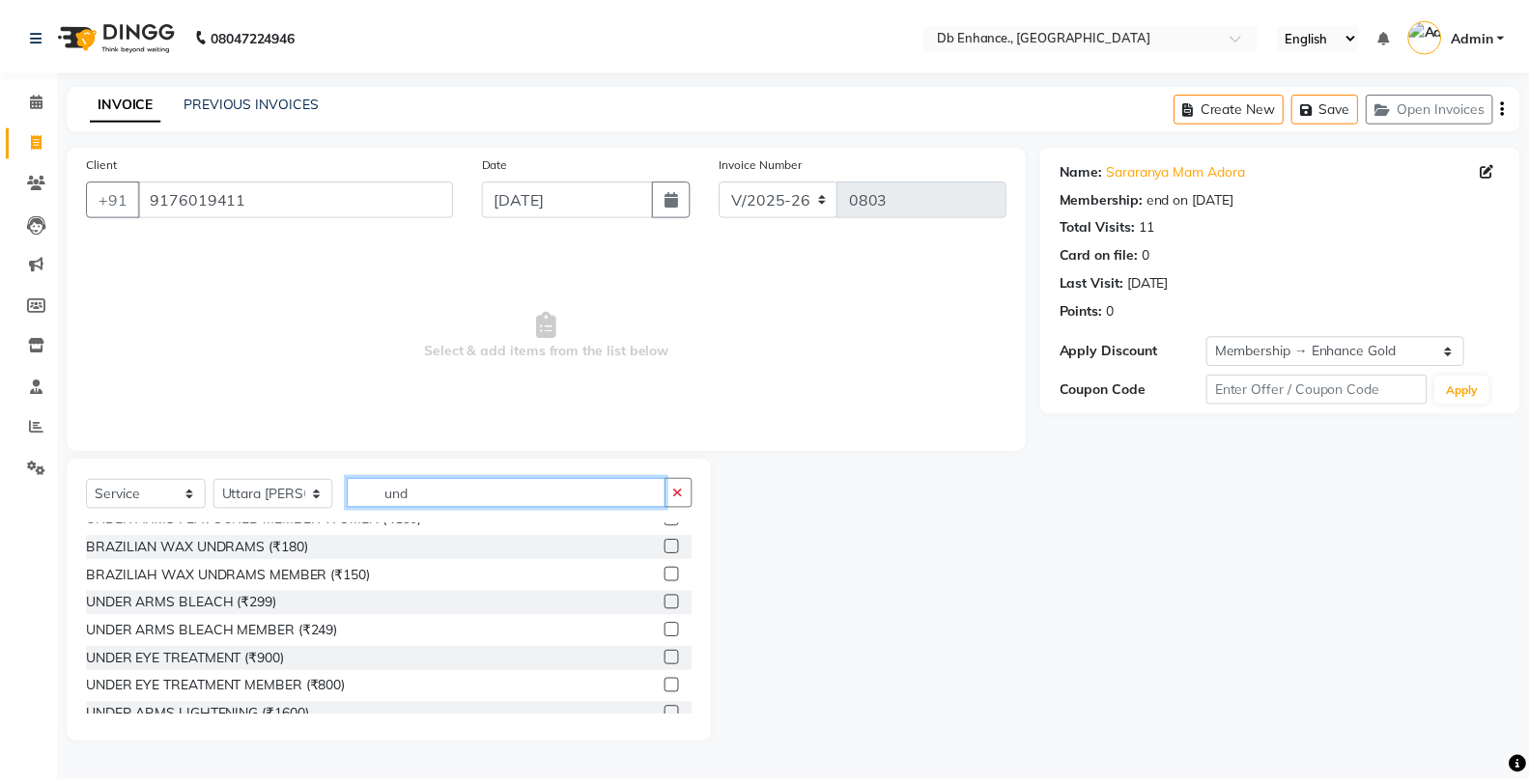
scroll to position [147, 0]
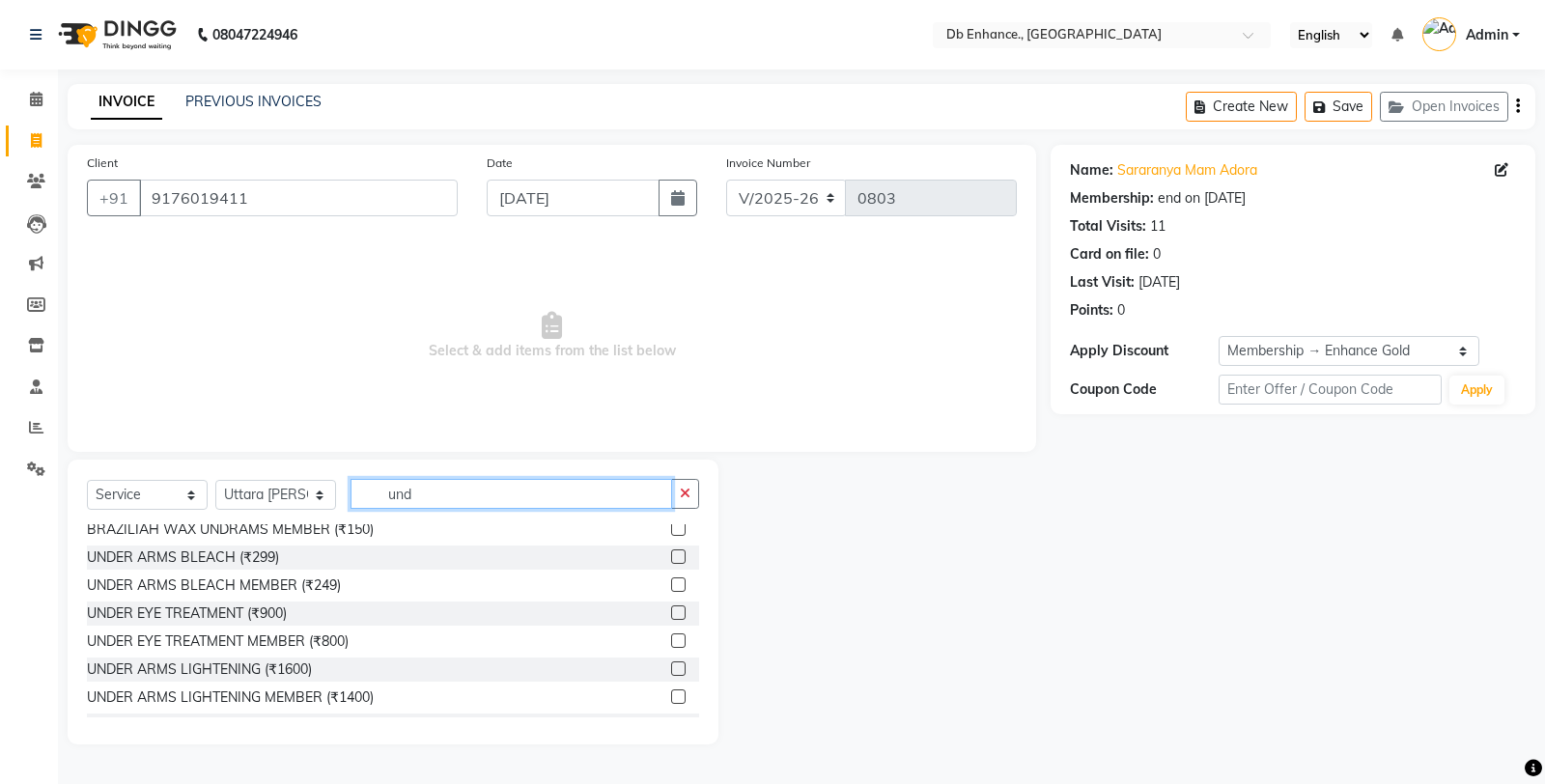
type input "und"
click at [671, 554] on label at bounding box center [678, 556] width 15 height 15
click at [671, 554] on input "checkbox" at bounding box center [677, 557] width 13 height 13
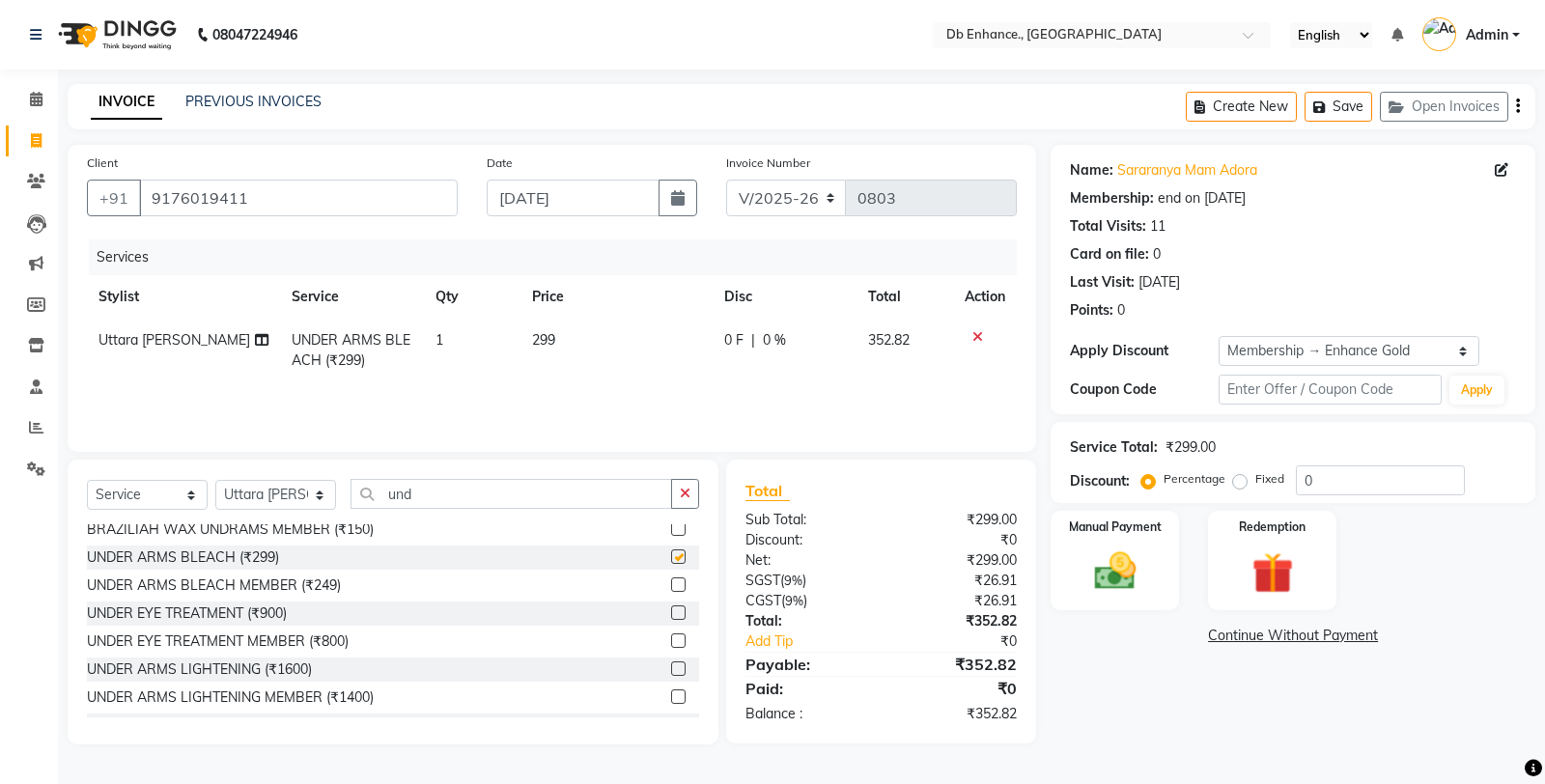
checkbox input "false"
click at [594, 326] on td "299" at bounding box center [616, 350] width 192 height 64
select select "61814"
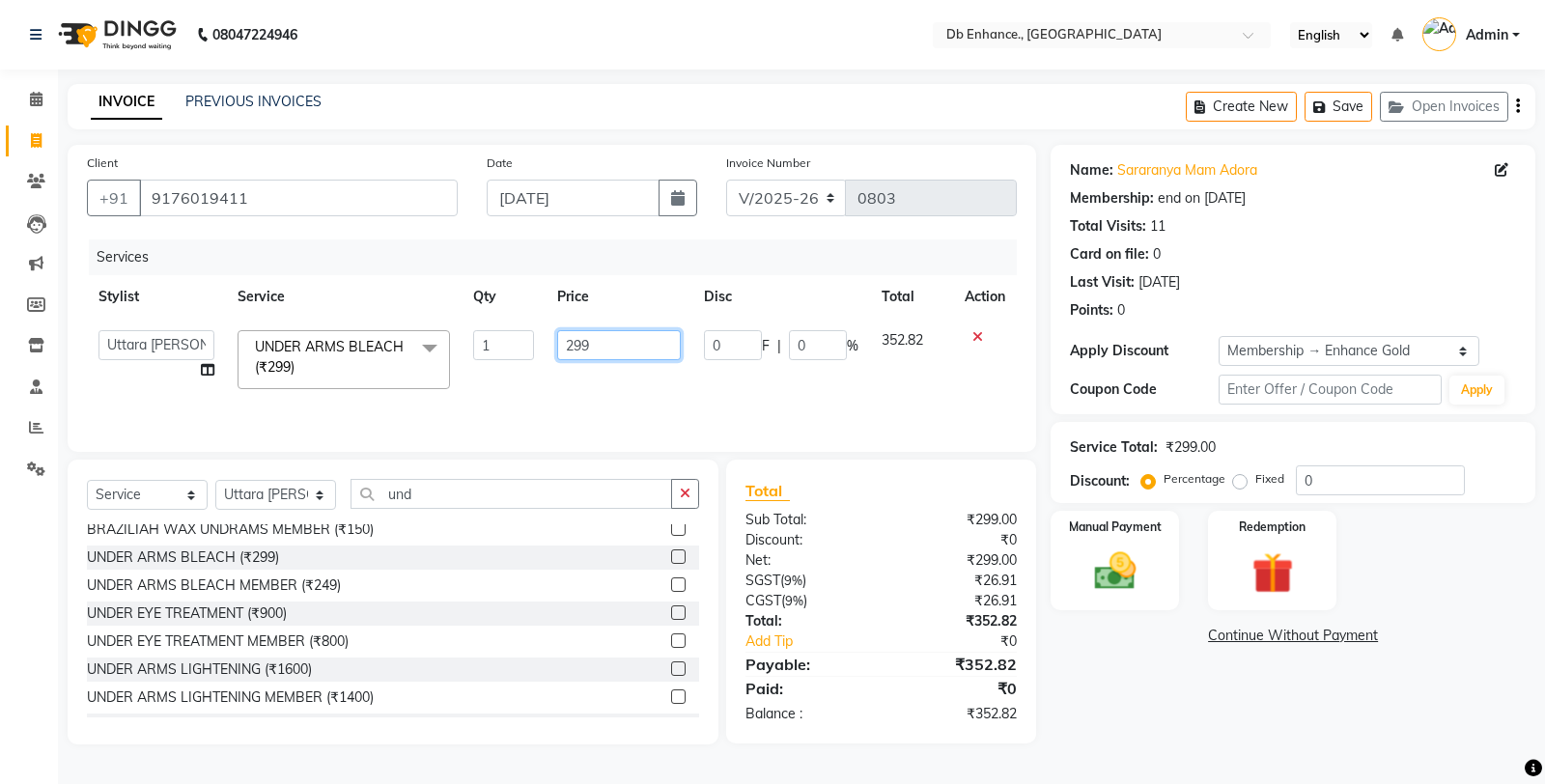
click at [625, 343] on input "299" at bounding box center [619, 345] width 124 height 30
type input "2"
type input "350"
click at [657, 392] on div "Services Stylist Service Qty Price Disc Total Action [PERSON_NAME] [PERSON_NAME…" at bounding box center [553, 336] width 931 height 193
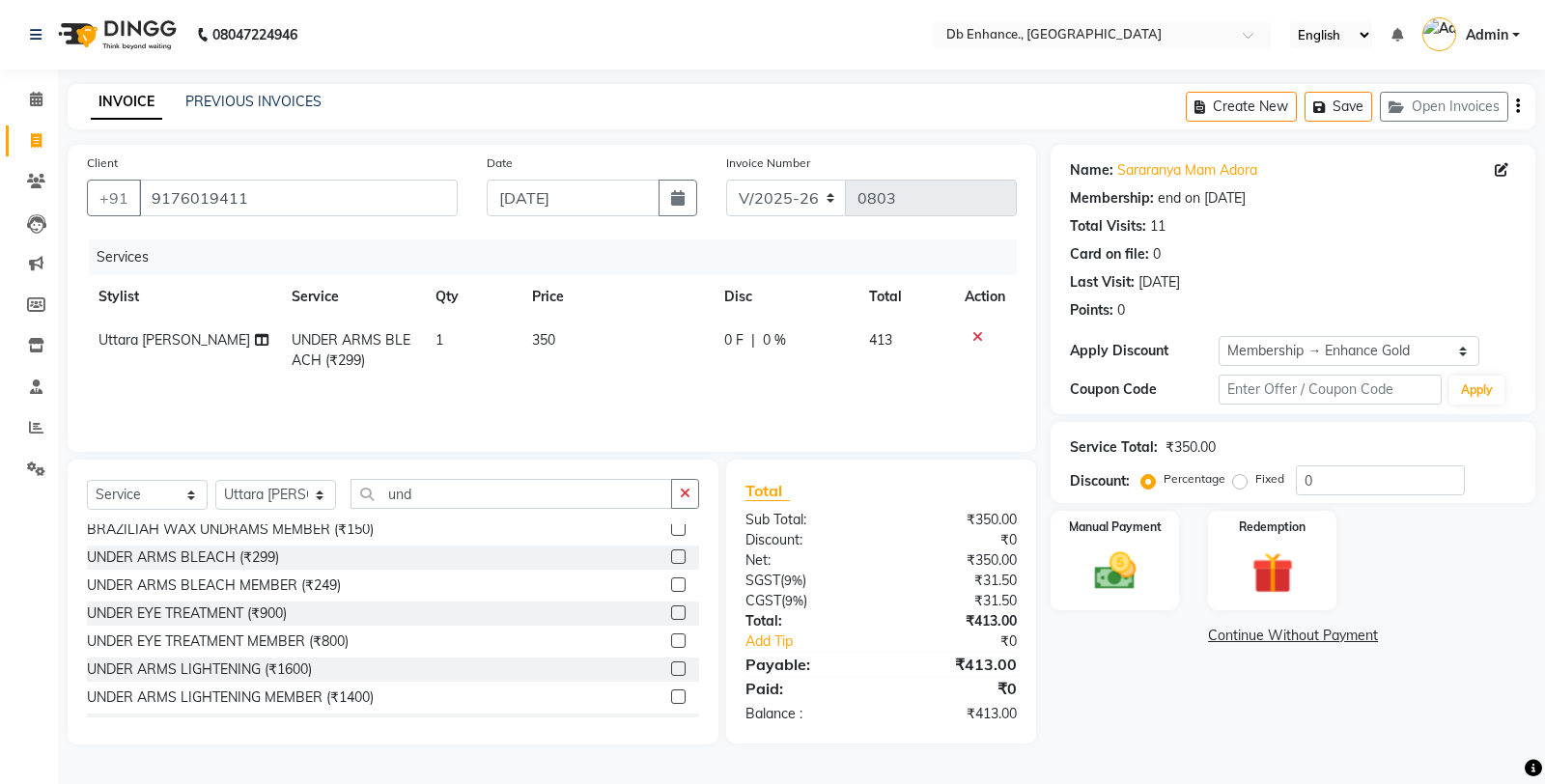
click at [653, 347] on td "350" at bounding box center [616, 350] width 192 height 64
select select "61814"
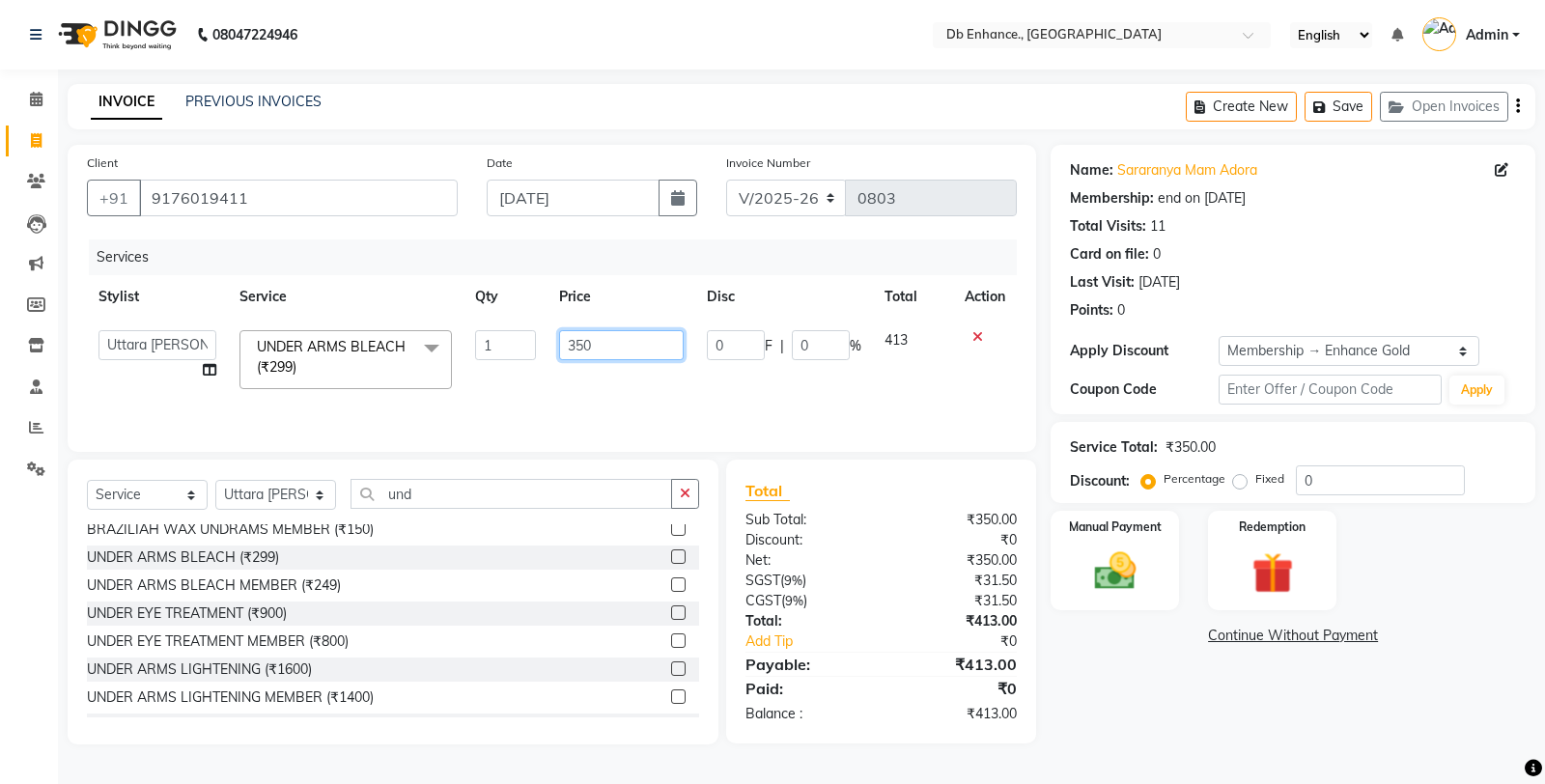
click at [610, 341] on input "350" at bounding box center [621, 345] width 125 height 30
type input "348"
click at [616, 382] on td "348" at bounding box center [621, 360] width 148 height 82
select select "61814"
click at [613, 342] on input "348" at bounding box center [619, 345] width 124 height 30
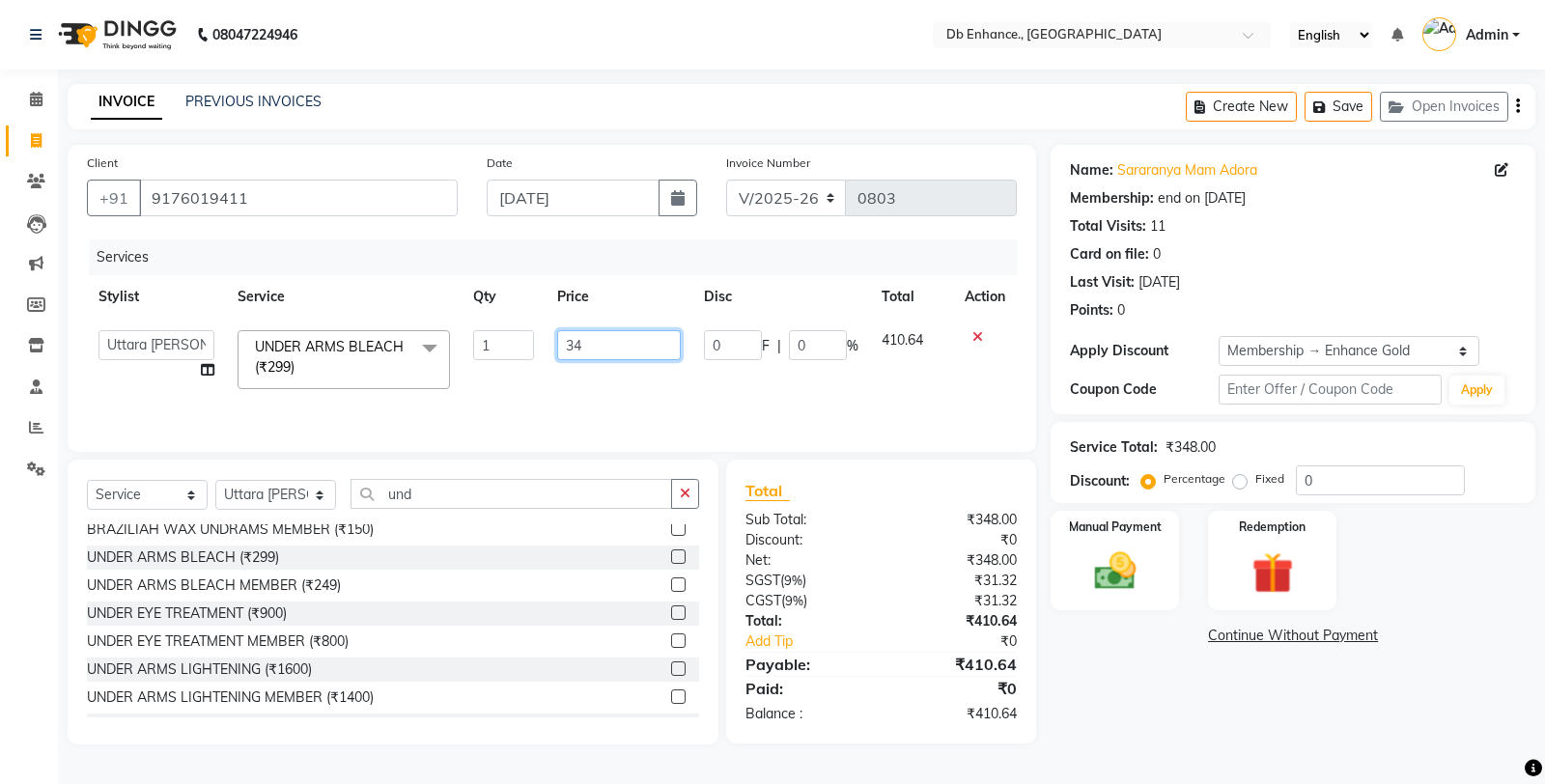
type input "347"
click at [648, 396] on div "Services Stylist Service Qty Price Disc Total Action [PERSON_NAME] [PERSON_NAME…" at bounding box center [553, 336] width 931 height 193
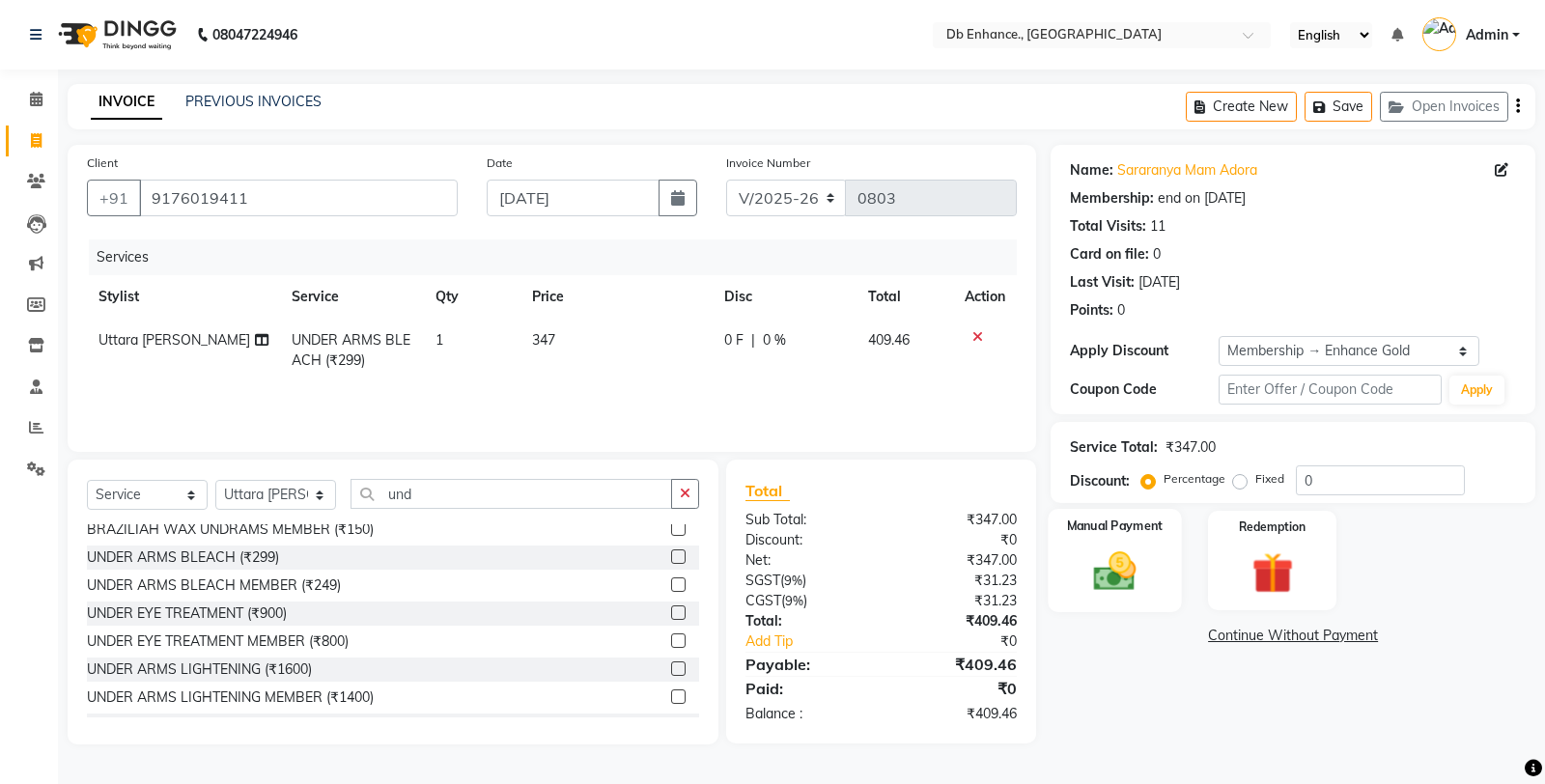
click at [1114, 581] on img at bounding box center [1115, 571] width 70 height 49
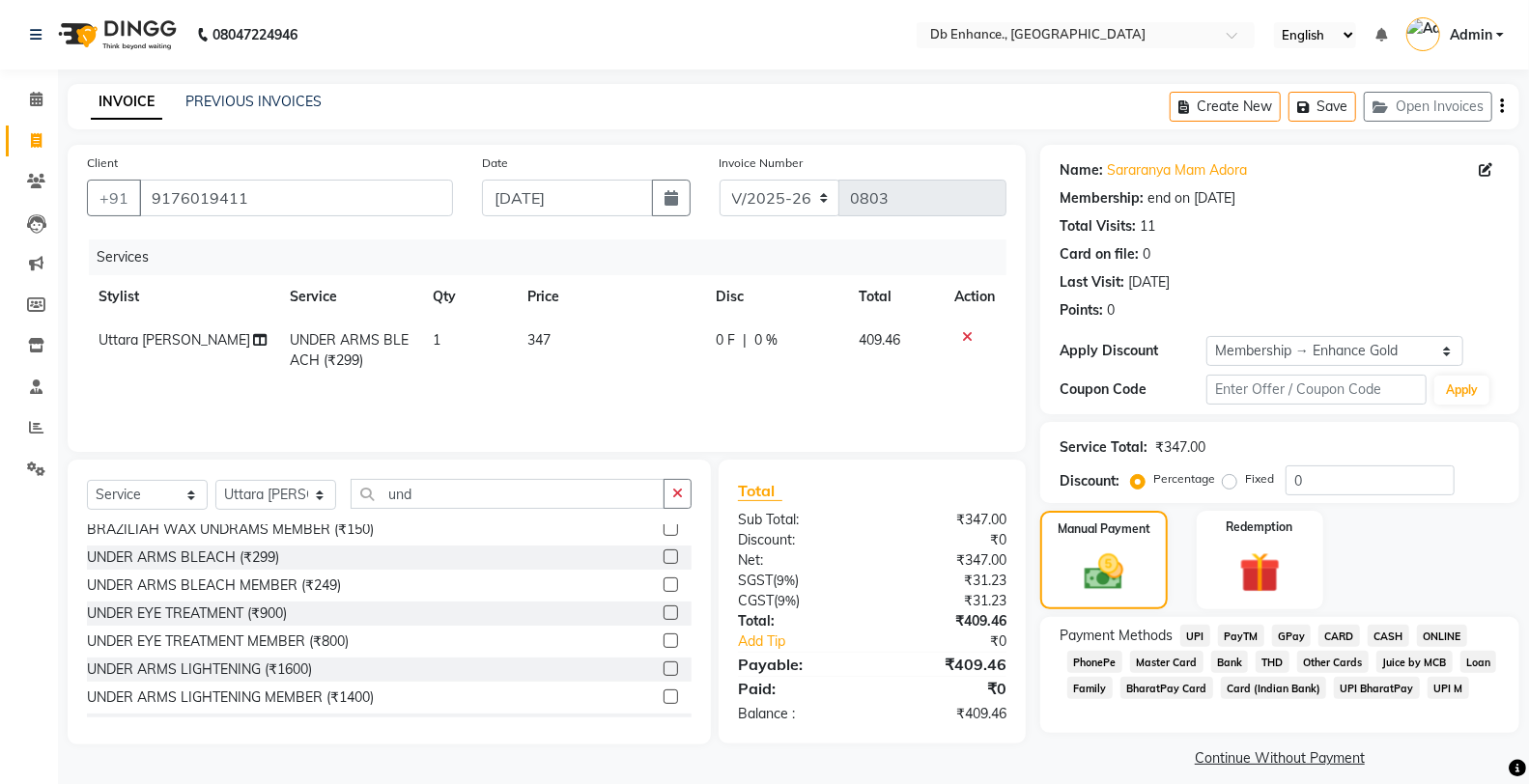
click at [1433, 637] on span "ONLINE" at bounding box center [1441, 636] width 50 height 23
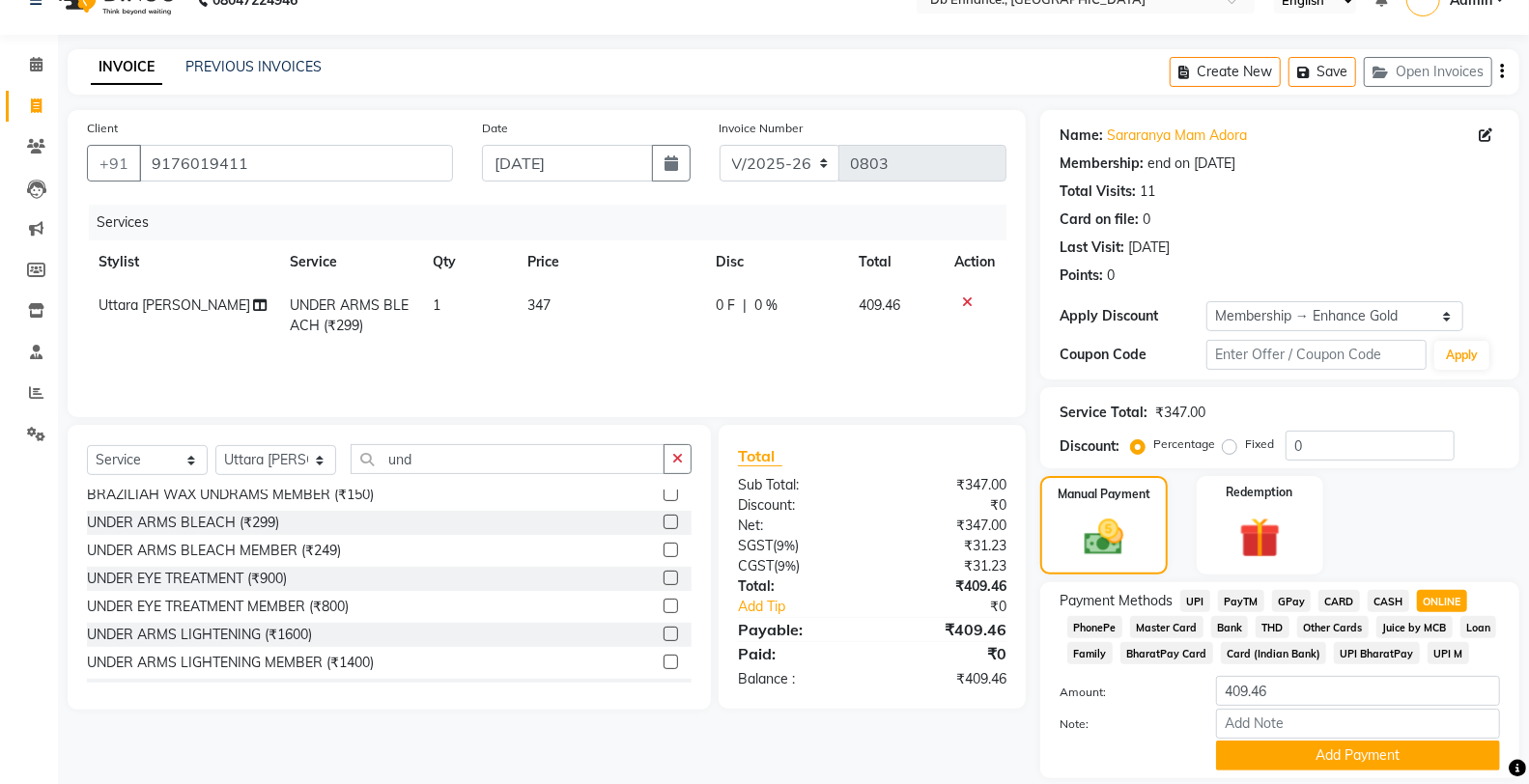
scroll to position [98, 0]
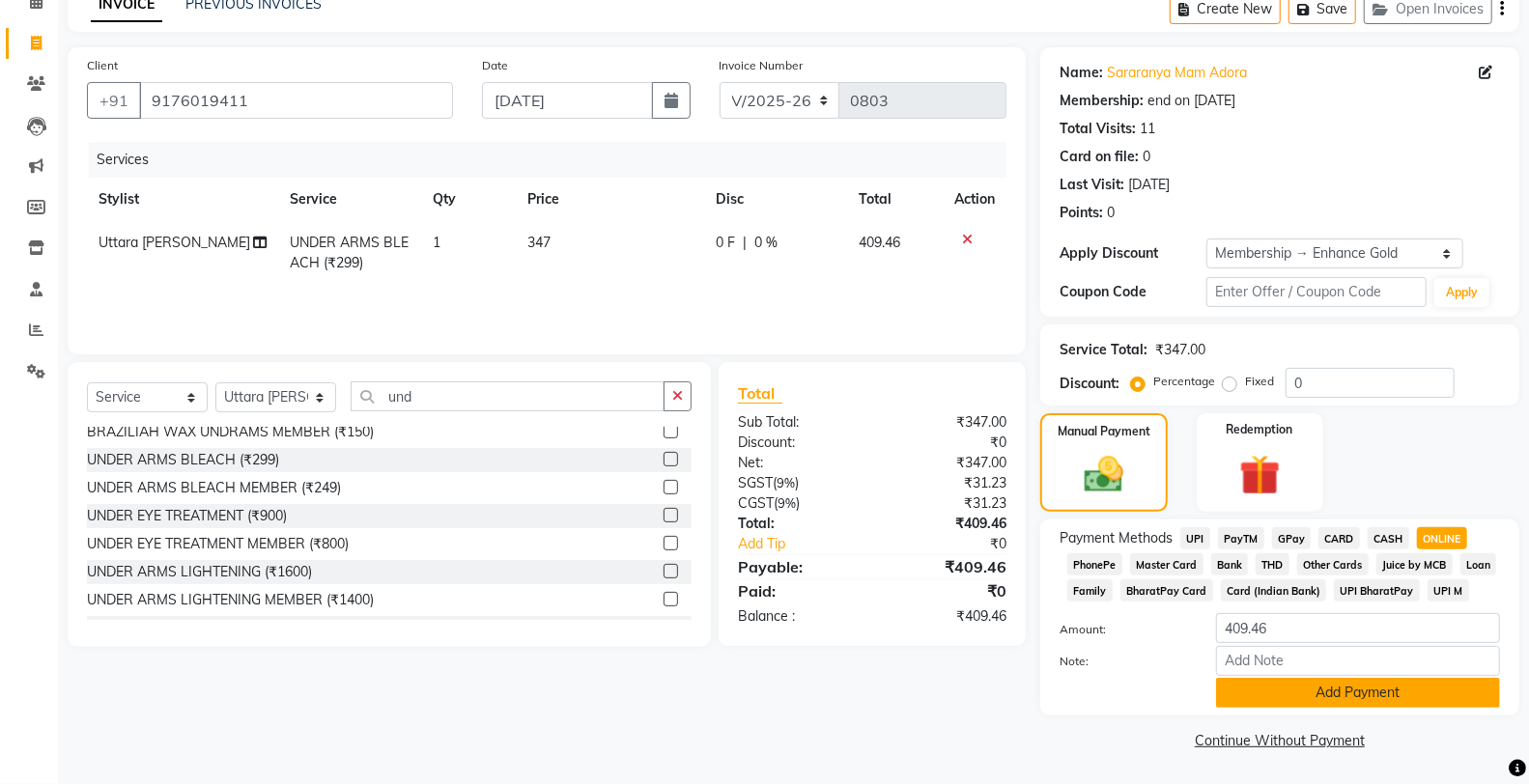
click at [1341, 692] on button "Add Payment" at bounding box center [1357, 693] width 284 height 30
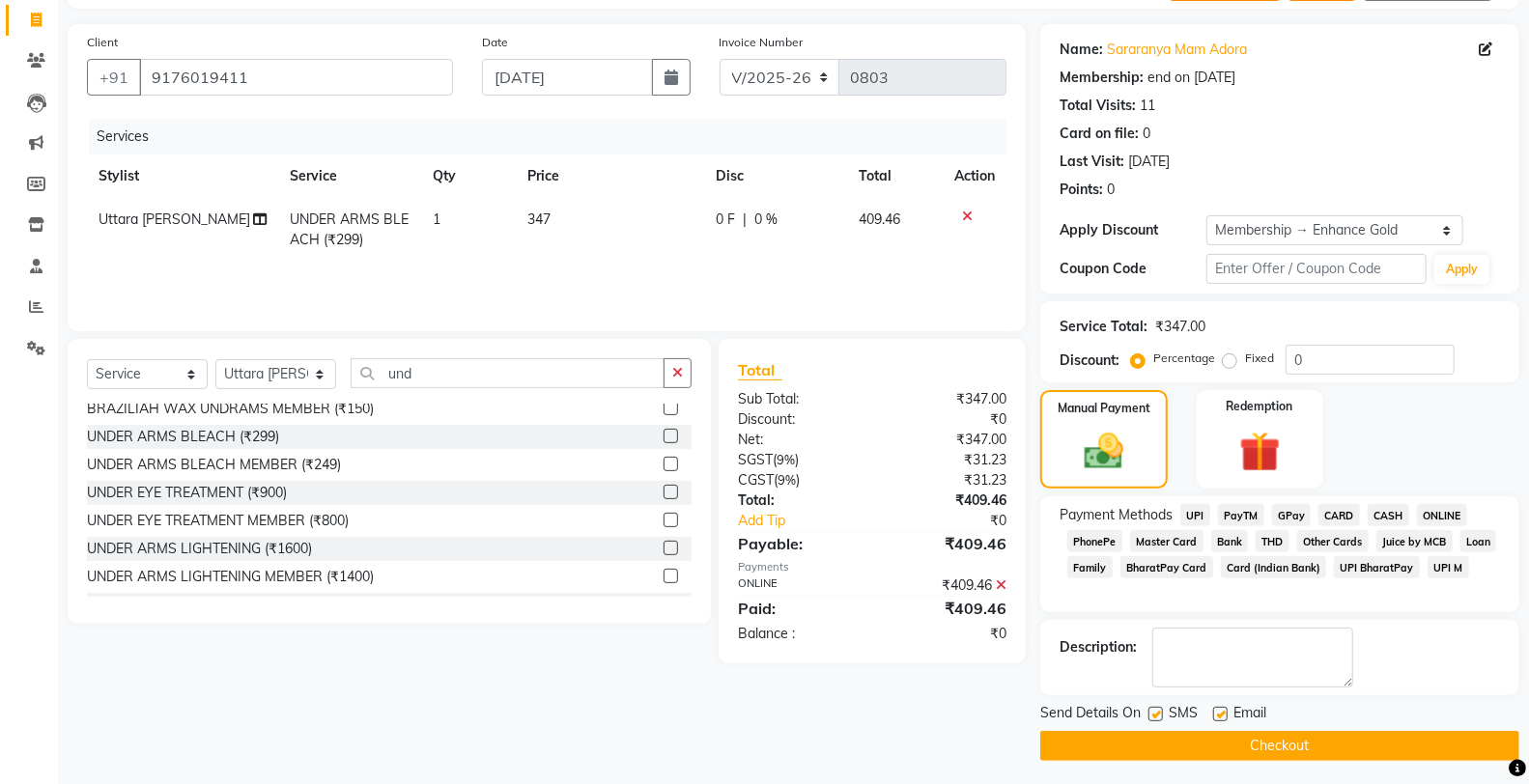
scroll to position [127, 0]
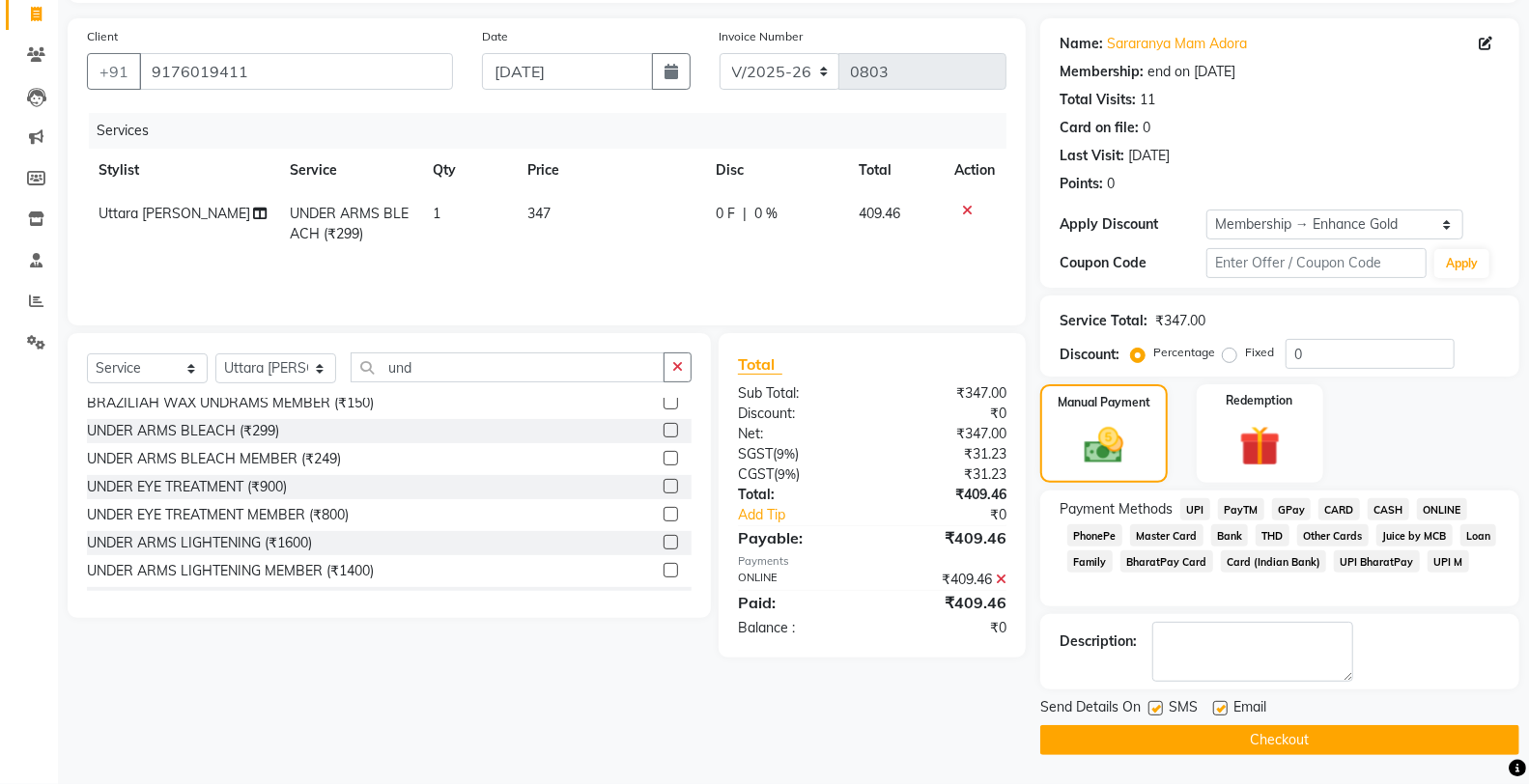
click at [1220, 711] on label at bounding box center [1220, 707] width 15 height 15
click at [1220, 711] on input "checkbox" at bounding box center [1219, 708] width 13 height 13
checkbox input "false"
click at [1156, 708] on label at bounding box center [1155, 707] width 15 height 15
click at [1156, 708] on input "checkbox" at bounding box center [1154, 708] width 13 height 13
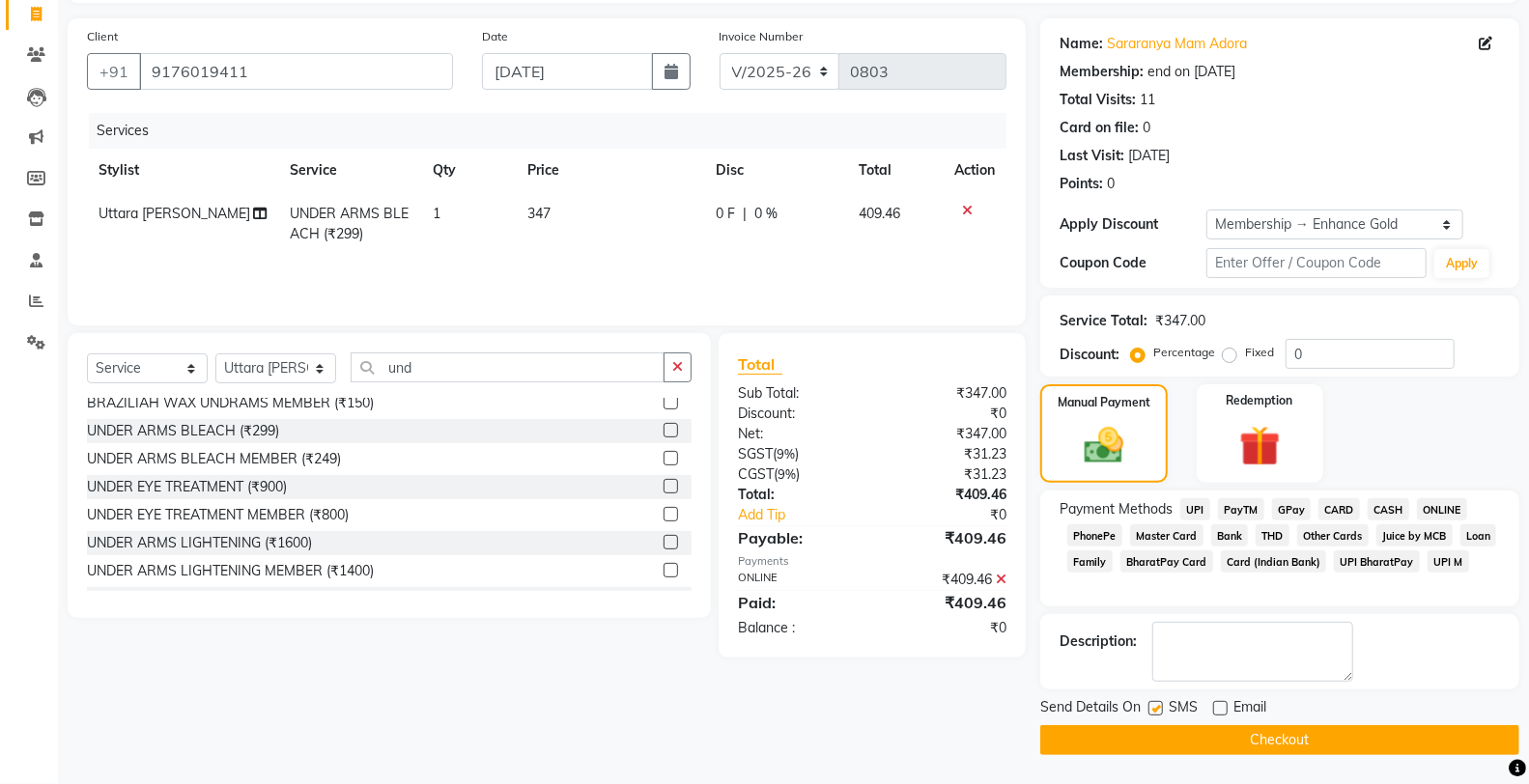
checkbox input "false"
click at [1169, 740] on button "Checkout" at bounding box center [1280, 740] width 479 height 30
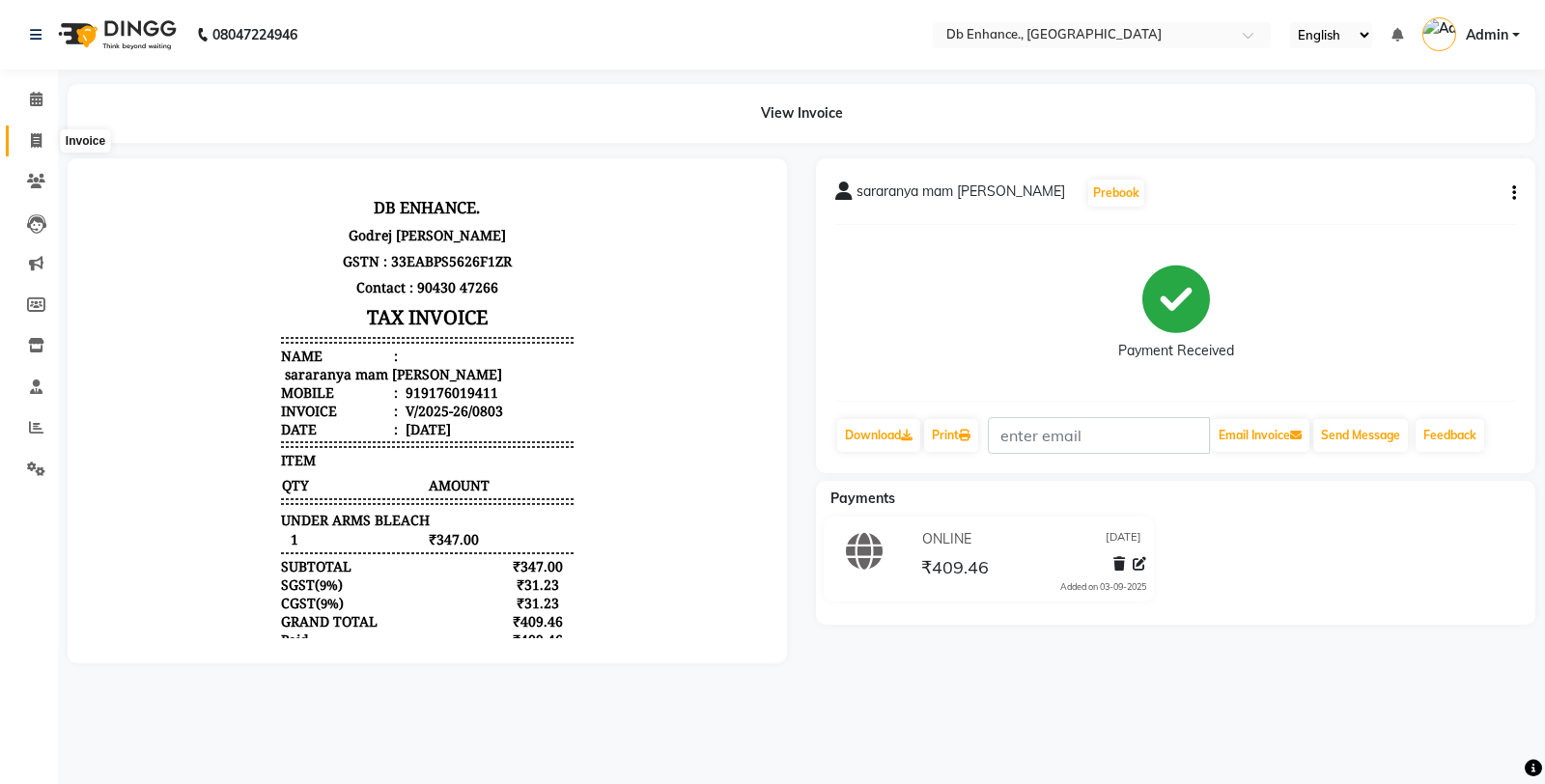
click at [34, 140] on icon at bounding box center [35, 140] width 11 height 15
select select "4474"
select select "service"
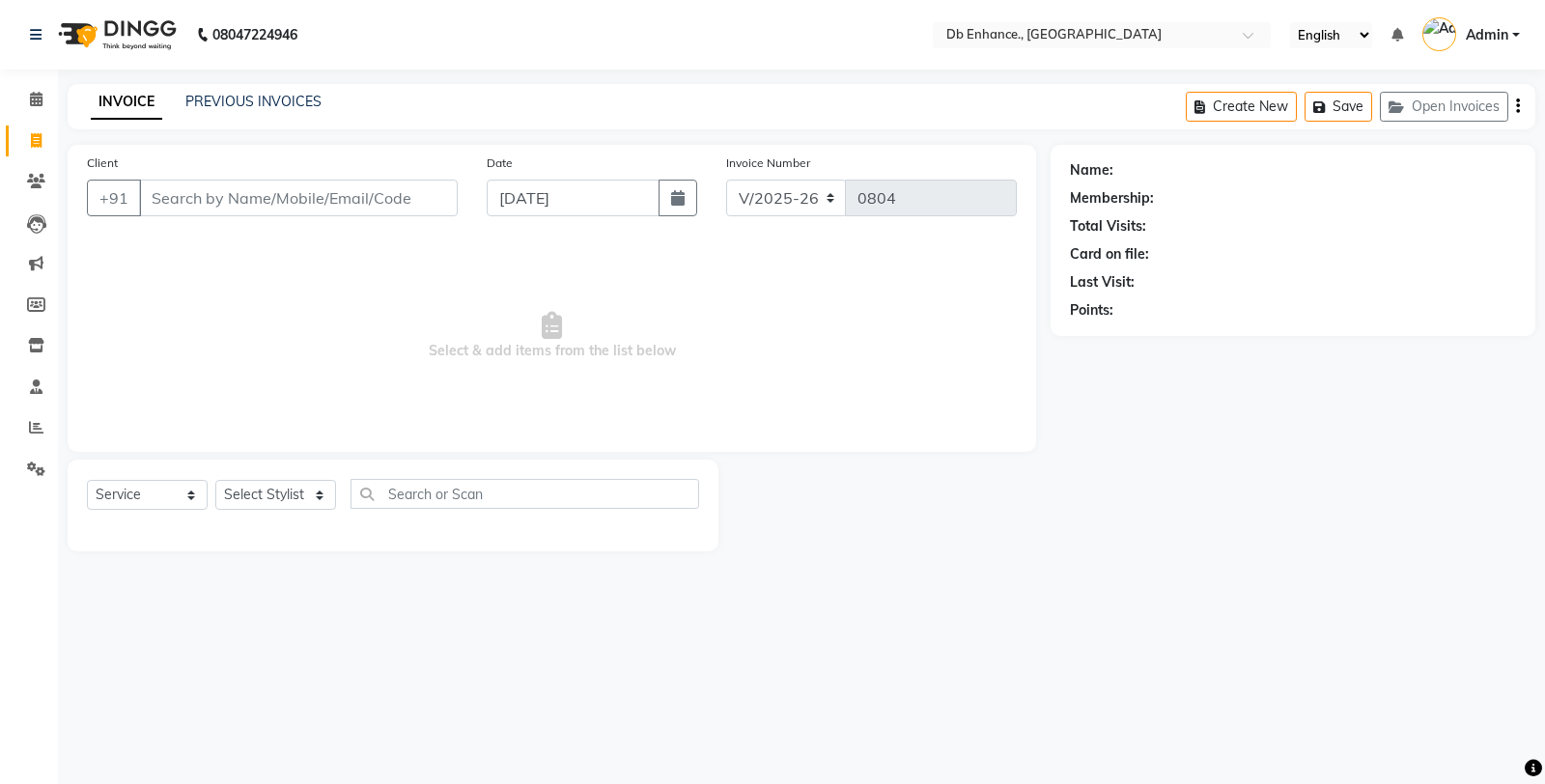
click at [236, 199] on input "Client" at bounding box center [298, 197] width 319 height 36
select select "4474"
select select "service"
click at [32, 350] on icon at bounding box center [36, 344] width 17 height 15
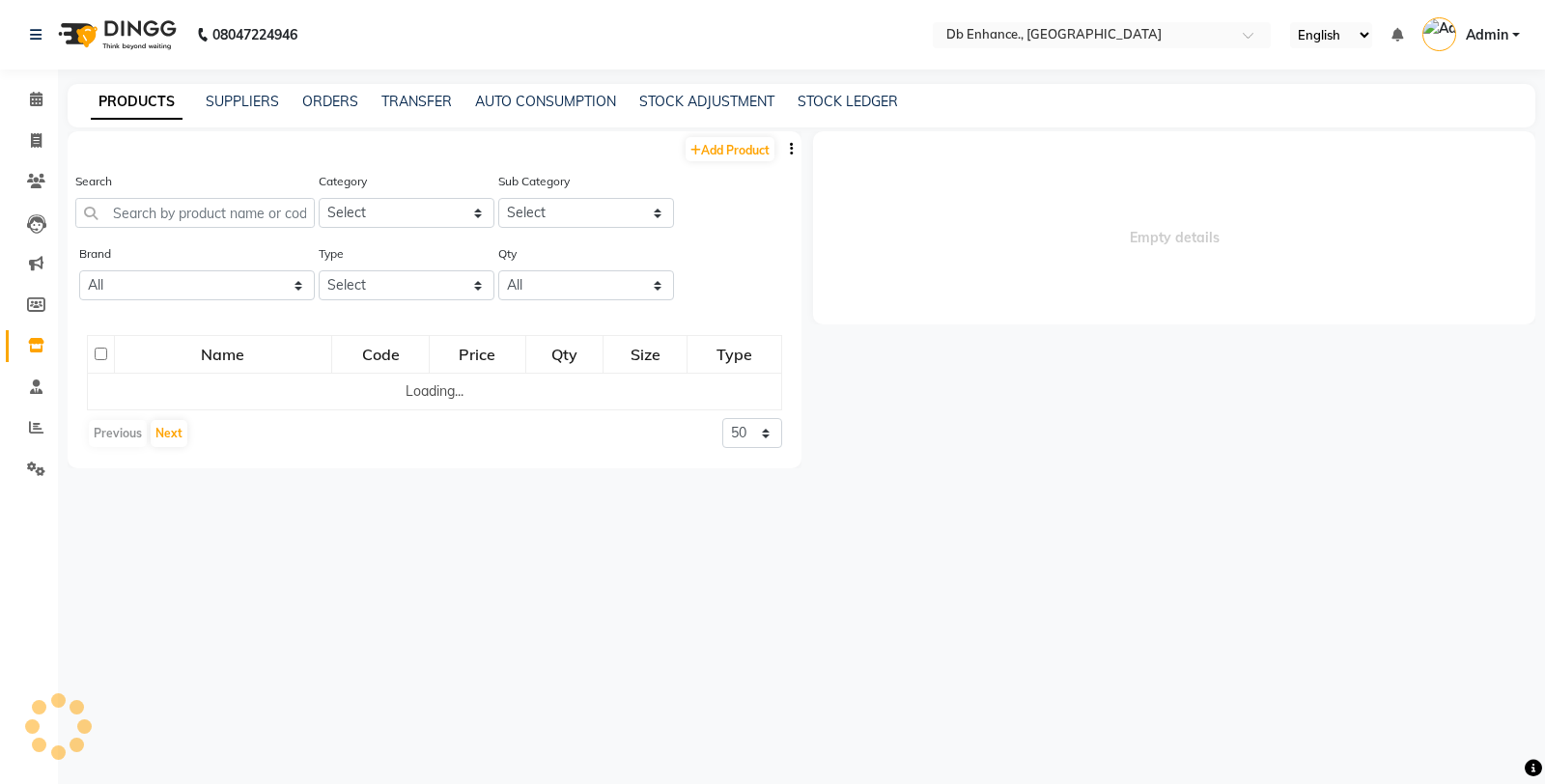
select select
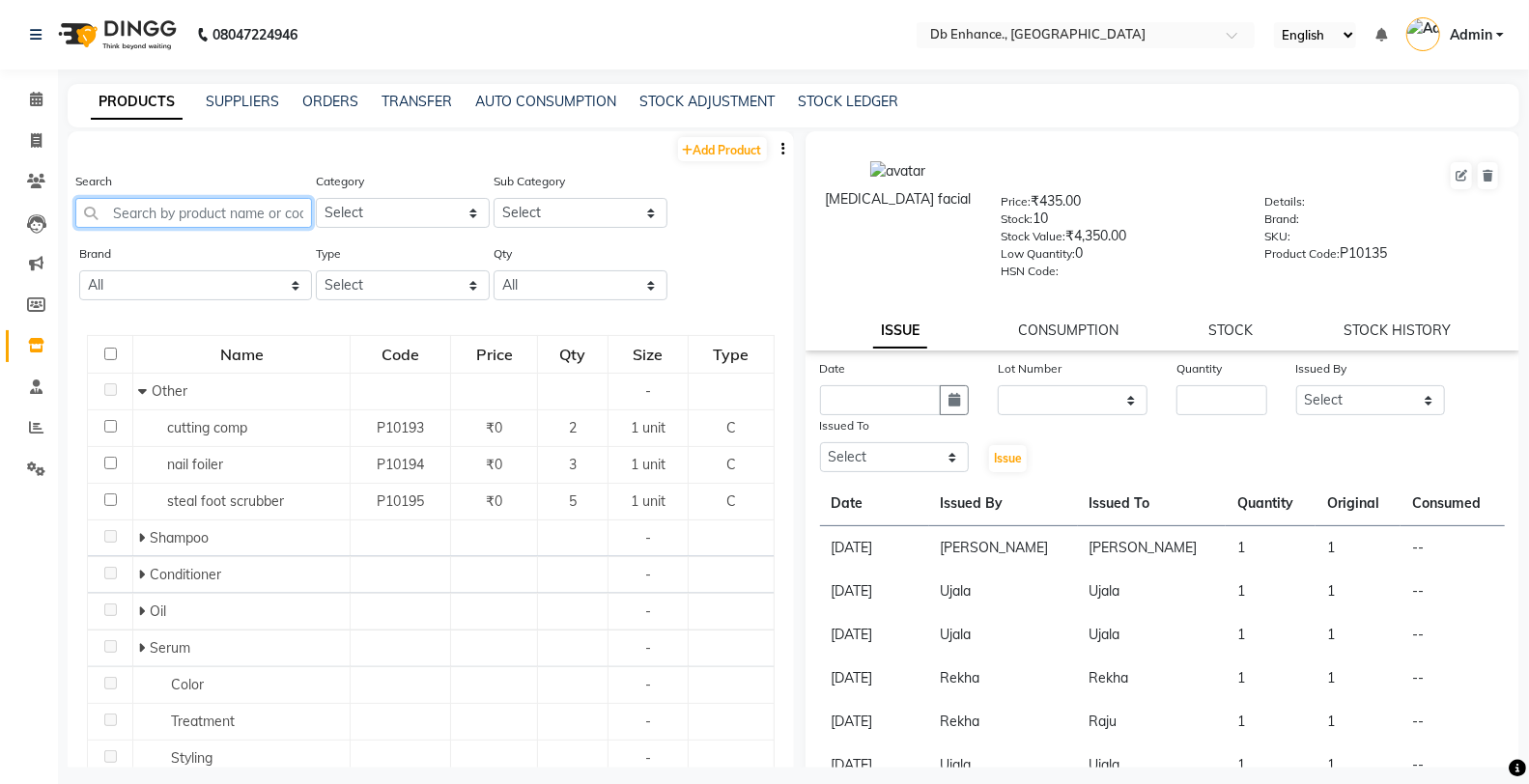
click at [232, 210] on input "text" at bounding box center [193, 213] width 237 height 30
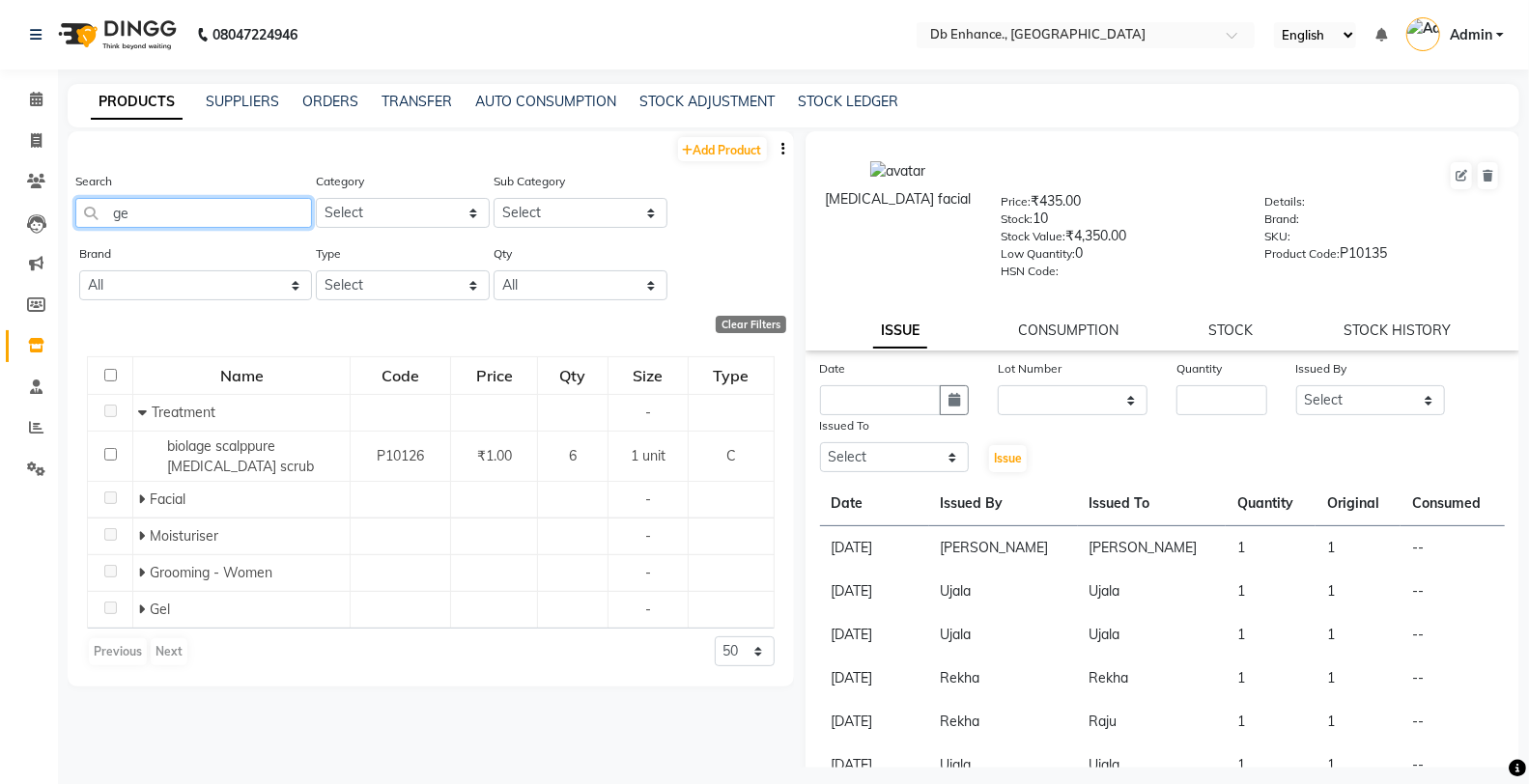
type input "g"
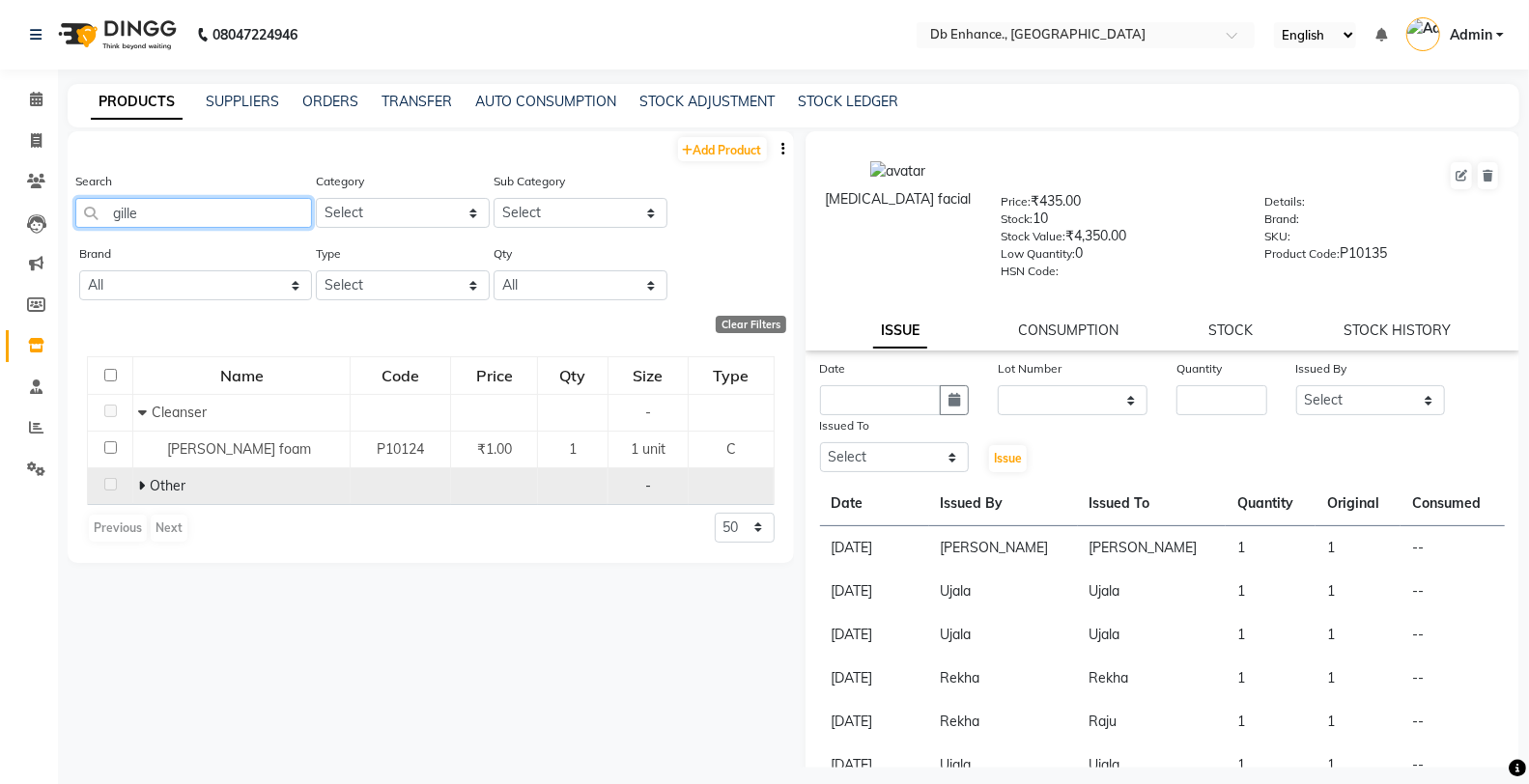
type input "gille"
click at [141, 490] on icon at bounding box center [141, 486] width 7 height 14
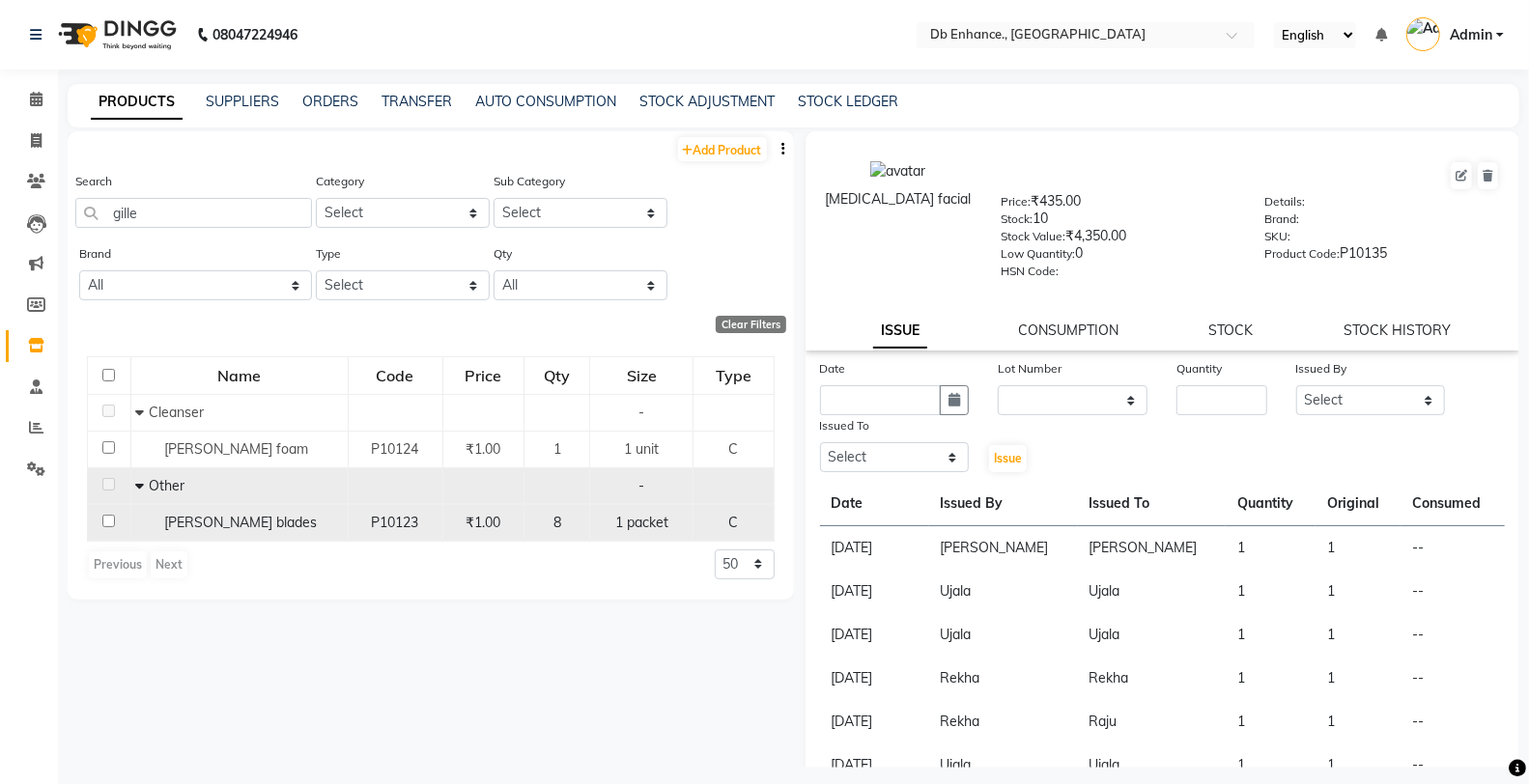
click at [110, 521] on input "checkbox" at bounding box center [108, 520] width 13 height 13
checkbox input "true"
select select
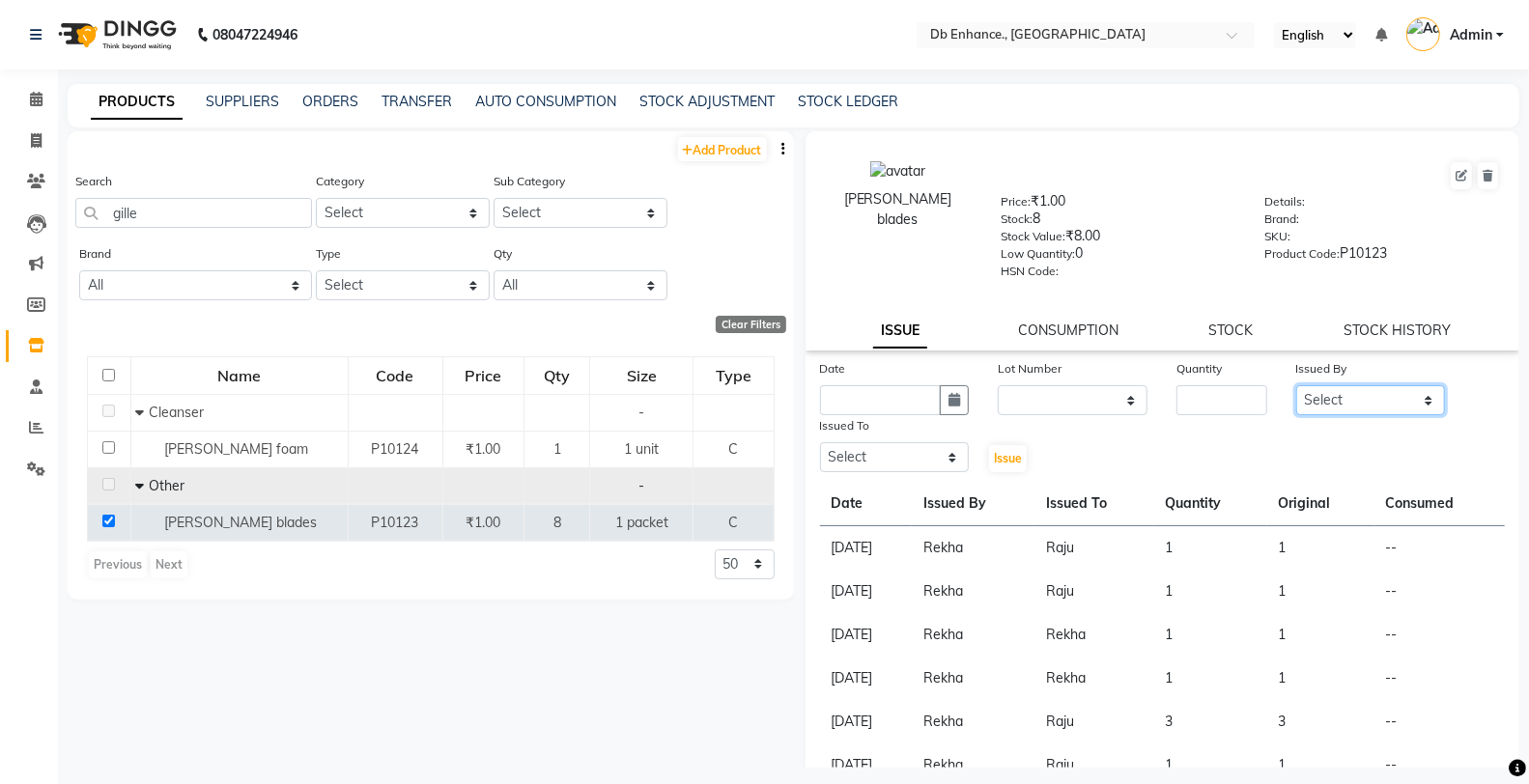
click at [1365, 395] on select "Select Amarjeet Kumar mamta pradhan nishat anwar Raju Rekha Ujala Uttara Roy" at bounding box center [1370, 400] width 150 height 30
select select "25391"
click at [1295, 387] on select "Select Amarjeet Kumar mamta pradhan nishat anwar Raju Rekha Ujala Uttara Roy" at bounding box center [1370, 400] width 150 height 30
click at [910, 454] on select "Select Amarjeet Kumar mamta pradhan nishat anwar Raju Rekha Ujala Uttara Roy" at bounding box center [894, 457] width 150 height 30
select select "87165"
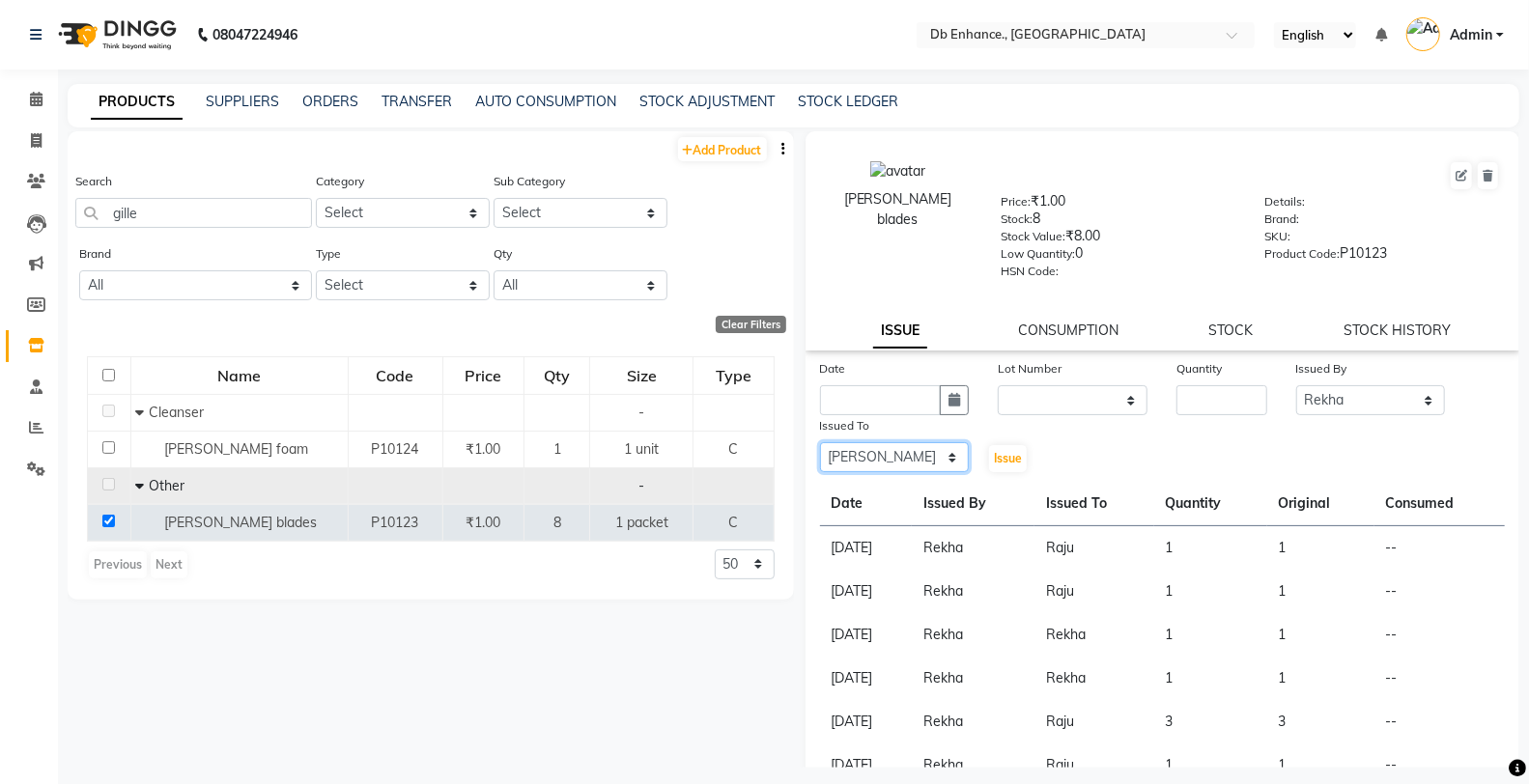
click at [819, 444] on select "Select Amarjeet Kumar mamta pradhan nishat anwar Raju Rekha Ujala Uttara Roy" at bounding box center [894, 457] width 150 height 30
click at [1195, 401] on input "number" at bounding box center [1221, 400] width 90 height 30
type input "1"
click at [1069, 399] on select "None" at bounding box center [1072, 400] width 150 height 30
select select "0: null"
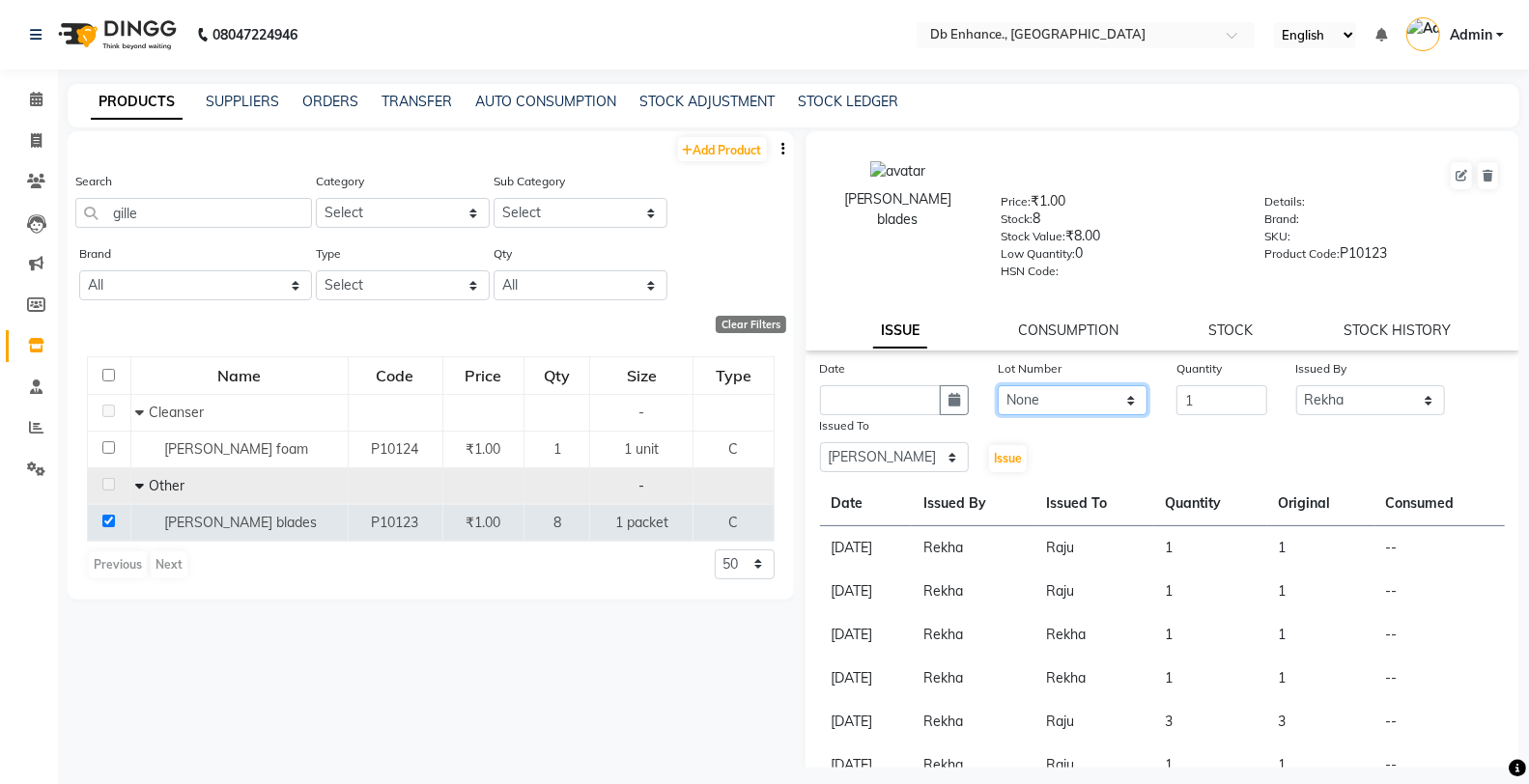
click at [997, 387] on select "None" at bounding box center [1072, 400] width 150 height 30
click at [953, 401] on icon "button" at bounding box center [954, 399] width 12 height 14
select select "9"
select select "2025"
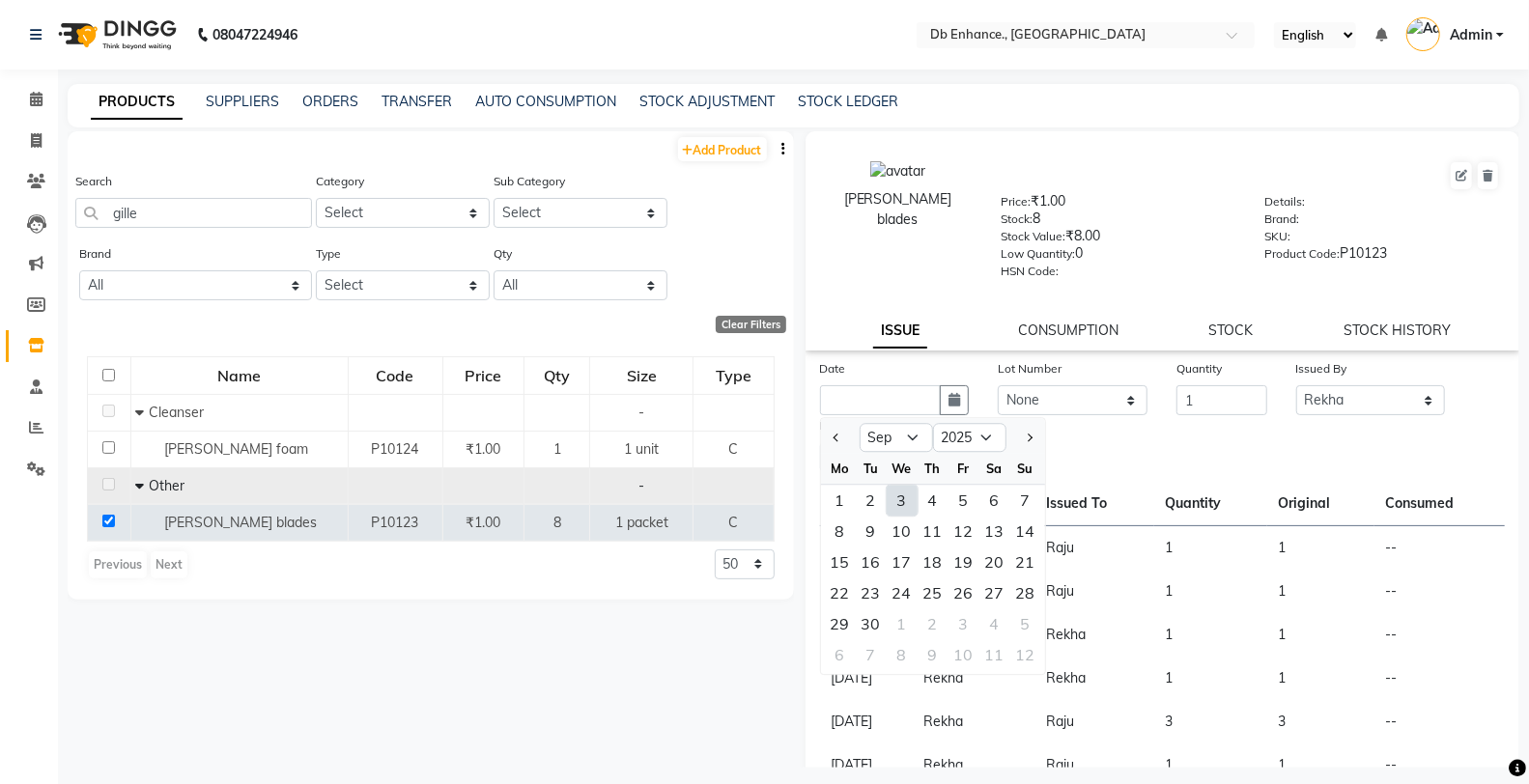
click at [891, 502] on div "3" at bounding box center [901, 499] width 30 height 30
type input "[DATE]"
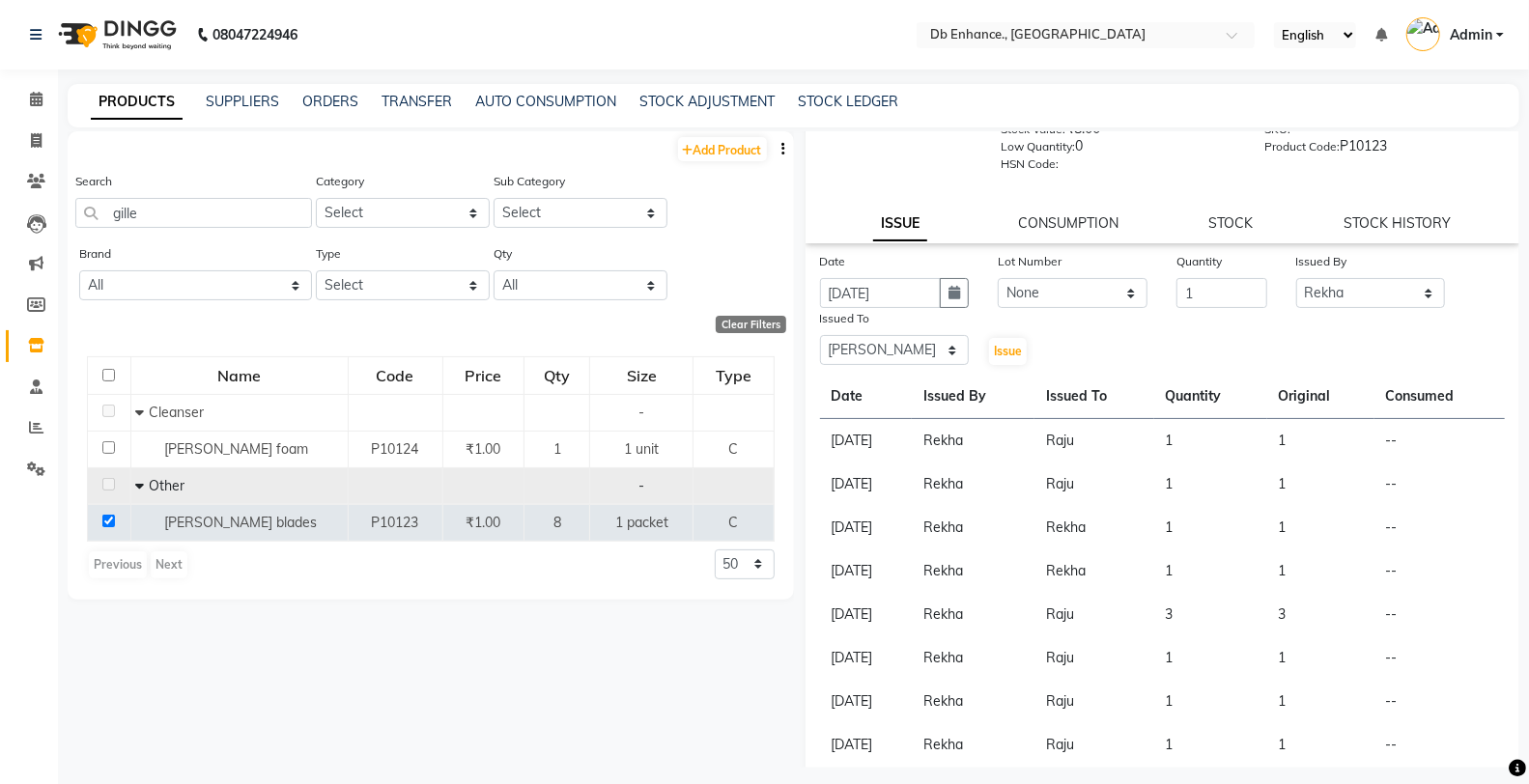
scroll to position [210, 0]
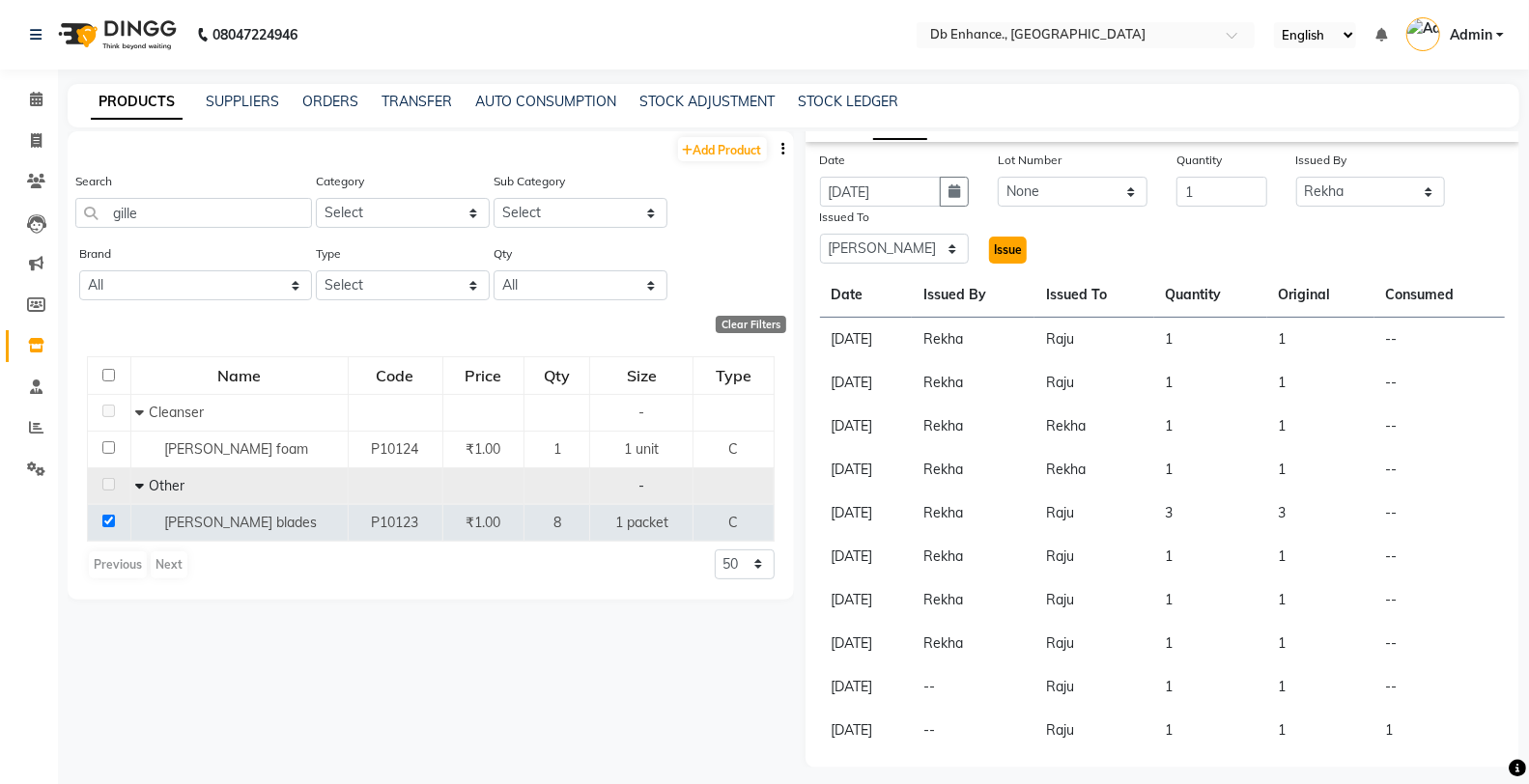
click at [993, 245] on span "Issue" at bounding box center [1007, 249] width 28 height 15
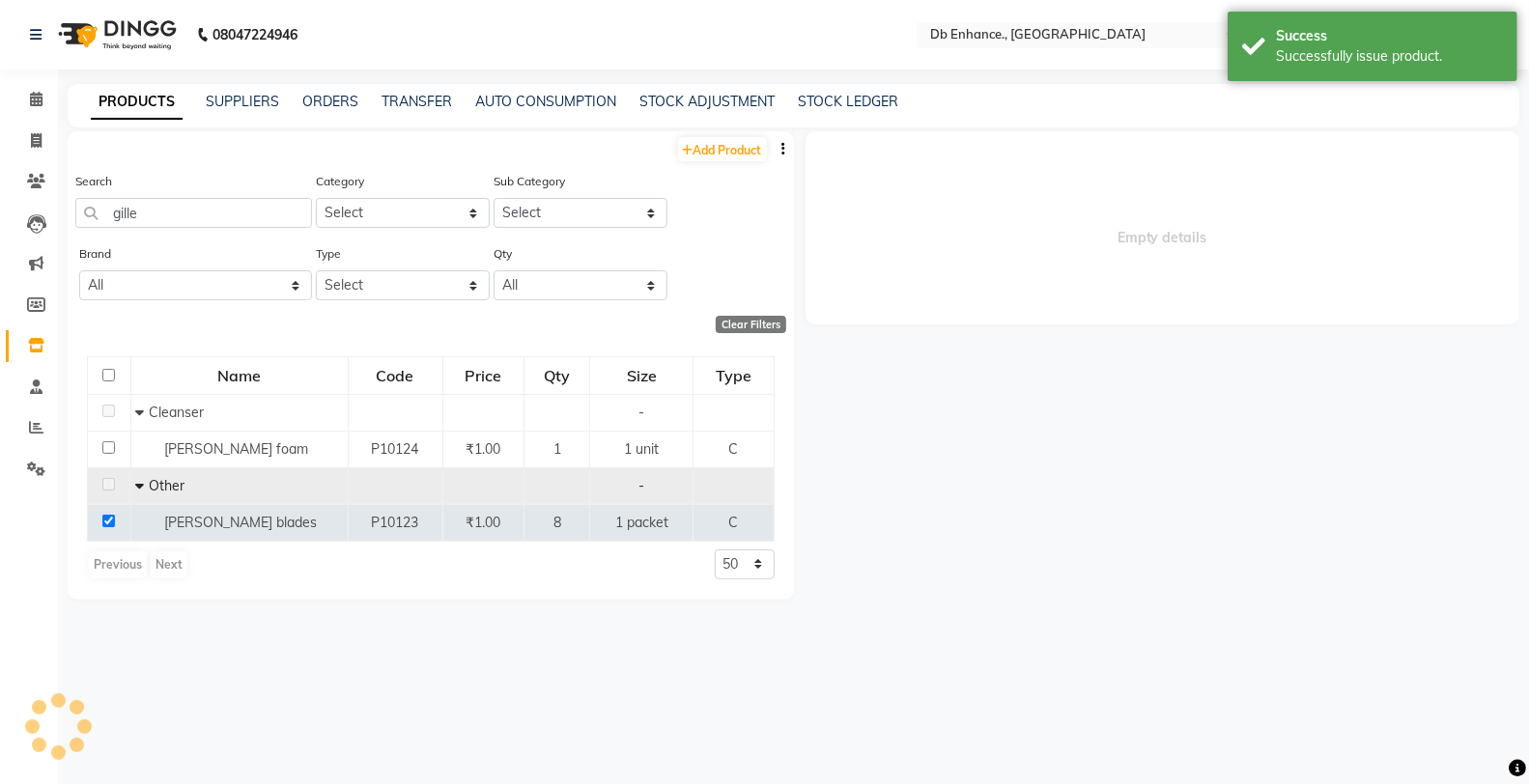
scroll to position [0, 0]
select select
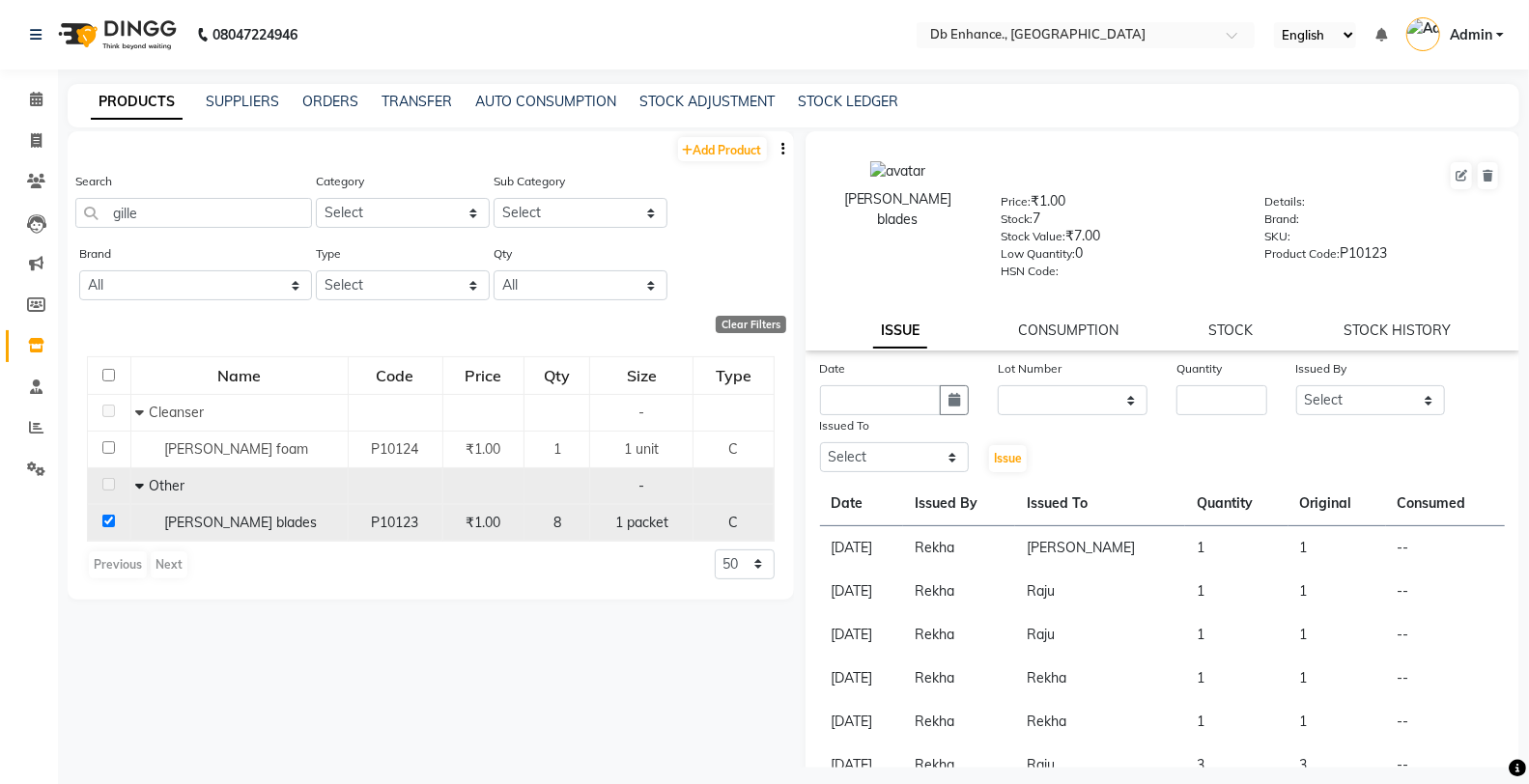
click at [110, 521] on input "checkbox" at bounding box center [108, 520] width 13 height 13
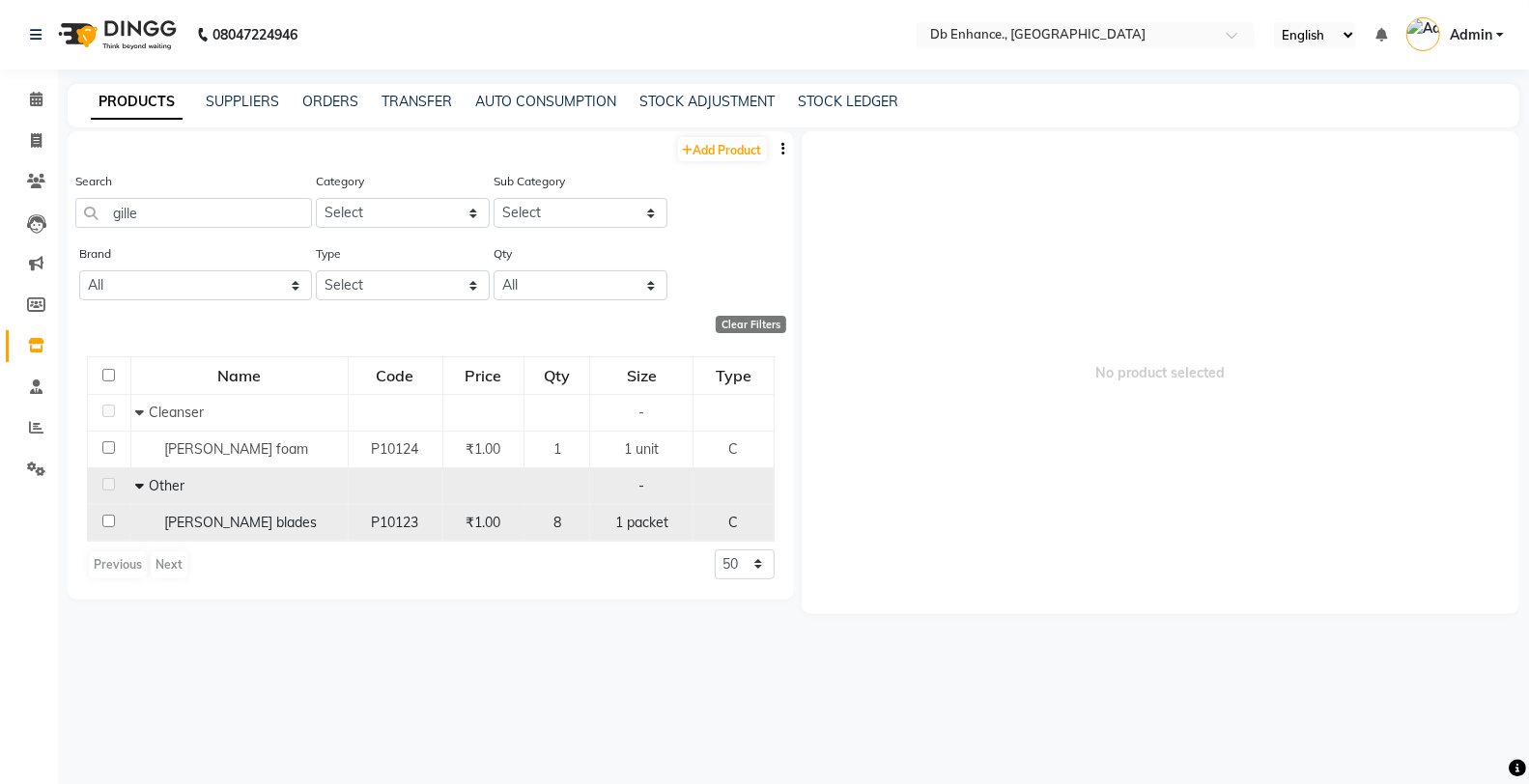
click at [110, 521] on input "checkbox" at bounding box center [108, 520] width 13 height 13
checkbox input "true"
select select
